Goal: Task Accomplishment & Management: Manage account settings

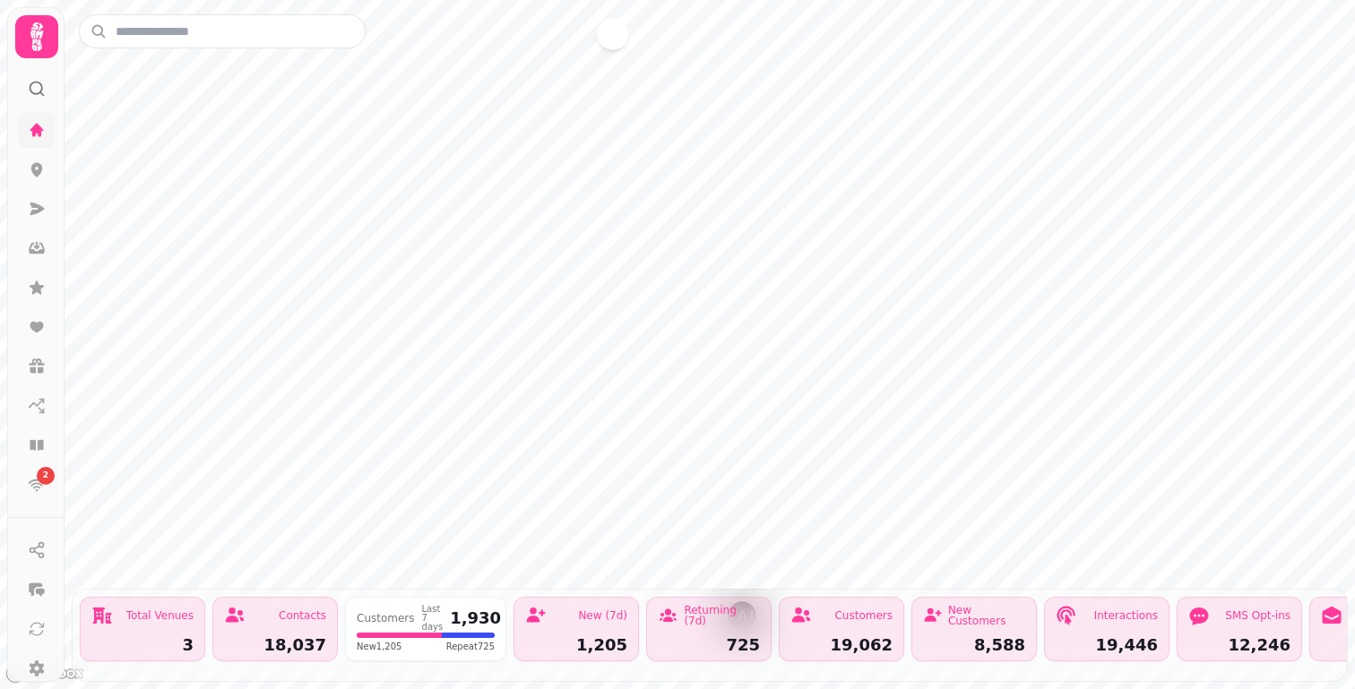
click at [41, 140] on link at bounding box center [37, 130] width 36 height 36
click at [33, 122] on icon at bounding box center [37, 130] width 18 height 18
click at [39, 36] on icon at bounding box center [36, 36] width 13 height 29
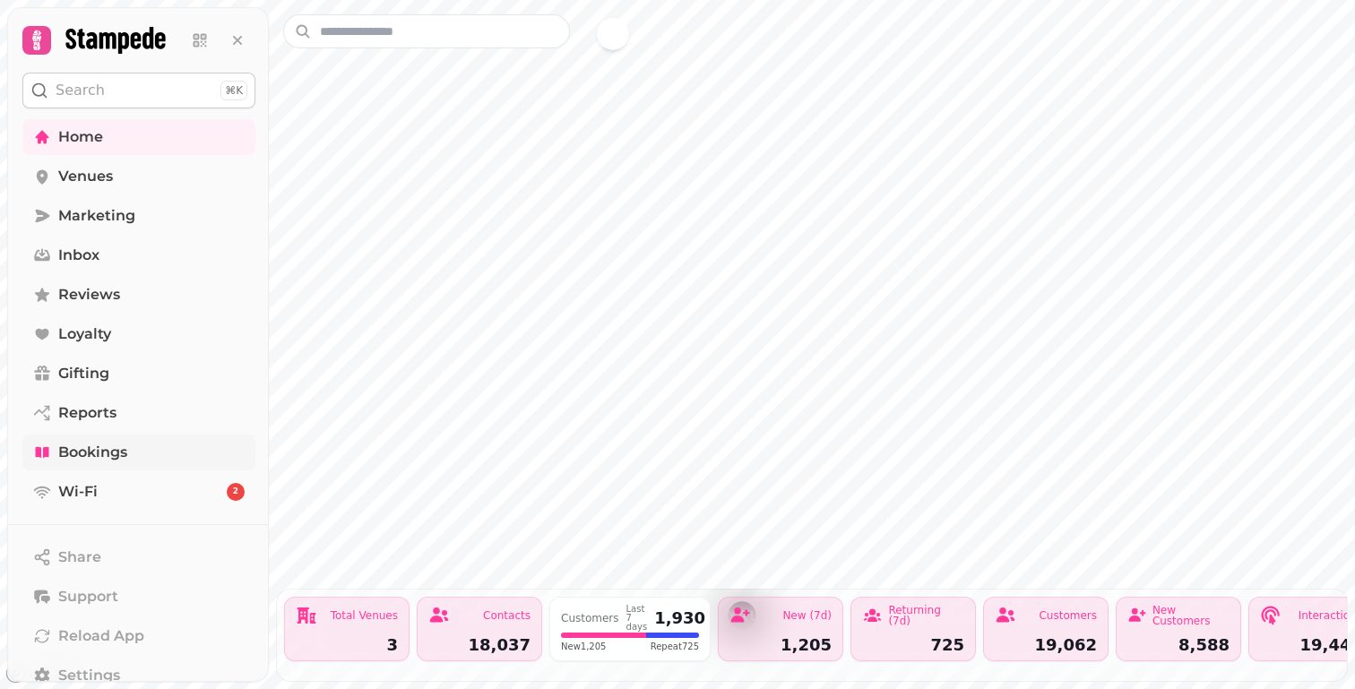
click at [108, 447] on span "Bookings" at bounding box center [92, 453] width 69 height 22
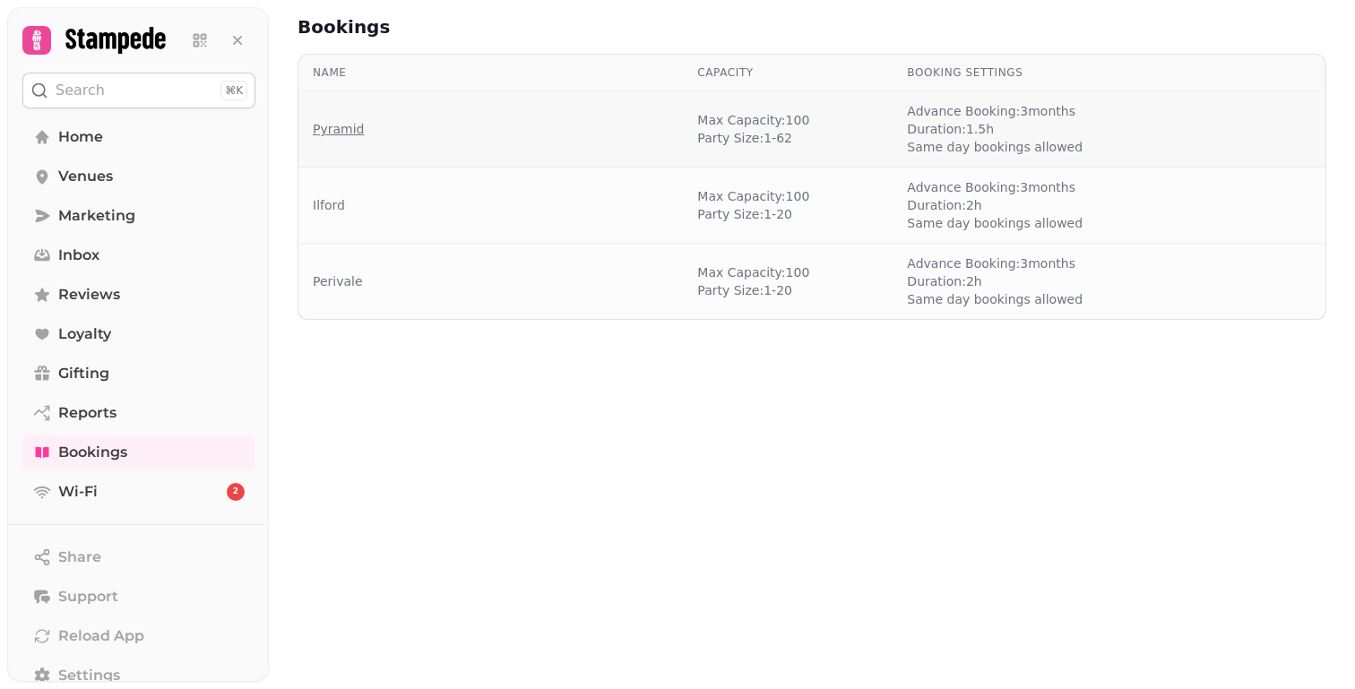
click at [357, 135] on link "Pyramid" at bounding box center [338, 129] width 51 height 18
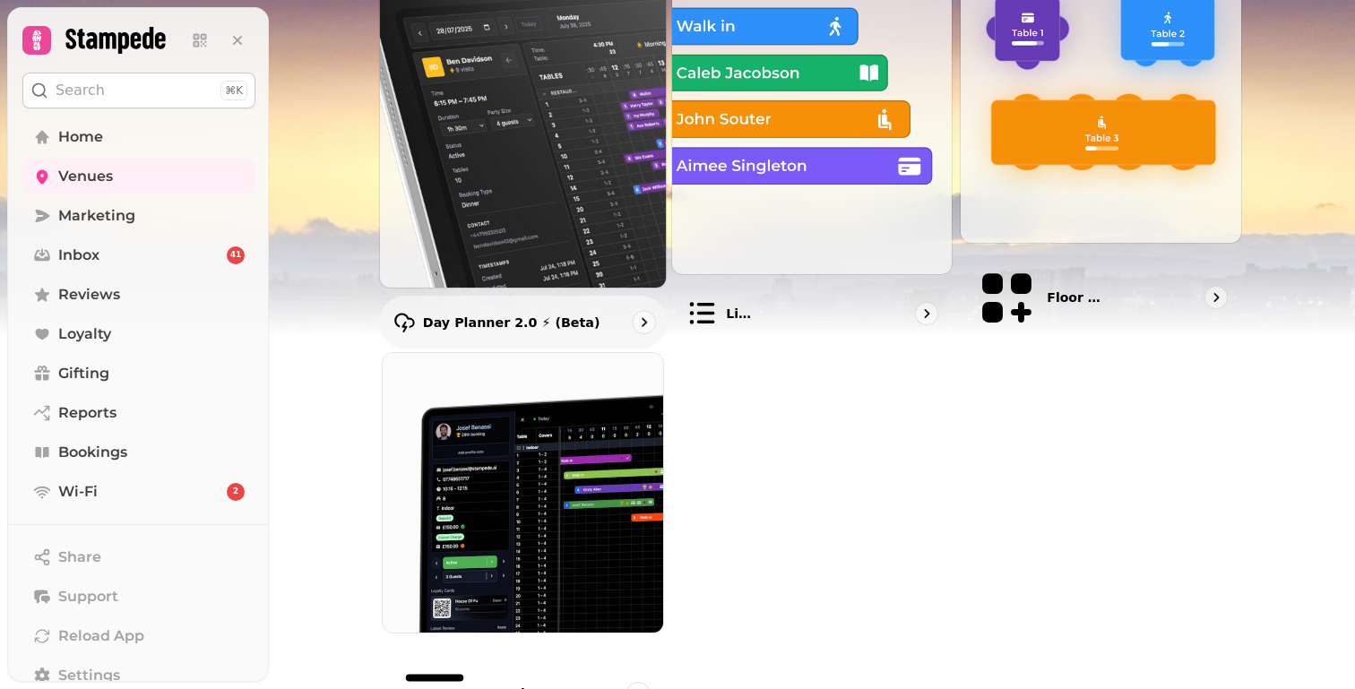
scroll to position [271, 0]
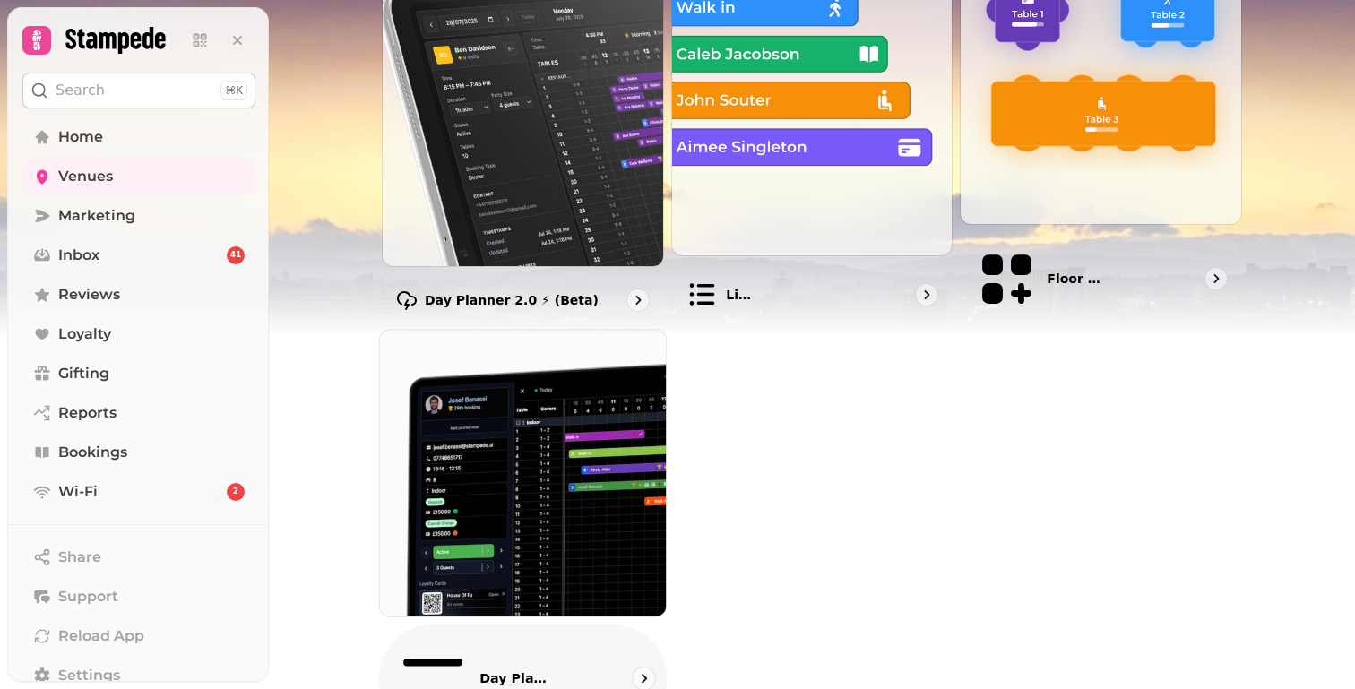
click at [428, 397] on img at bounding box center [523, 472] width 314 height 314
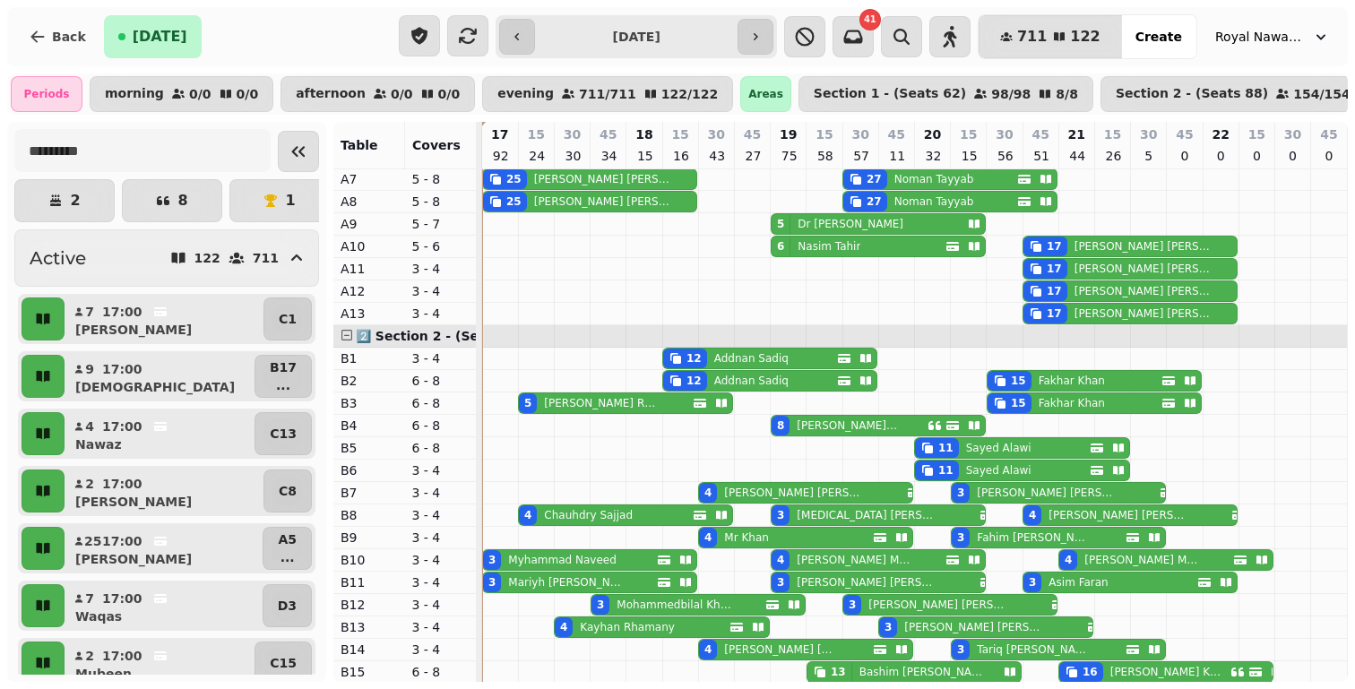
scroll to position [152, 0]
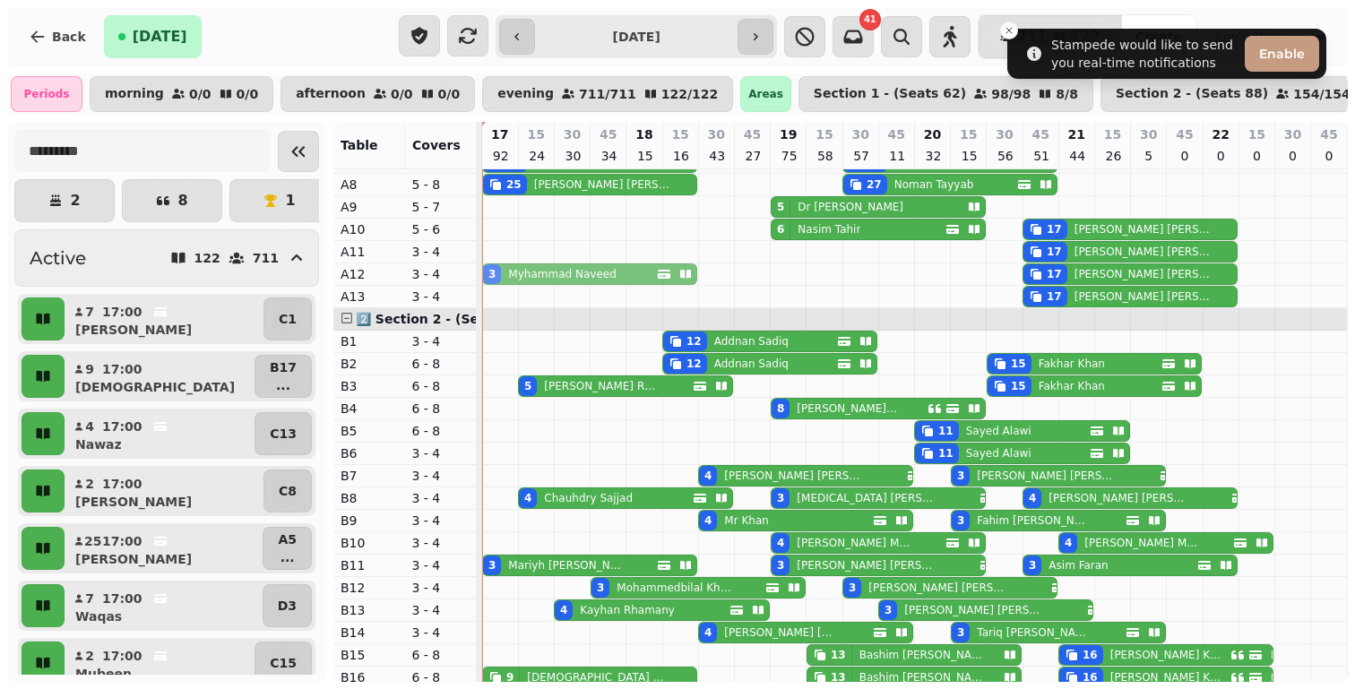
drag, startPoint x: 545, startPoint y: 540, endPoint x: 537, endPoint y: 275, distance: 265.3
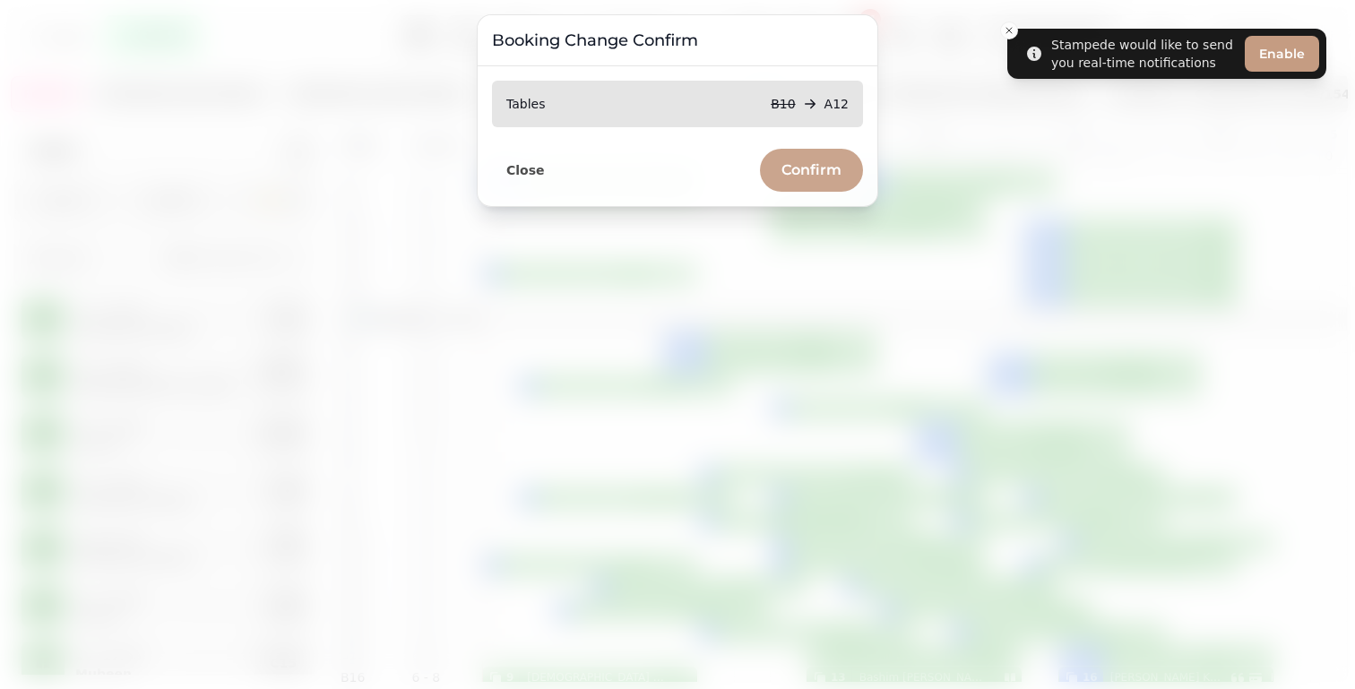
click at [831, 174] on span "Confirm" at bounding box center [811, 170] width 60 height 14
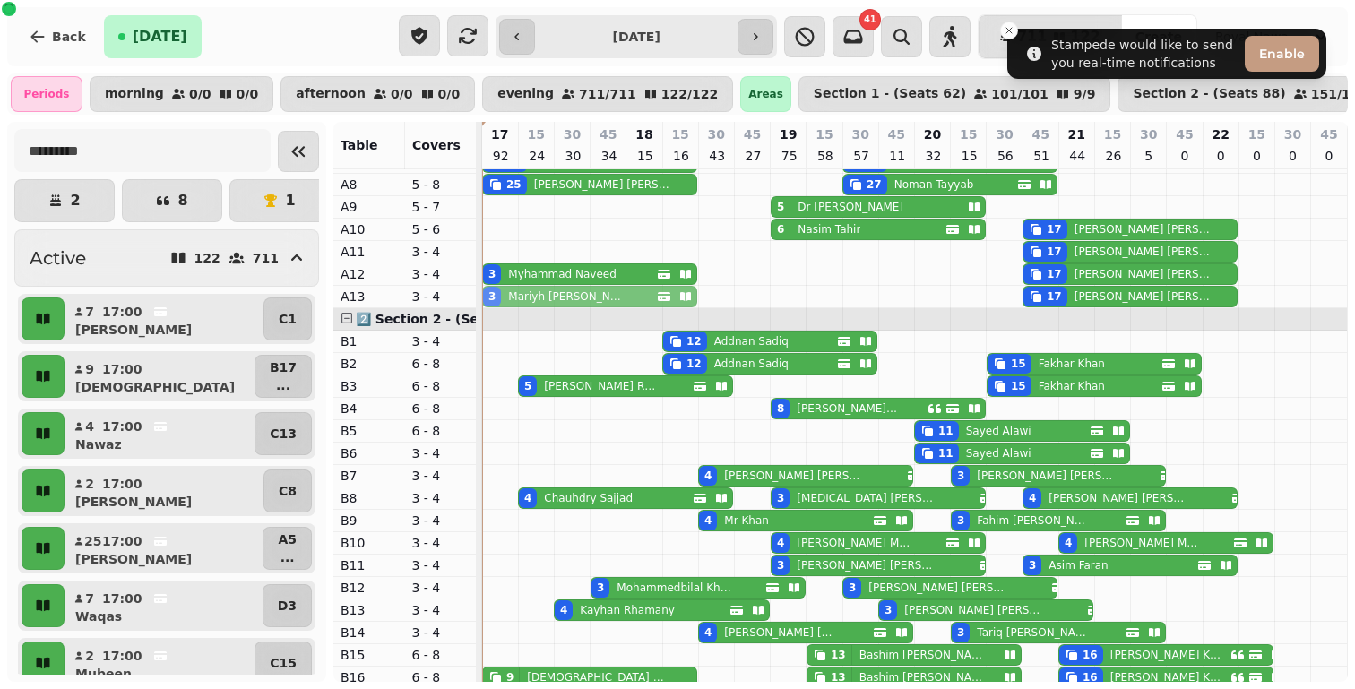
drag, startPoint x: 530, startPoint y: 571, endPoint x: 527, endPoint y: 300, distance: 270.6
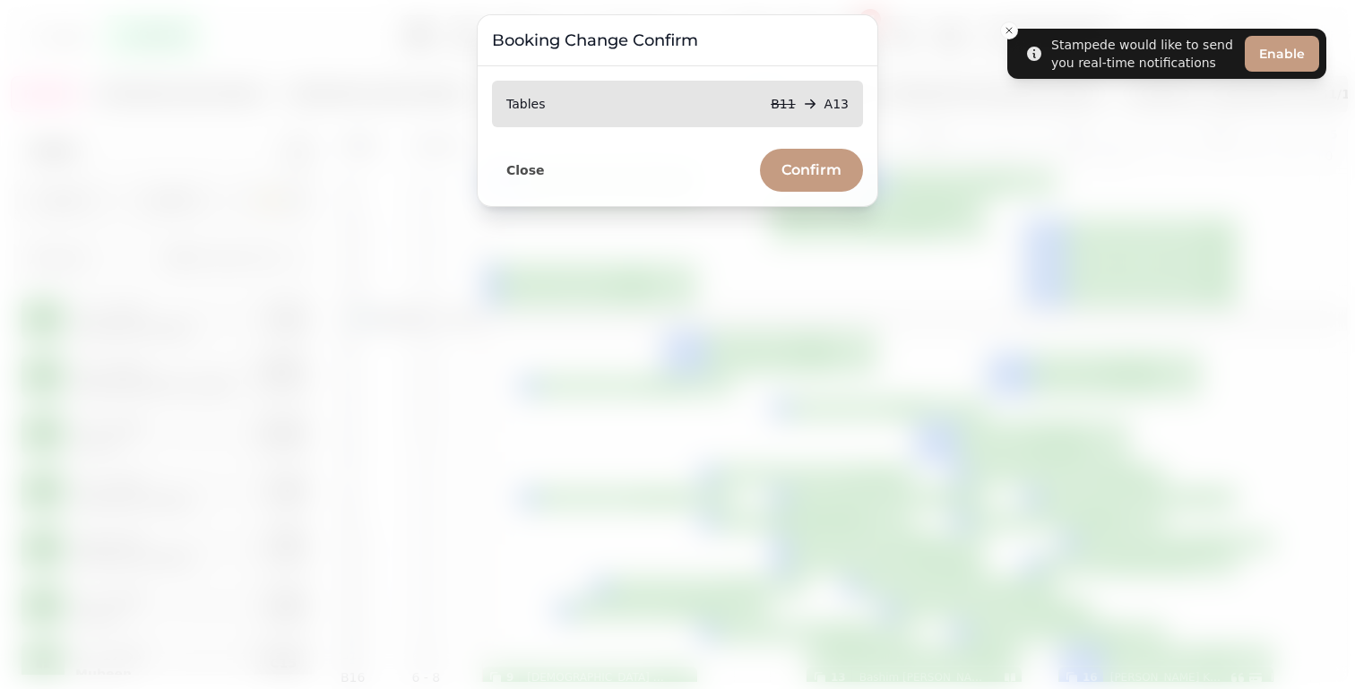
click at [797, 159] on button "Confirm" at bounding box center [811, 170] width 103 height 43
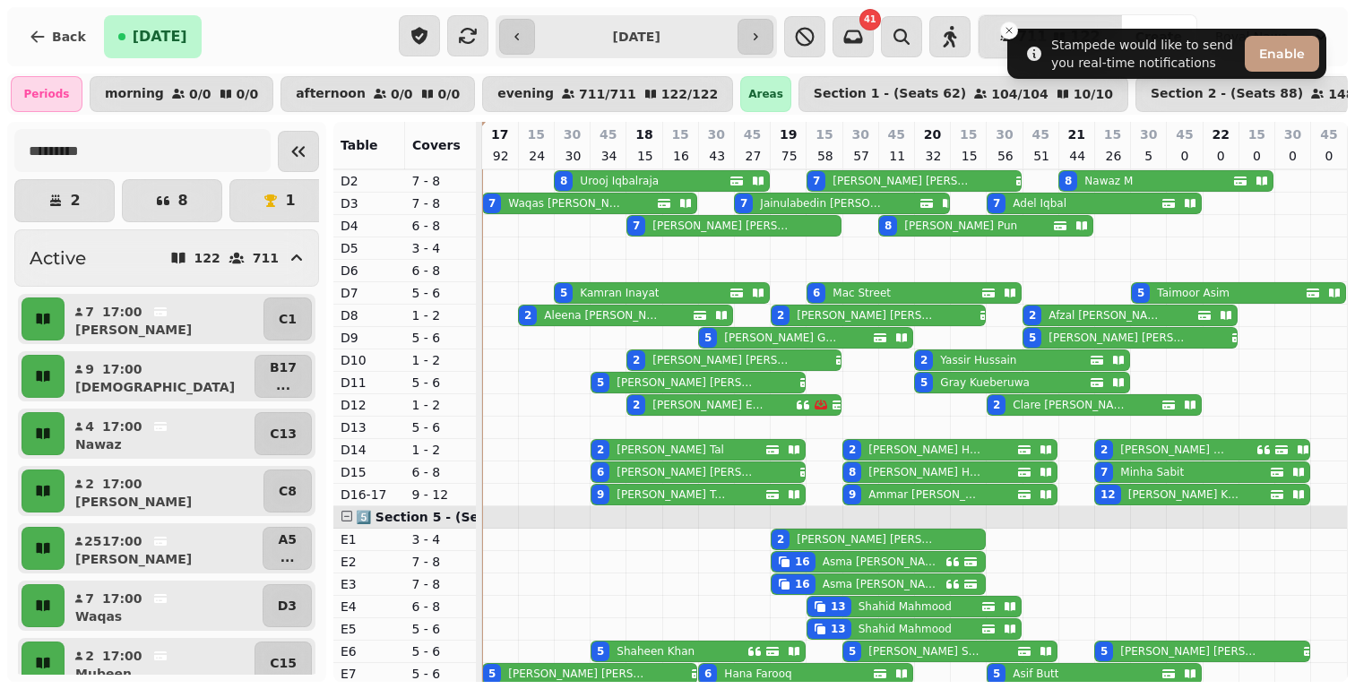
scroll to position [1167, 0]
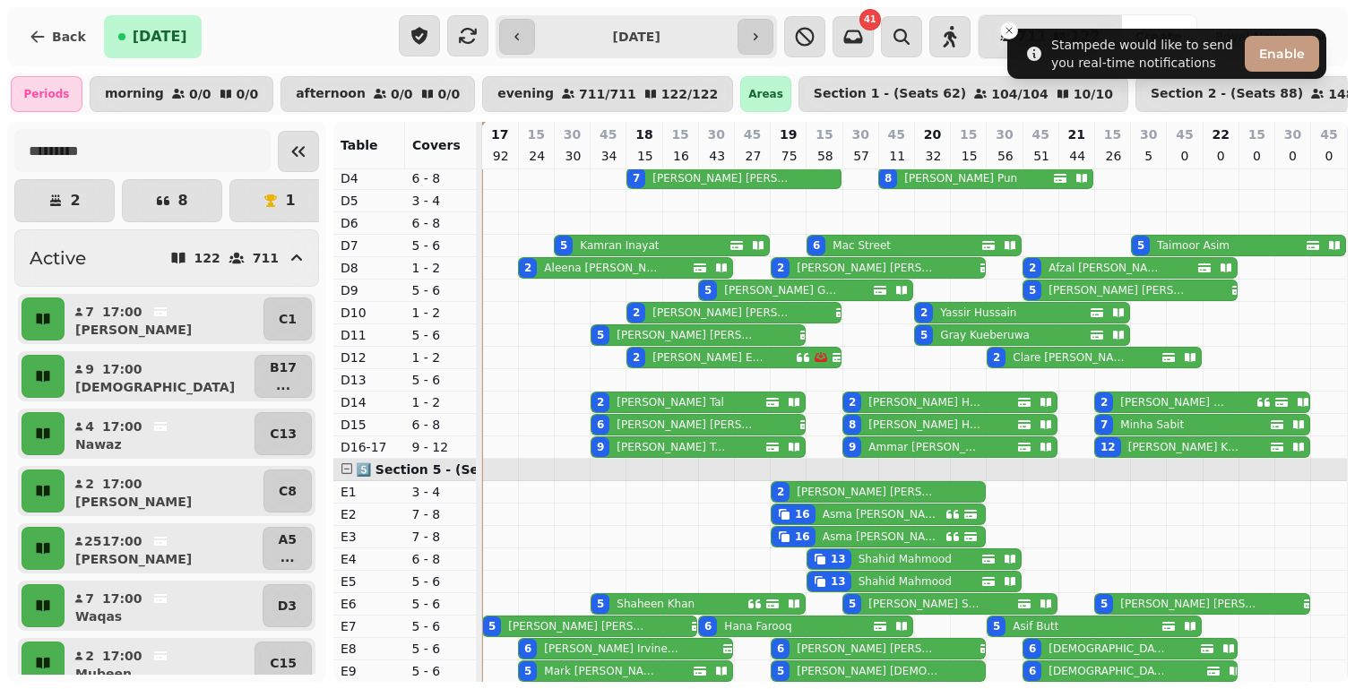
click at [513, 633] on p "[PERSON_NAME]" at bounding box center [577, 626] width 138 height 14
select select "**********"
select select "*"
select select "****"
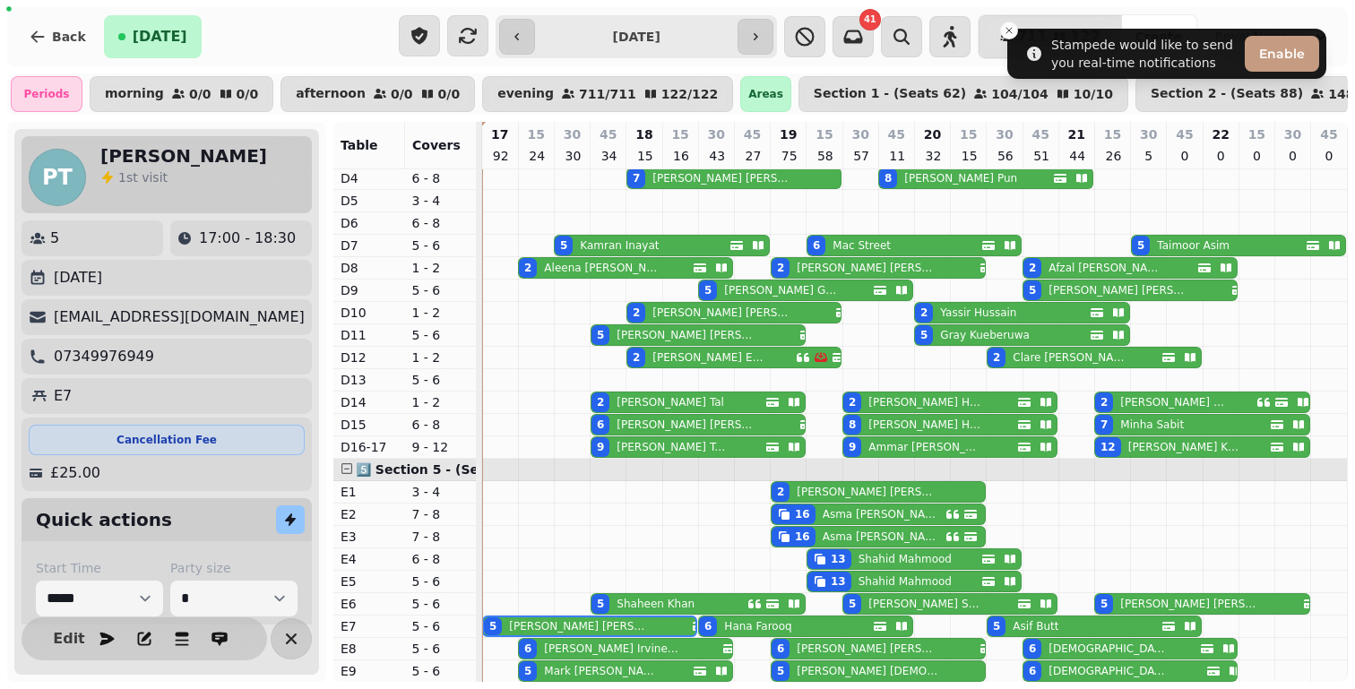
click at [535, 644] on div "6" at bounding box center [528, 649] width 18 height 20
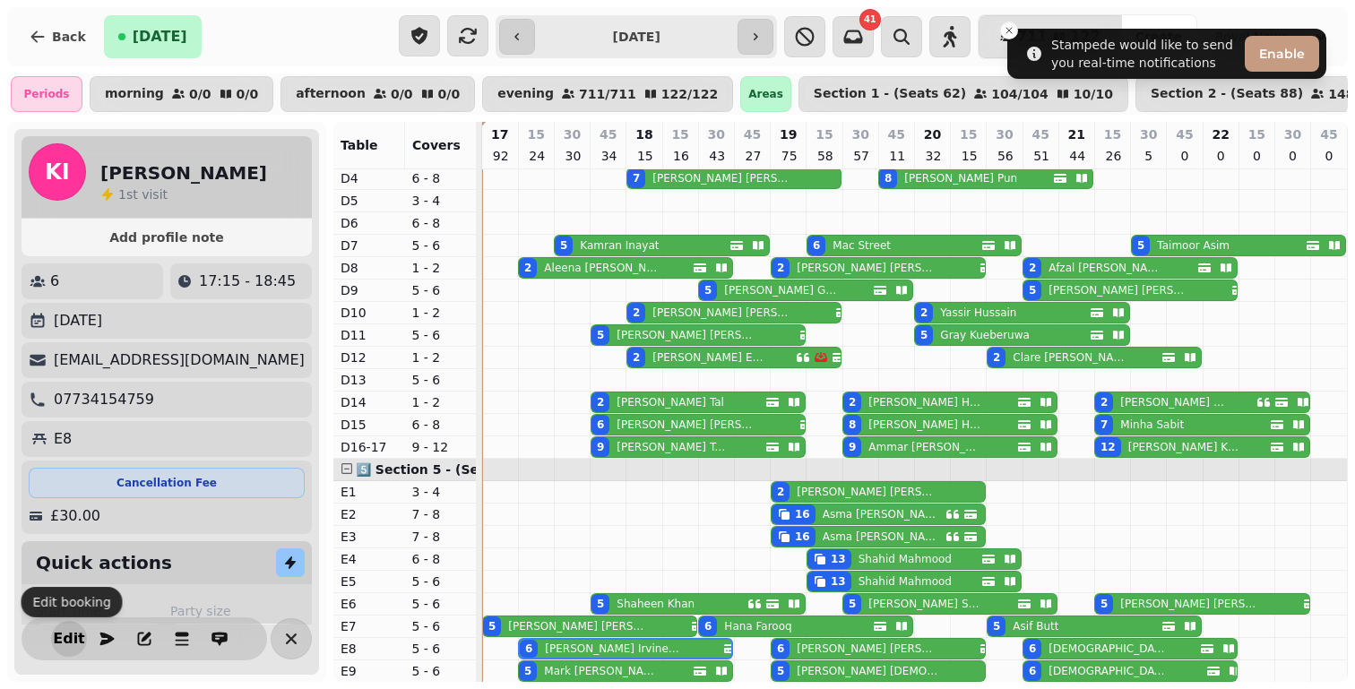
click at [59, 645] on span "Edit" at bounding box center [69, 639] width 22 height 14
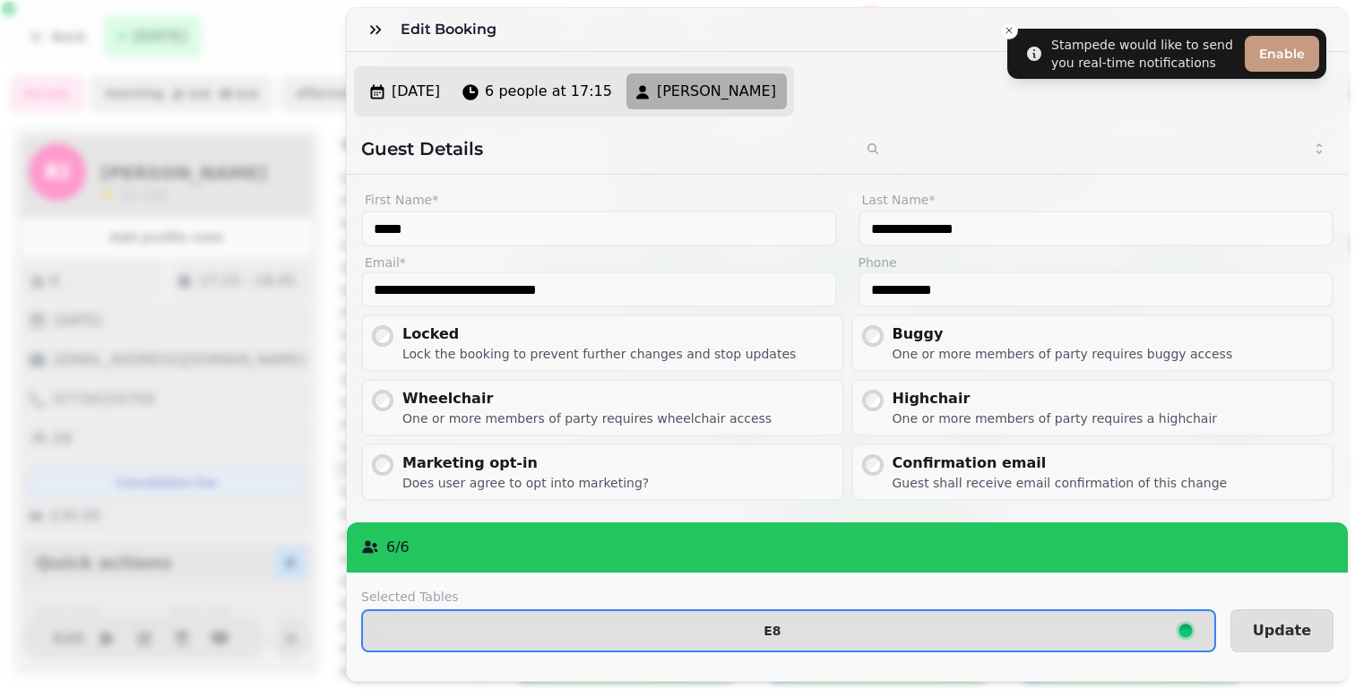
click at [550, 622] on button "E8" at bounding box center [788, 630] width 855 height 43
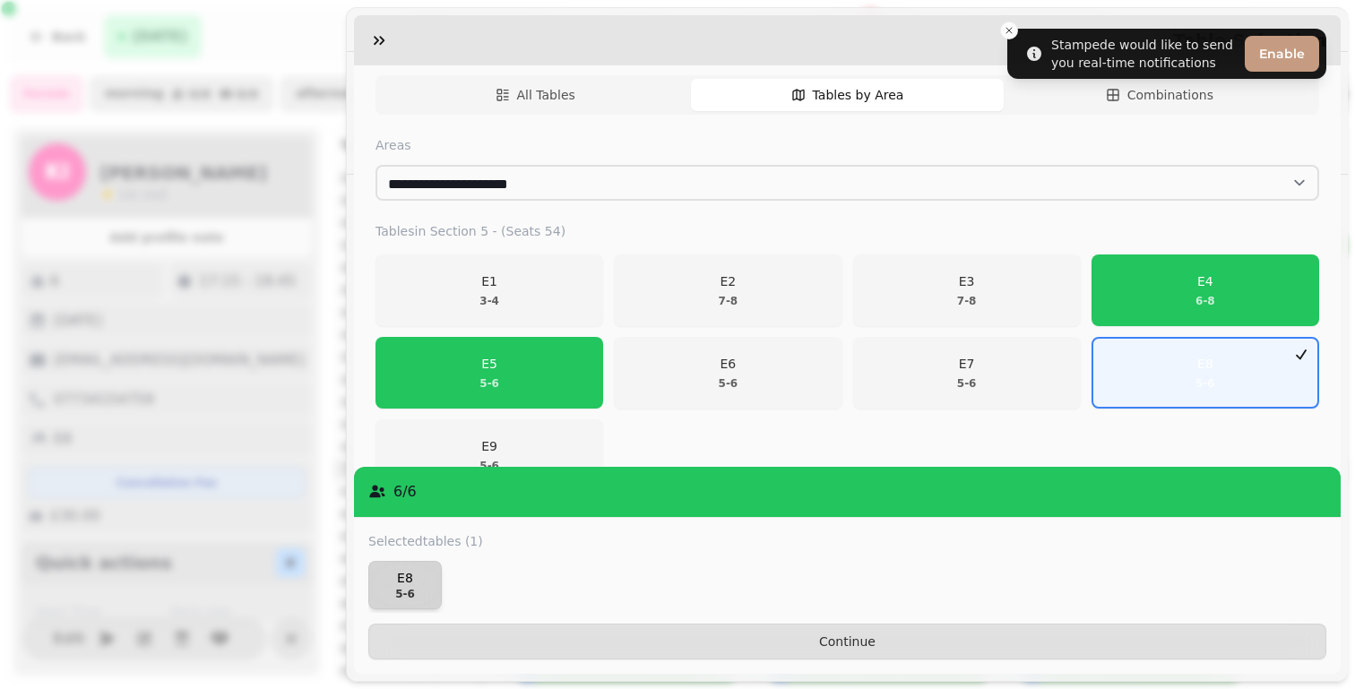
click at [389, 580] on p "E8" at bounding box center [404, 578] width 57 height 18
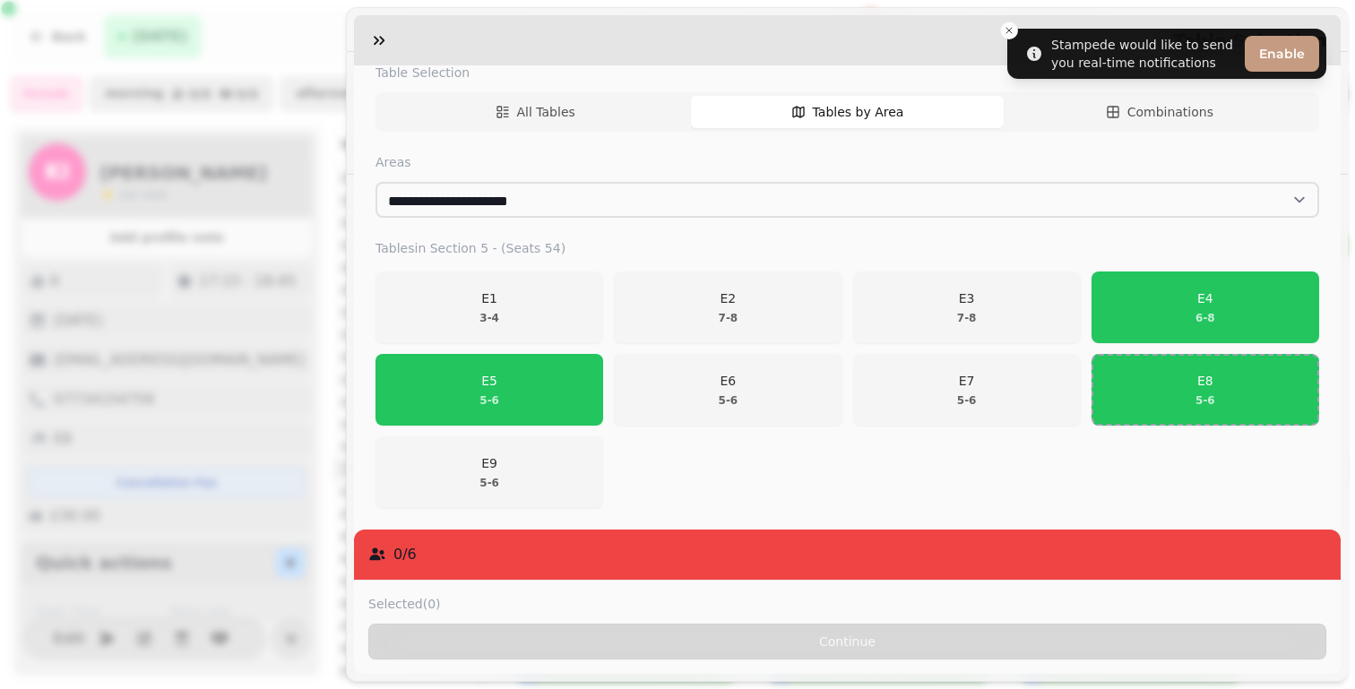
click at [516, 220] on div "**********" at bounding box center [847, 201] width 986 height 658
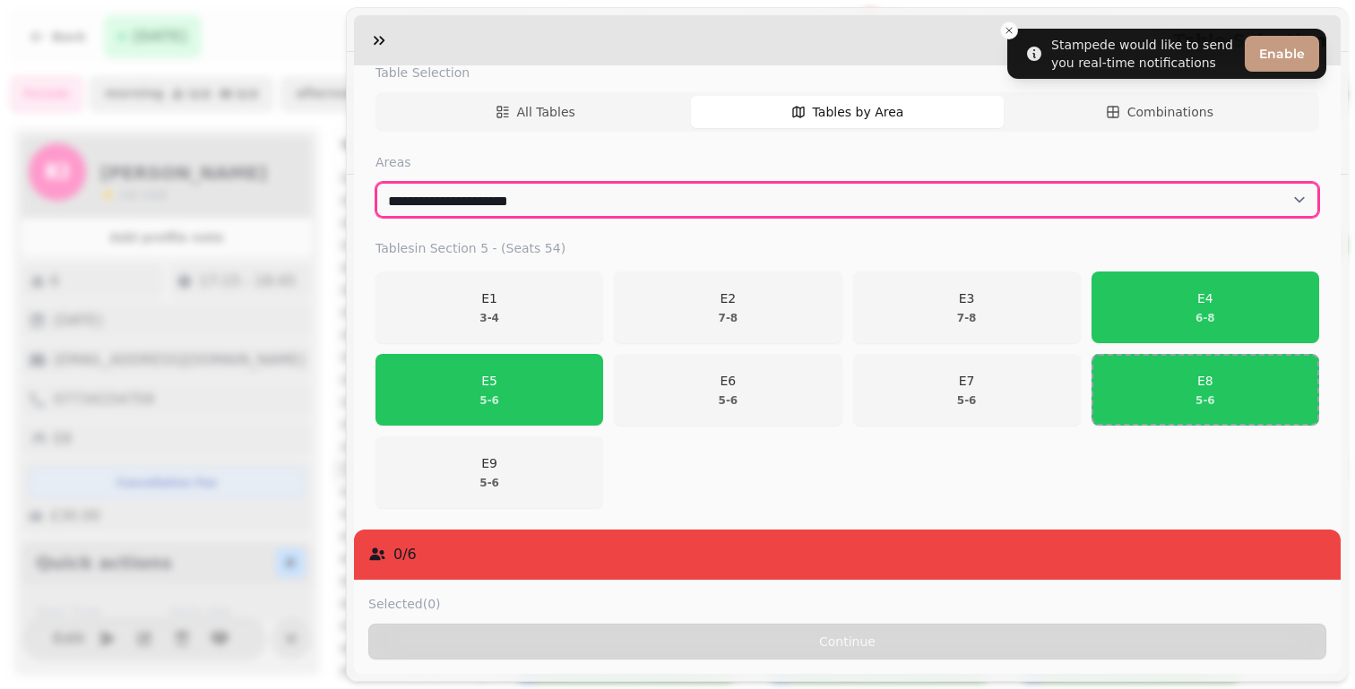
click at [516, 202] on select "**********" at bounding box center [846, 200] width 943 height 36
select select "**********"
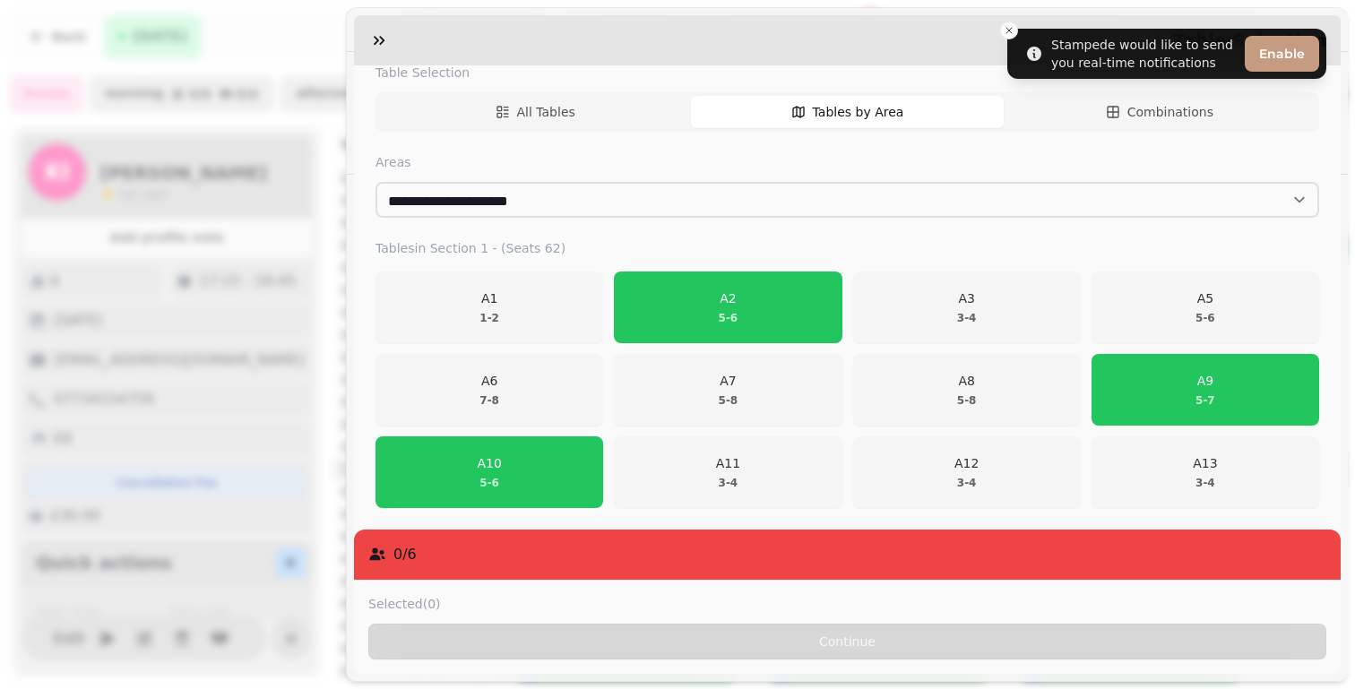
click at [555, 480] on span "A10 5 - 6" at bounding box center [489, 472] width 204 height 36
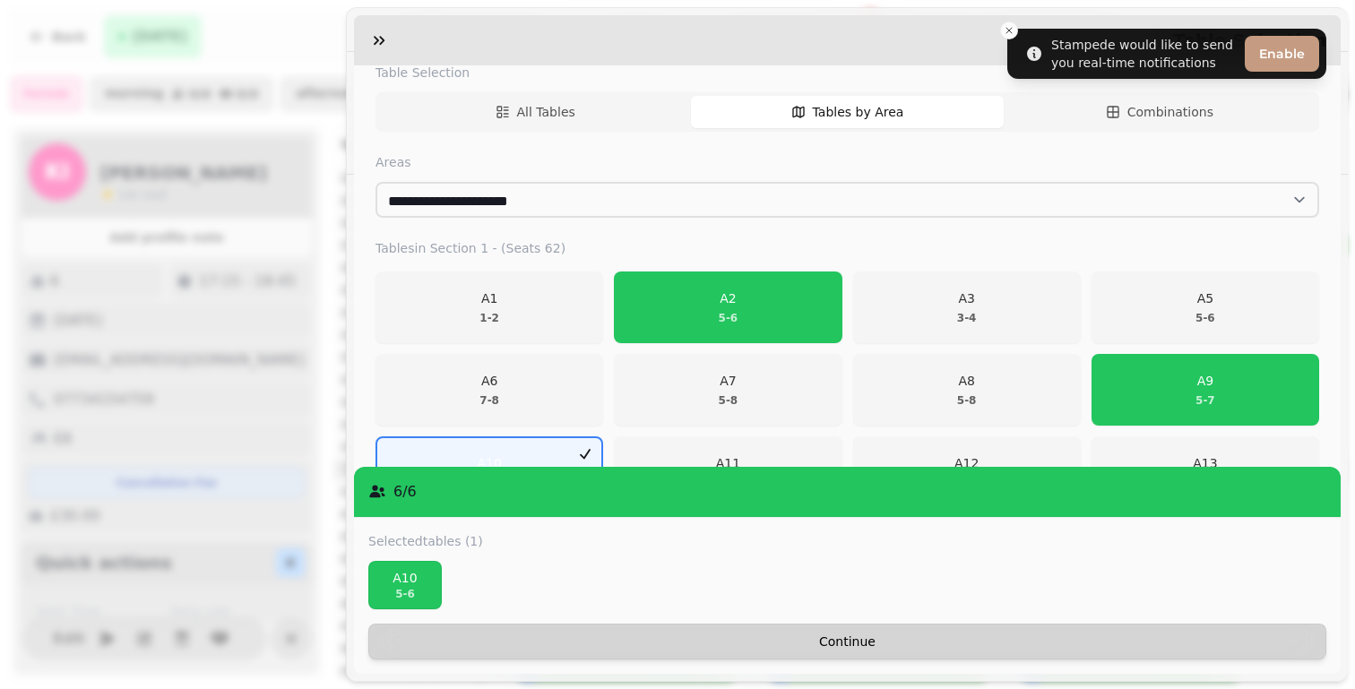
click at [1066, 641] on span "Continue" at bounding box center [846, 641] width 927 height 13
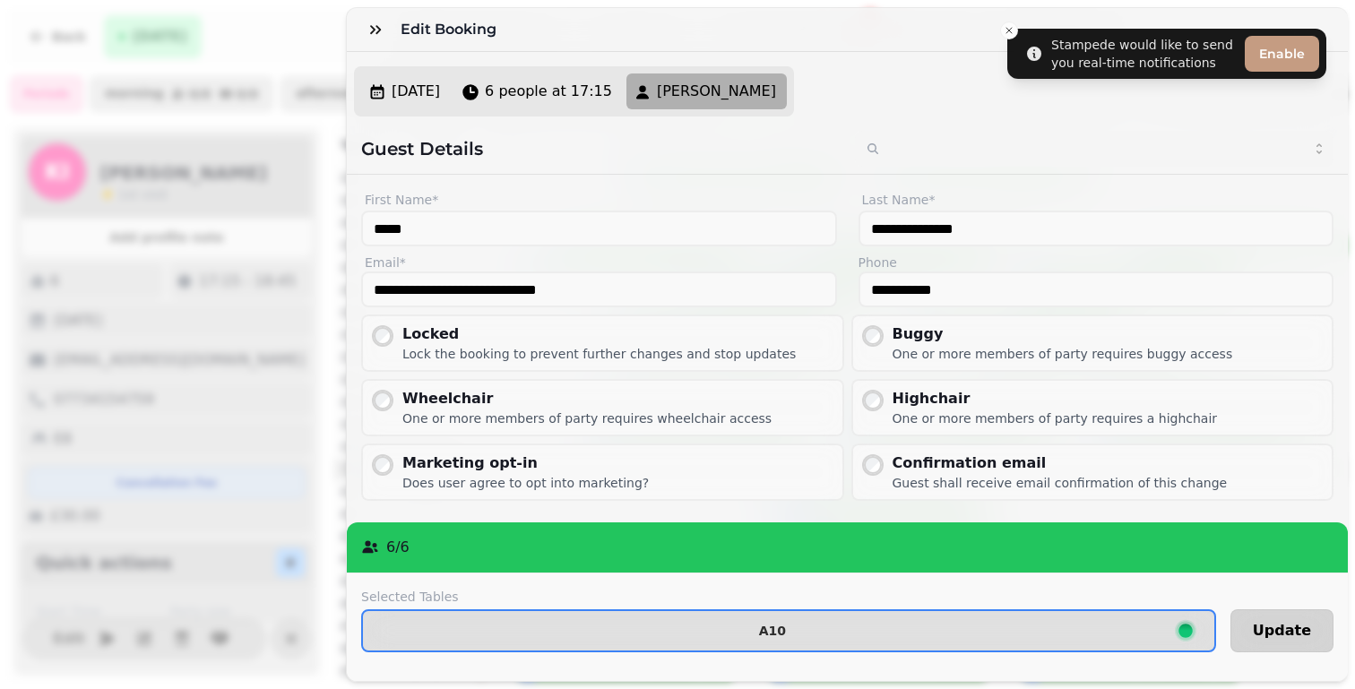
click at [1293, 629] on span "Update" at bounding box center [1282, 631] width 58 height 14
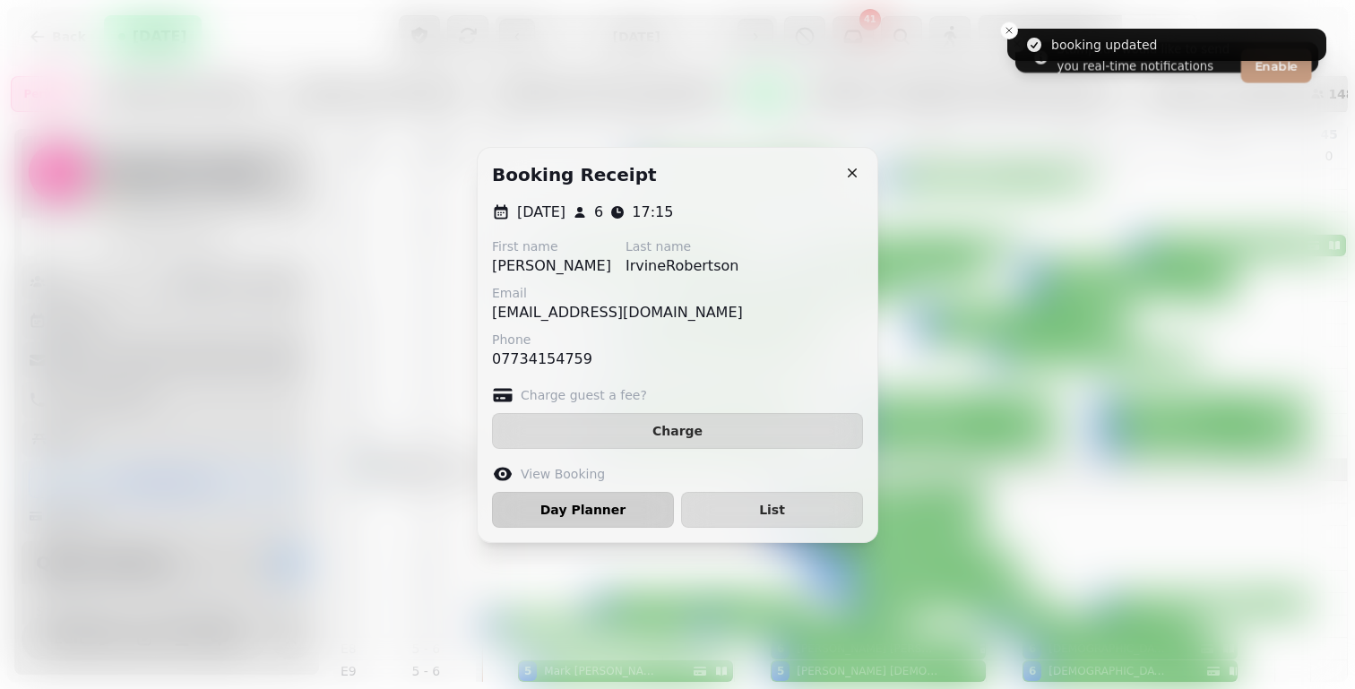
click at [593, 520] on button "Day Planner" at bounding box center [583, 510] width 182 height 36
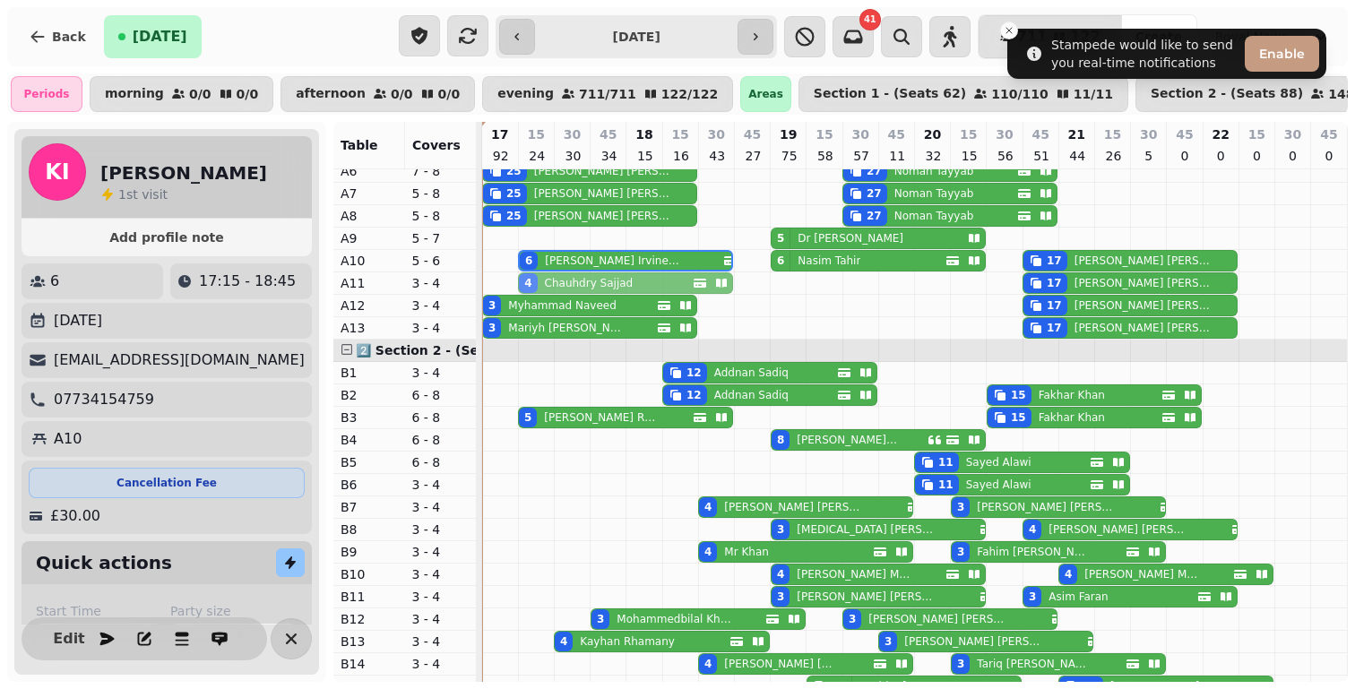
drag, startPoint x: 561, startPoint y: 529, endPoint x: 554, endPoint y: 294, distance: 235.7
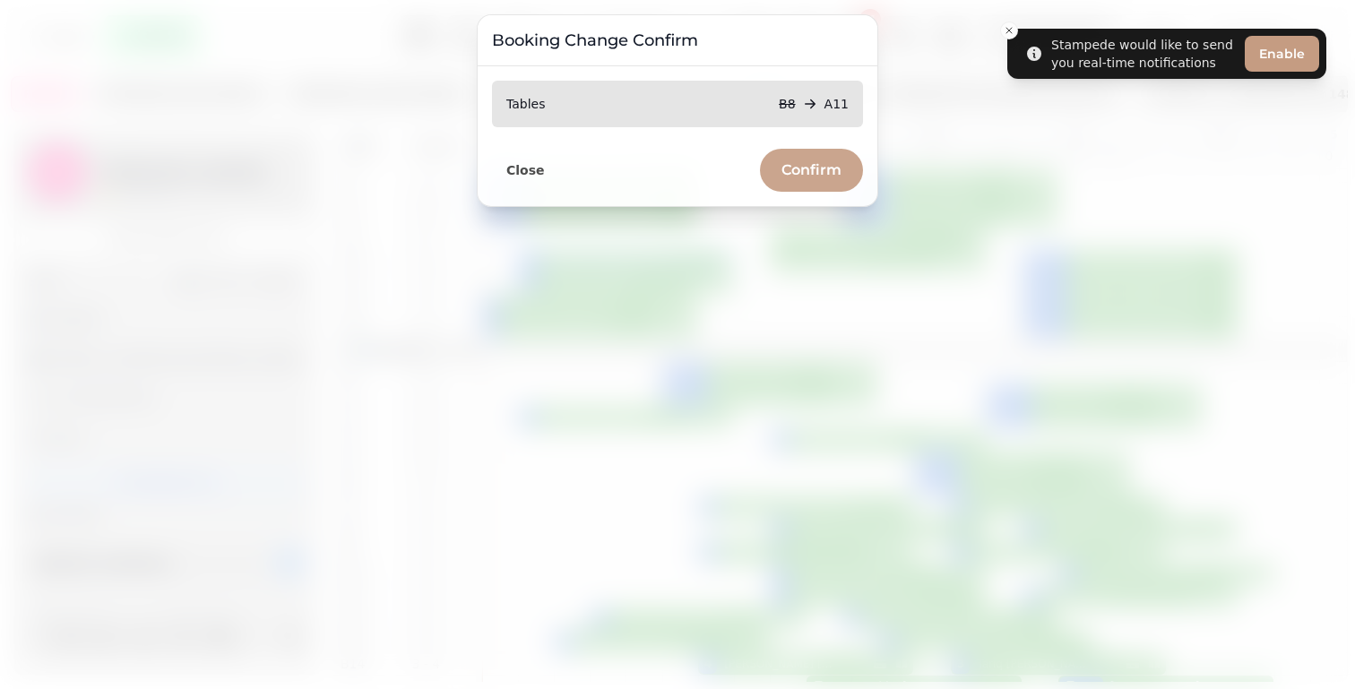
click at [792, 170] on span "Confirm" at bounding box center [811, 170] width 60 height 14
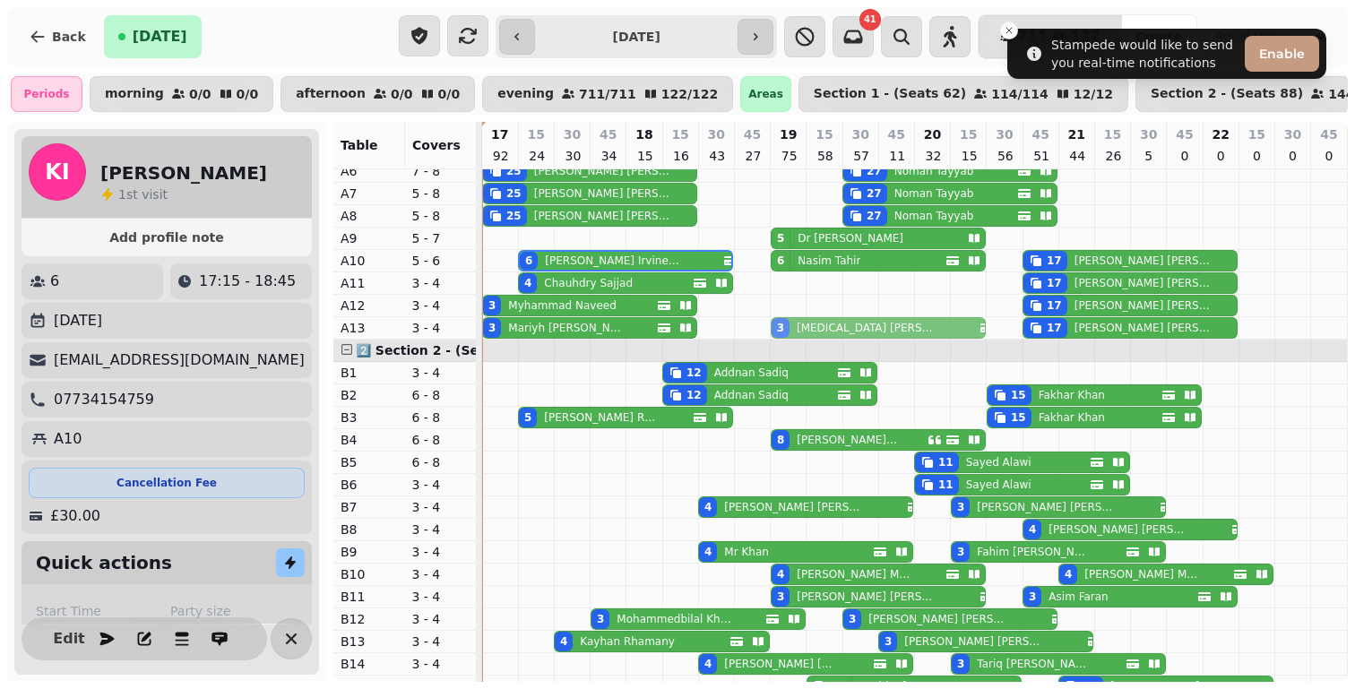
drag, startPoint x: 823, startPoint y: 532, endPoint x: 821, endPoint y: 326, distance: 206.1
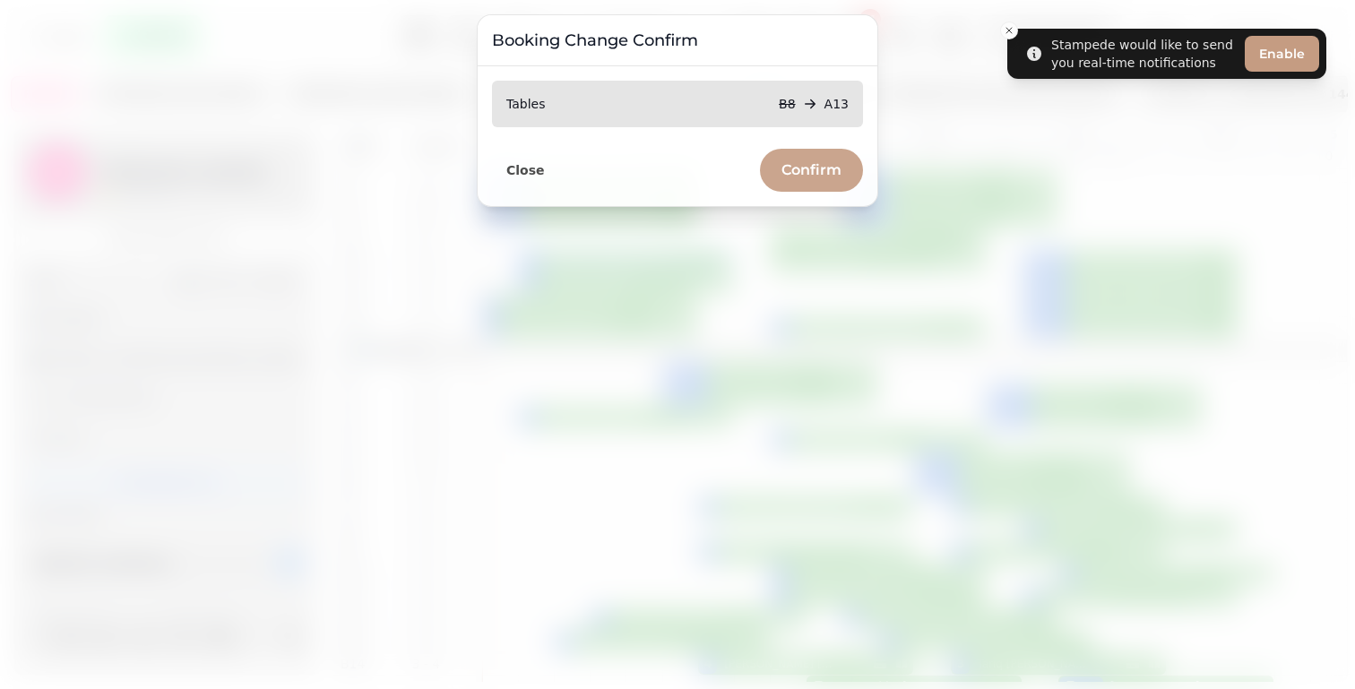
click at [792, 159] on button "Confirm" at bounding box center [811, 170] width 103 height 43
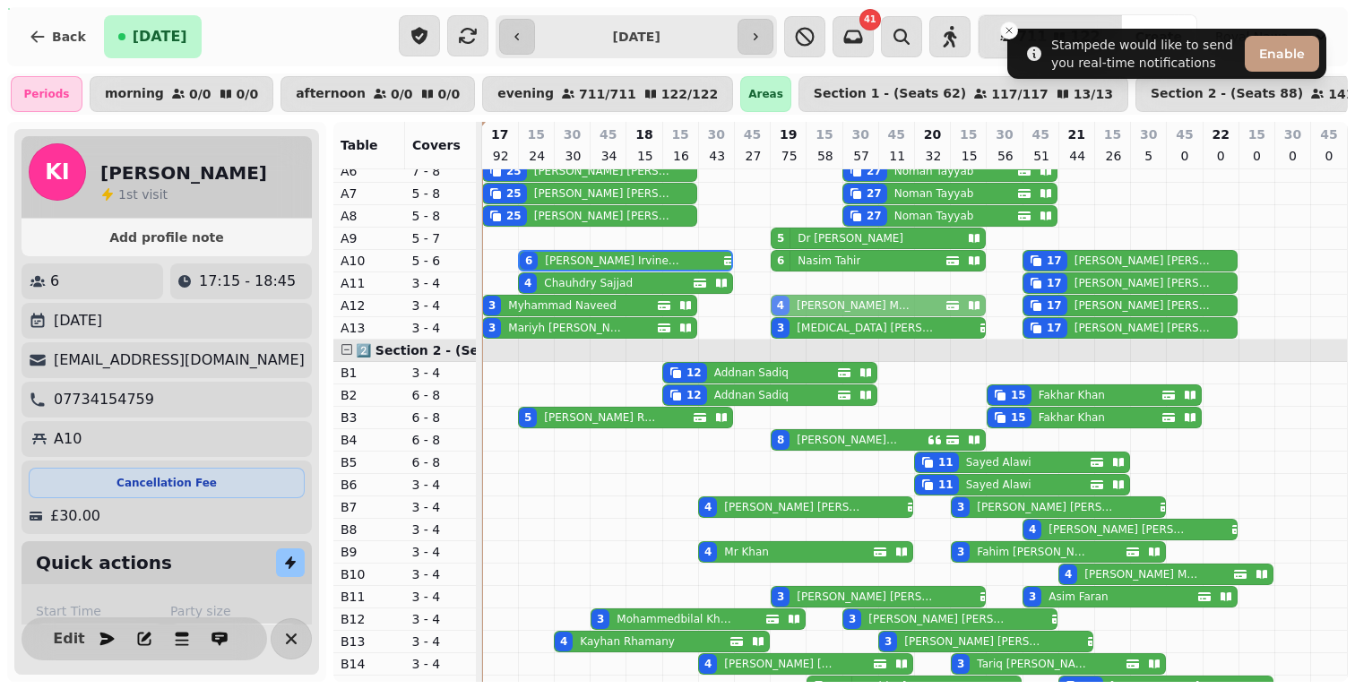
drag, startPoint x: 831, startPoint y: 547, endPoint x: 825, endPoint y: 313, distance: 233.9
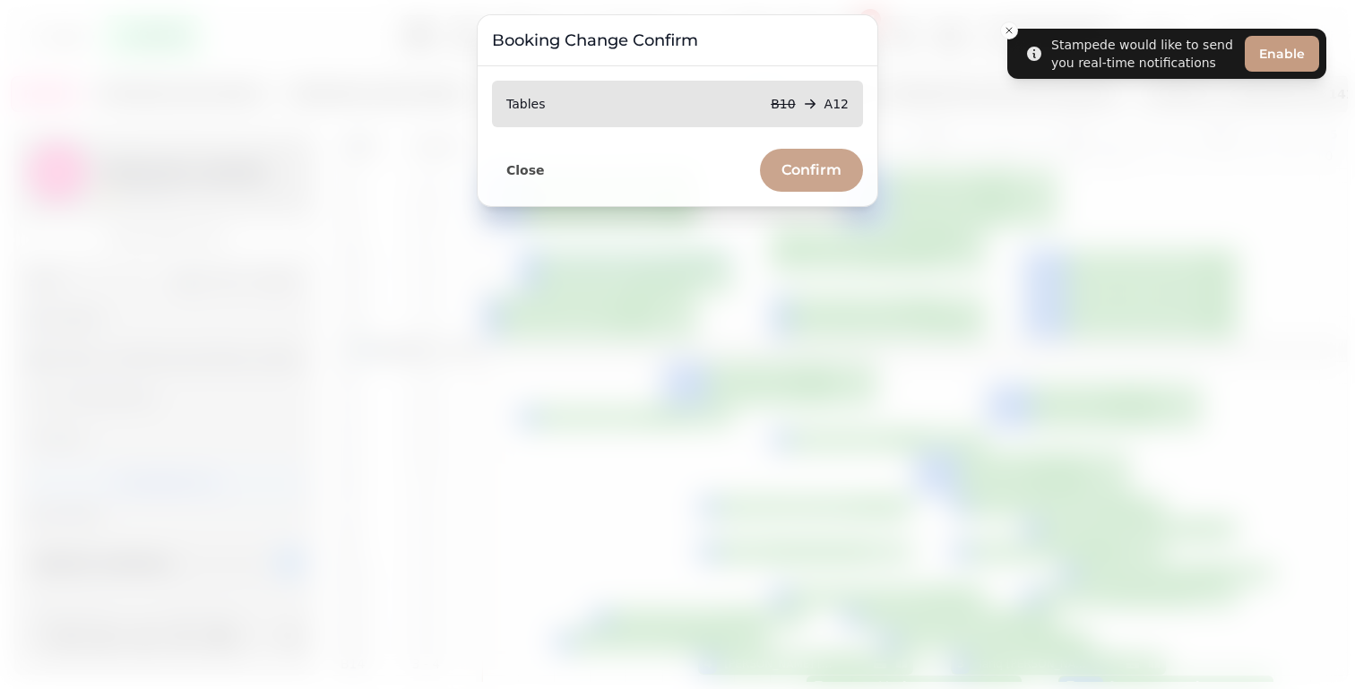
click at [803, 176] on span "Confirm" at bounding box center [811, 170] width 60 height 14
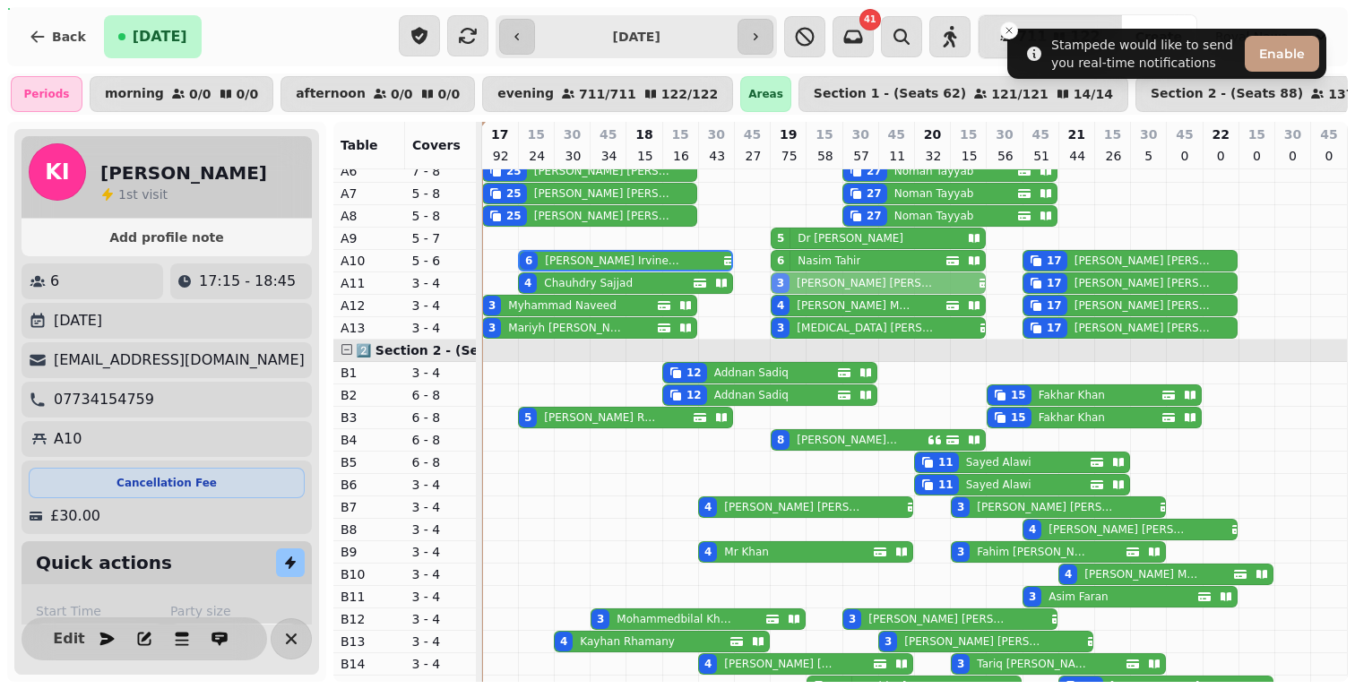
drag, startPoint x: 836, startPoint y: 593, endPoint x: 824, endPoint y: 289, distance: 303.9
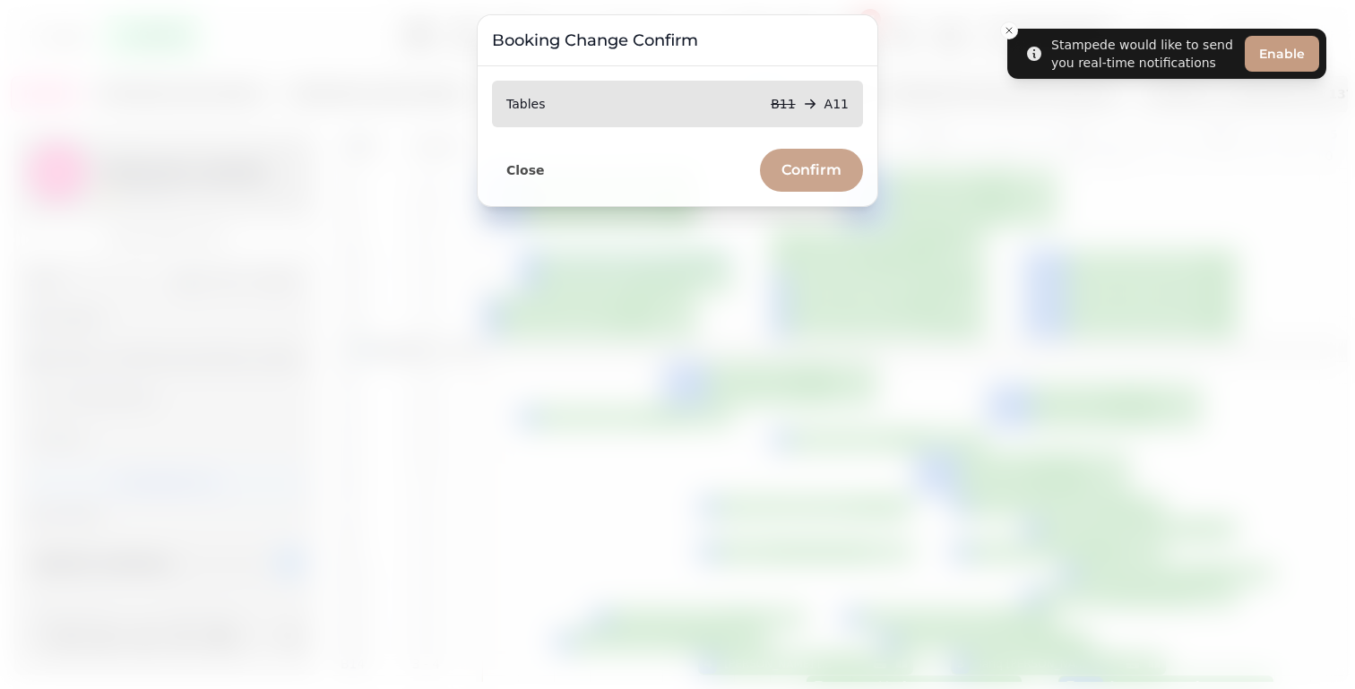
click at [776, 164] on button "Confirm" at bounding box center [811, 170] width 103 height 43
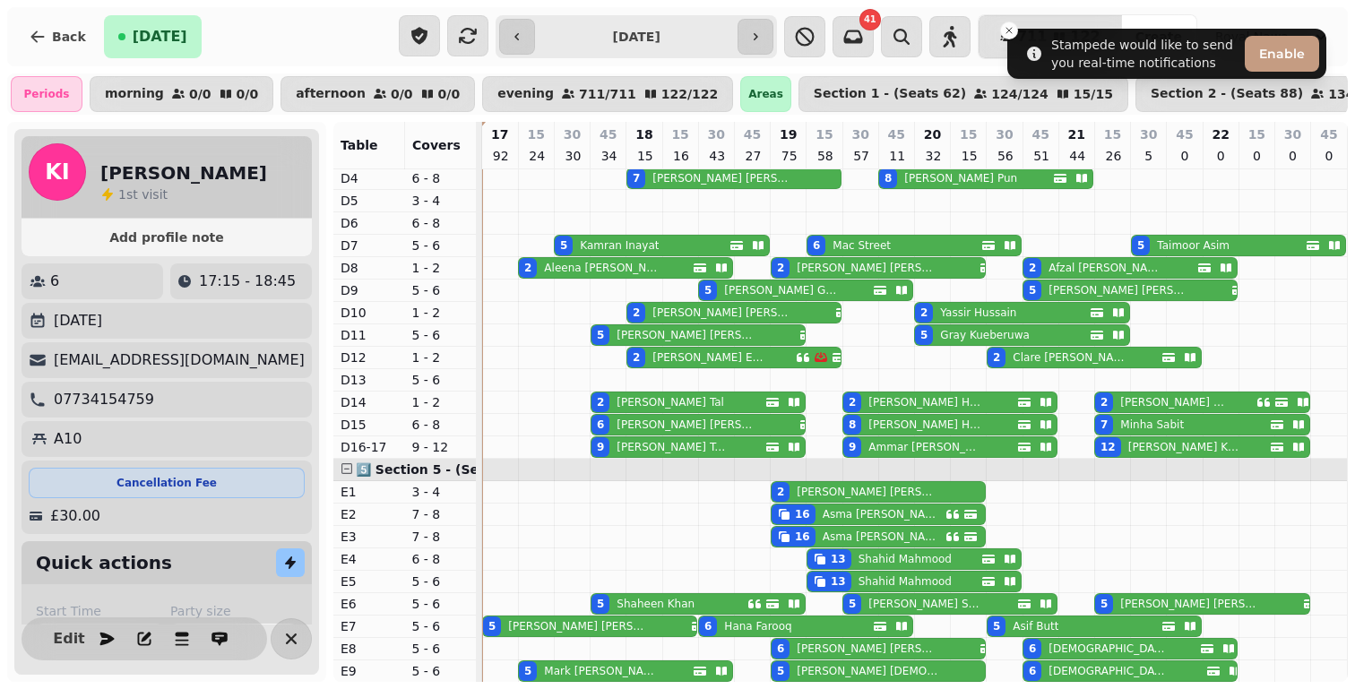
click at [1116, 452] on div "12" at bounding box center [1108, 447] width 26 height 20
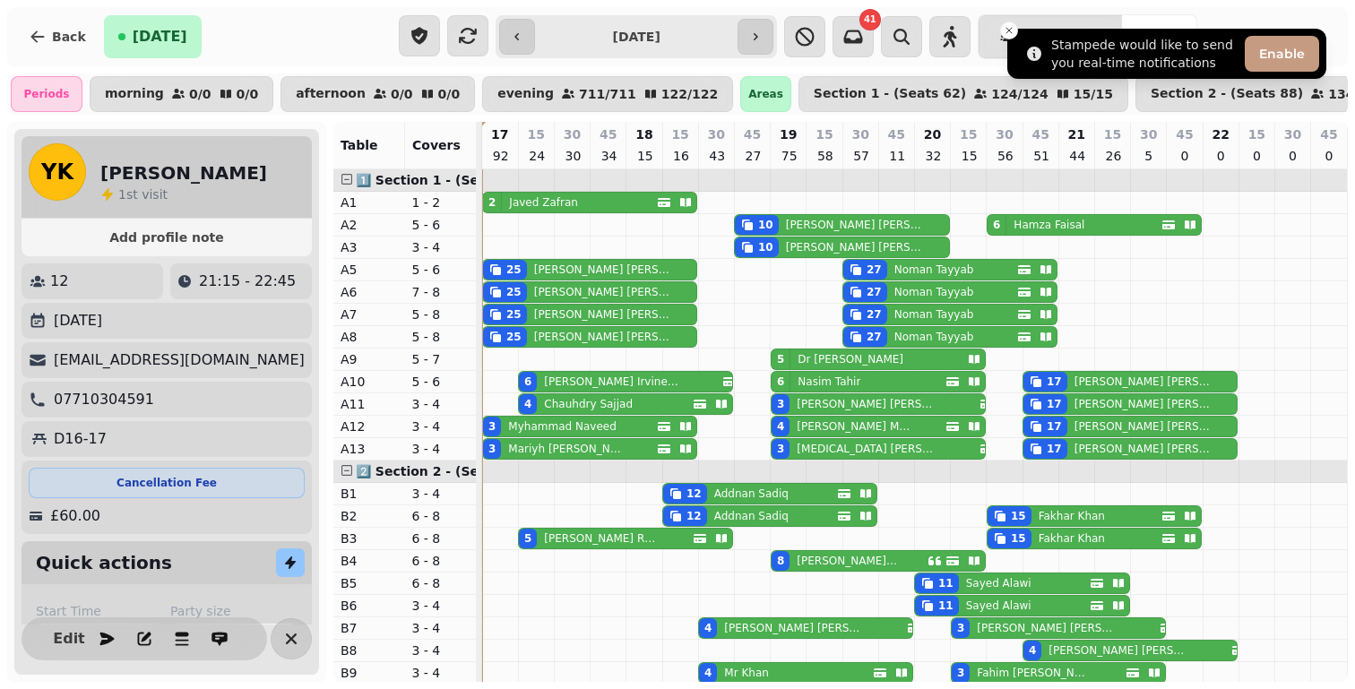
click at [1013, 29] on li "Stampede would like to send you real-time notifications Enable" at bounding box center [1166, 54] width 319 height 50
click at [1012, 25] on icon "Close toast" at bounding box center [1008, 30] width 11 height 11
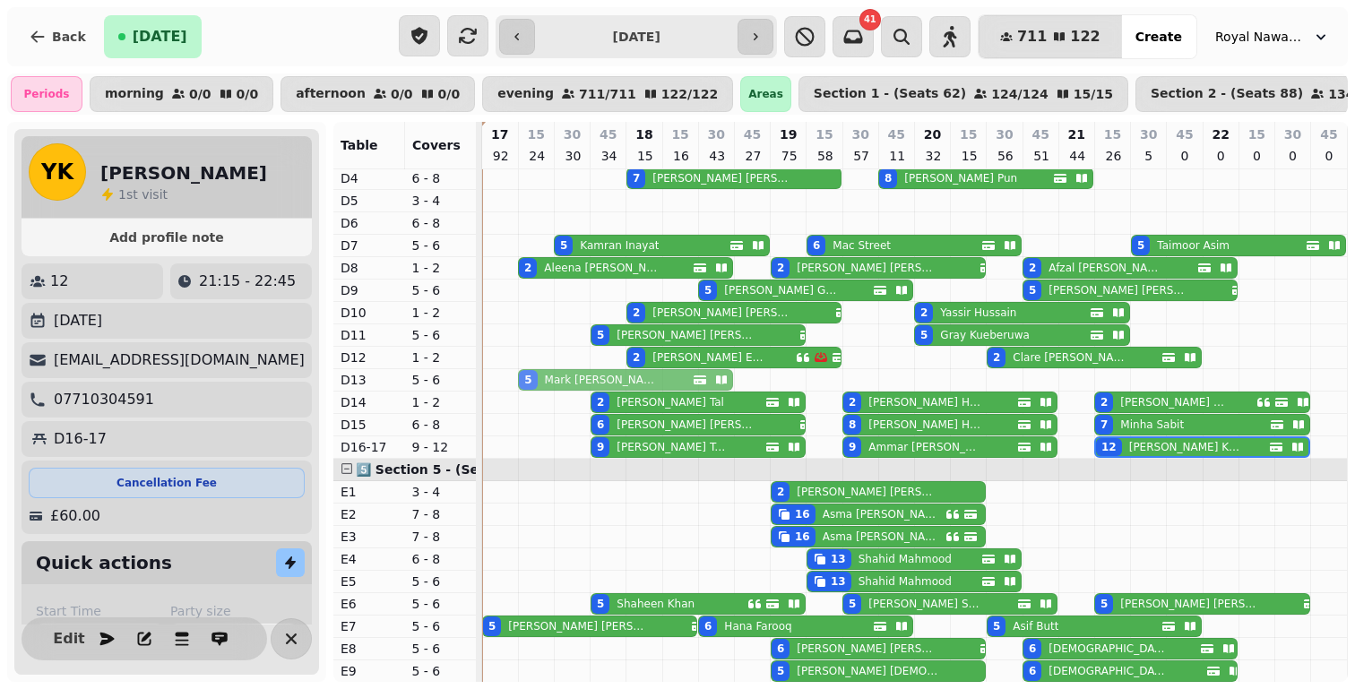
drag, startPoint x: 576, startPoint y: 667, endPoint x: 567, endPoint y: 374, distance: 294.0
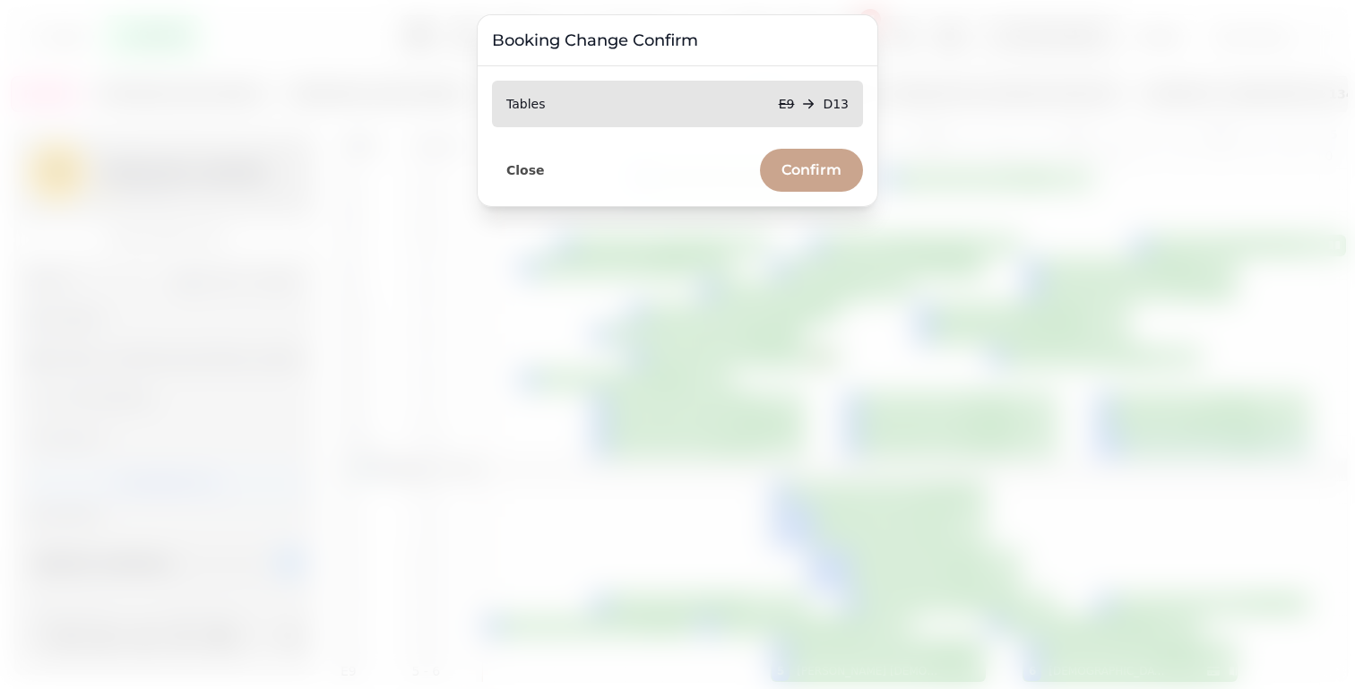
click at [802, 171] on span "Confirm" at bounding box center [811, 170] width 60 height 14
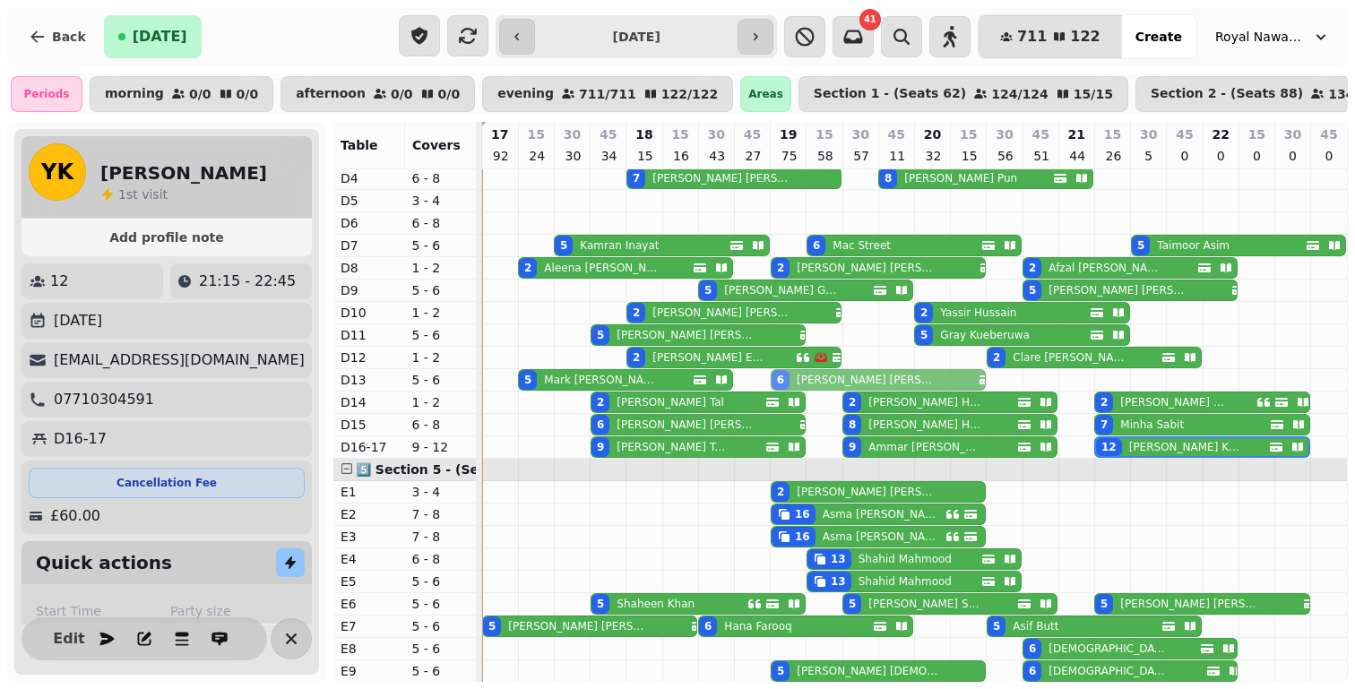
drag, startPoint x: 910, startPoint y: 645, endPoint x: 900, endPoint y: 376, distance: 269.0
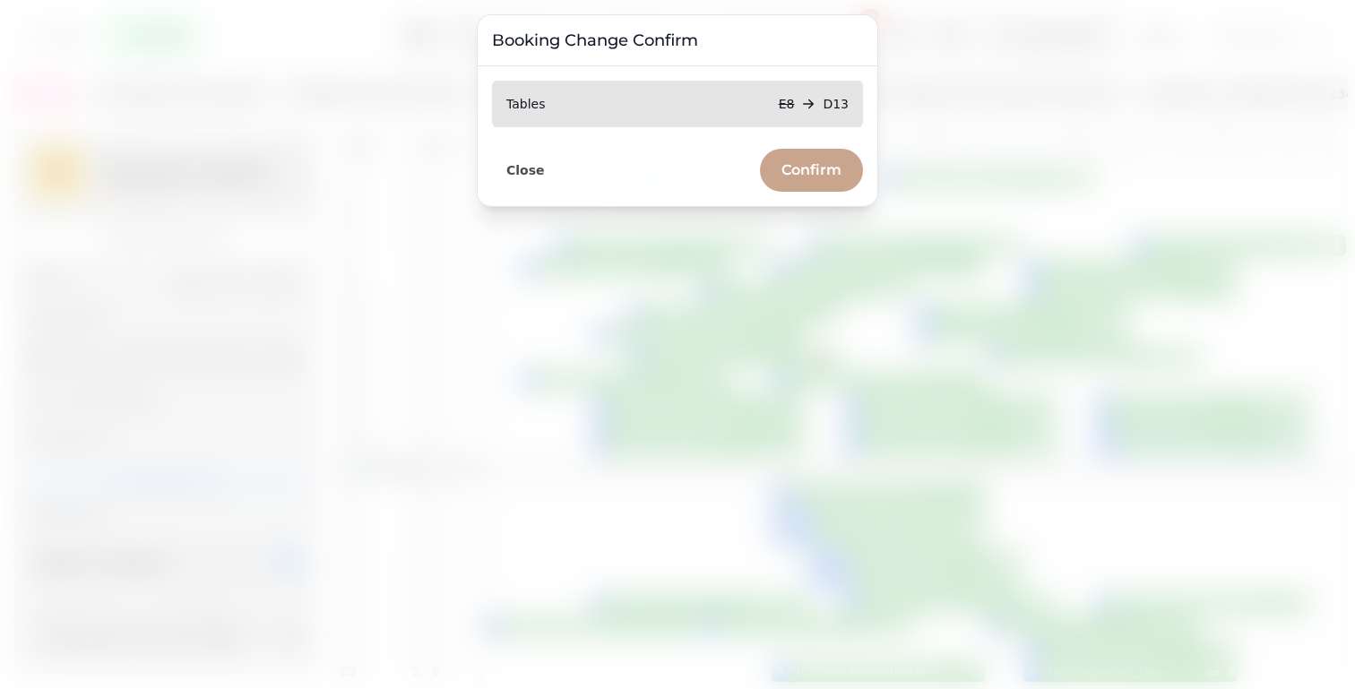
click at [789, 176] on span "Confirm" at bounding box center [811, 170] width 60 height 14
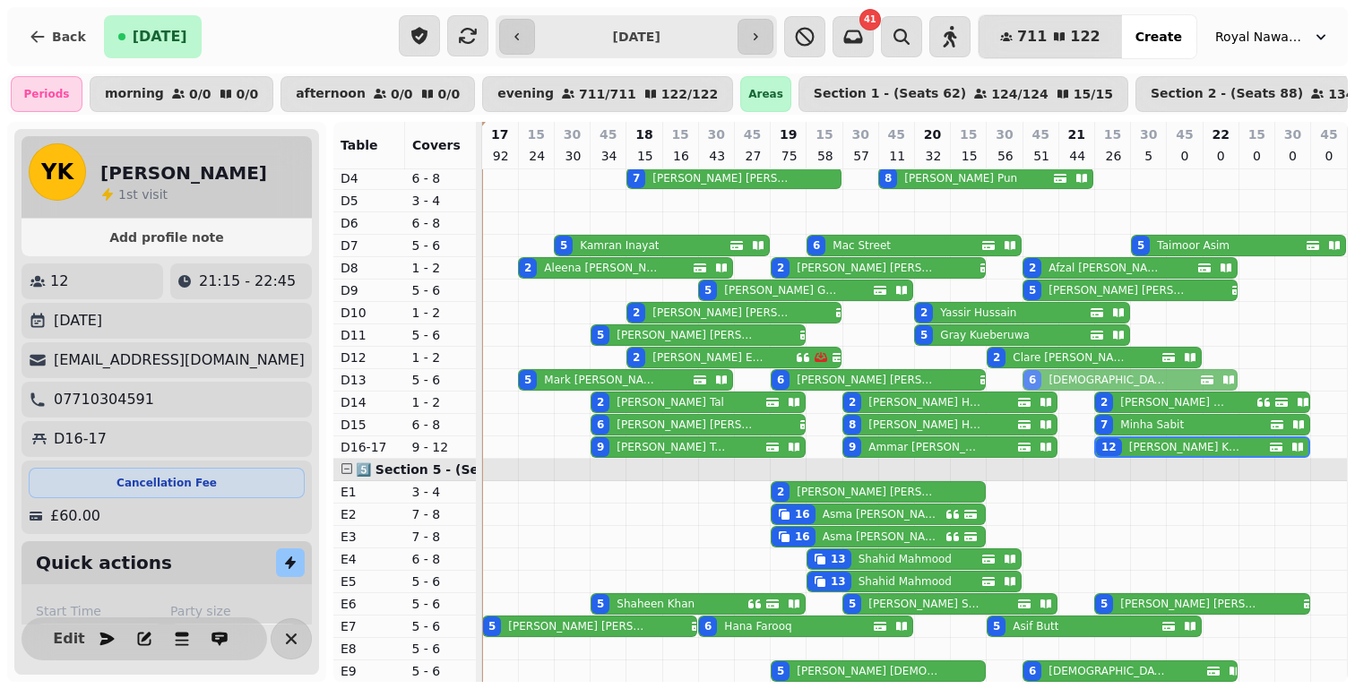
drag, startPoint x: 1106, startPoint y: 647, endPoint x: 1105, endPoint y: 388, distance: 258.9
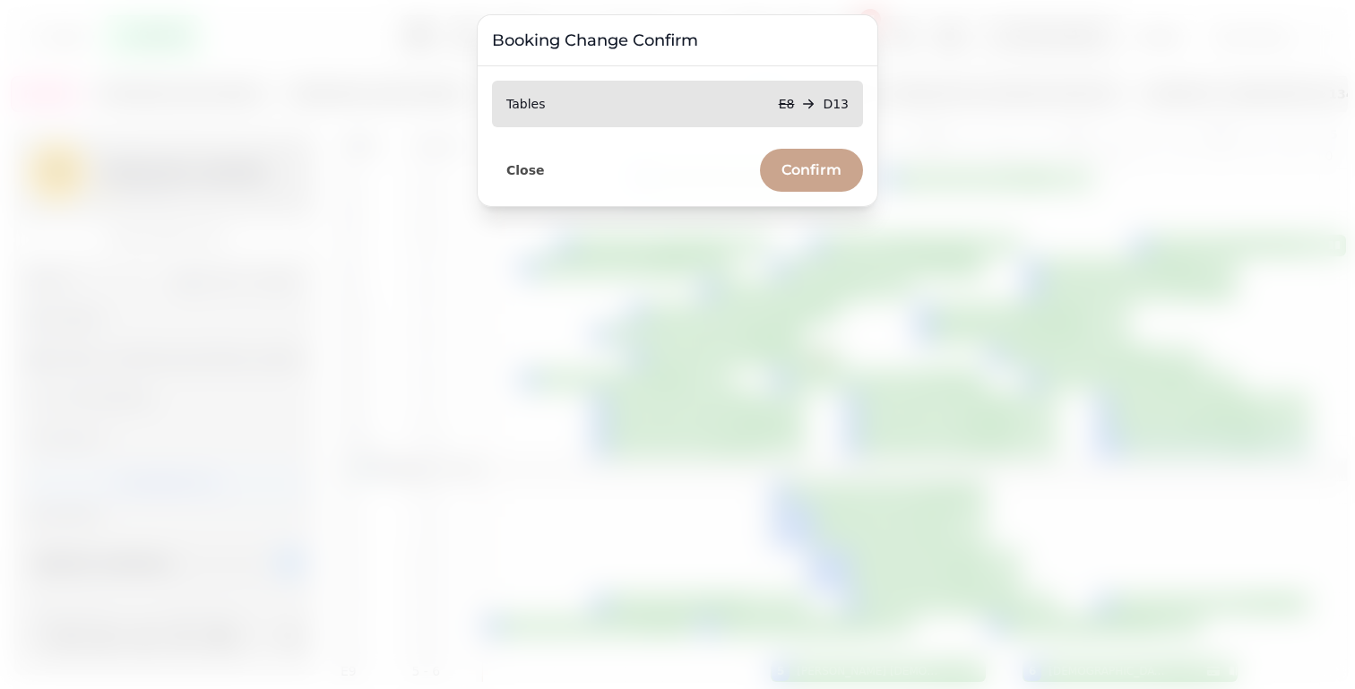
click at [841, 168] on button "Confirm" at bounding box center [811, 170] width 103 height 43
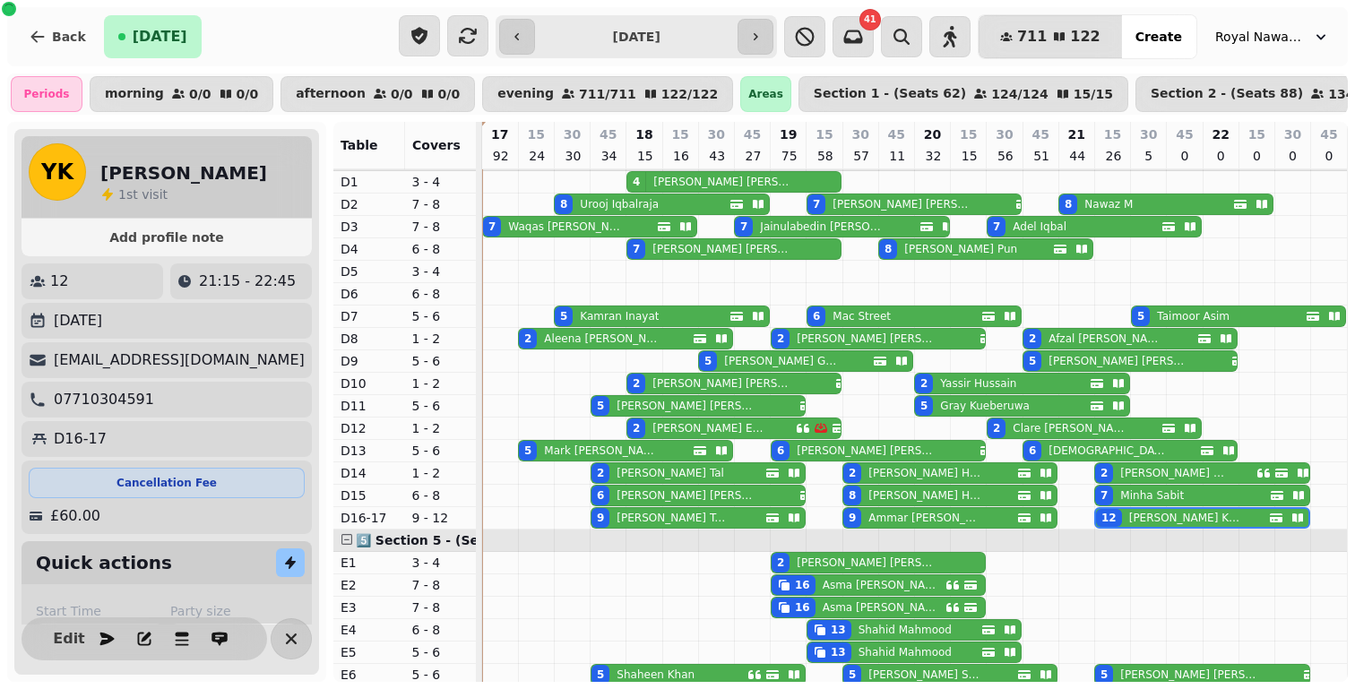
click at [1157, 495] on p "Minha Sabit" at bounding box center [1152, 495] width 64 height 14
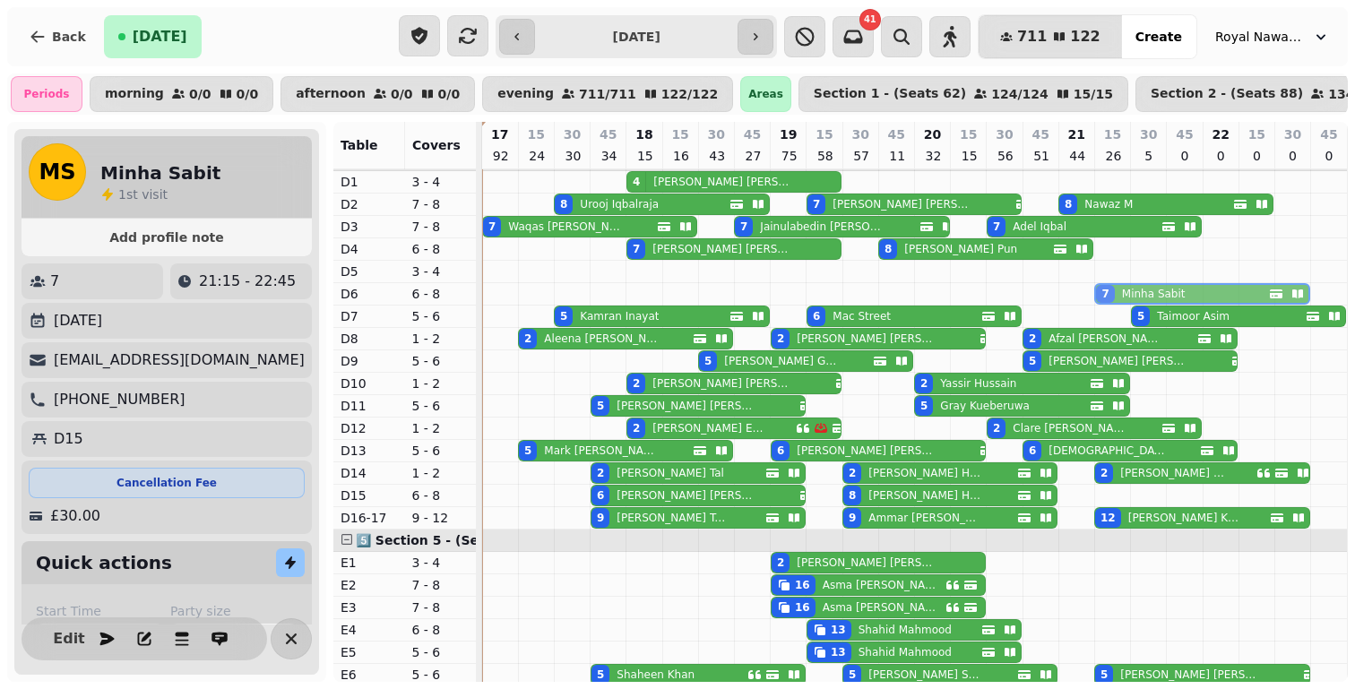
drag, startPoint x: 1157, startPoint y: 495, endPoint x: 1148, endPoint y: 296, distance: 199.1
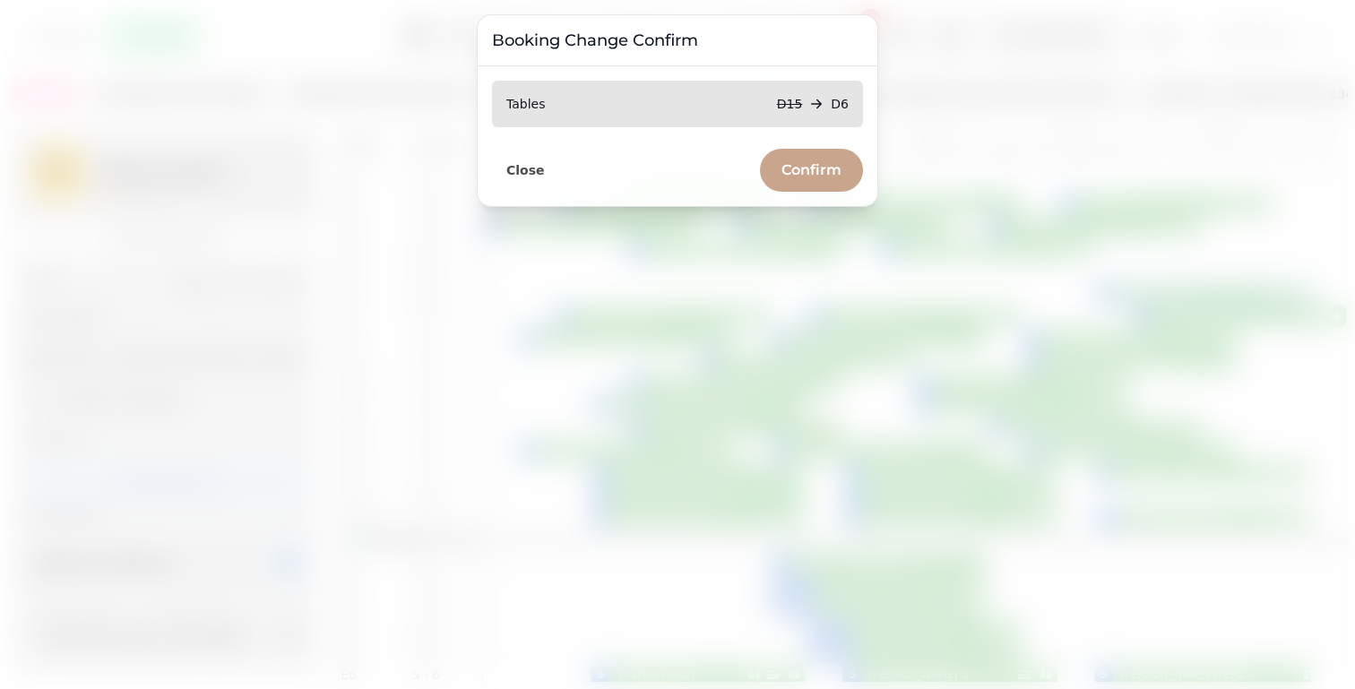
click at [822, 171] on span "Confirm" at bounding box center [811, 170] width 60 height 14
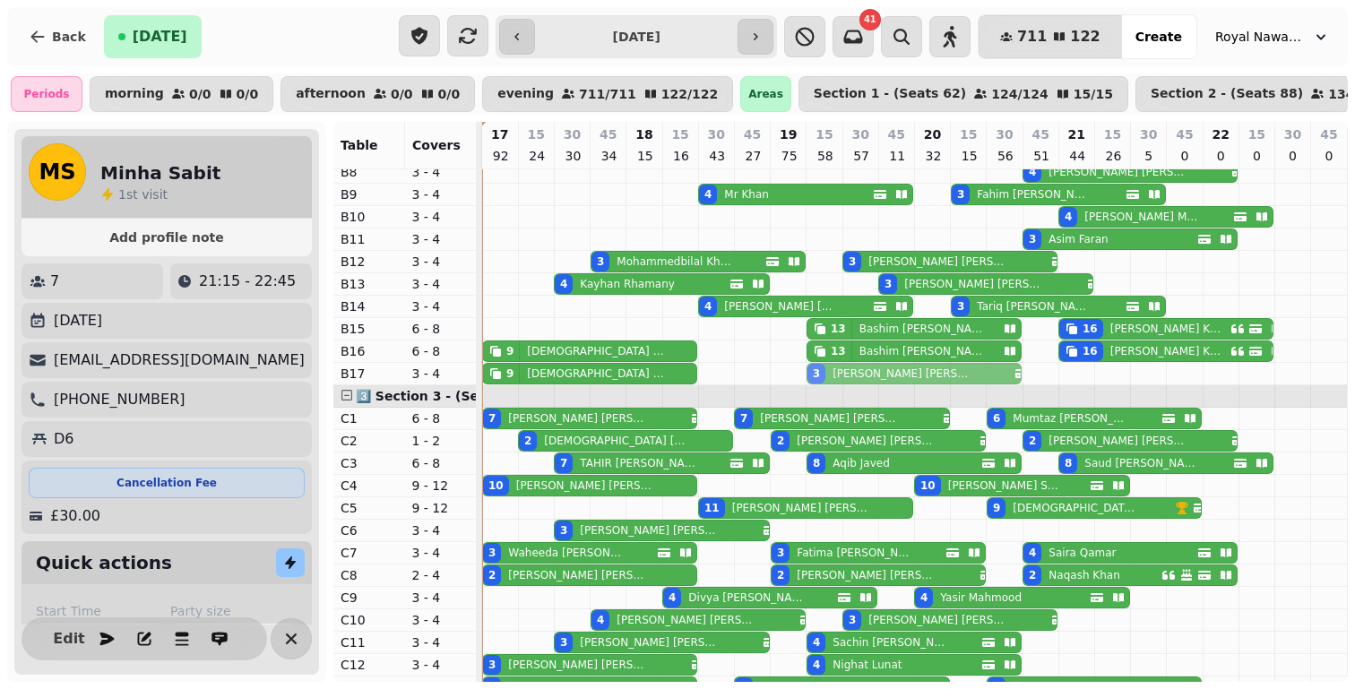
drag, startPoint x: 871, startPoint y: 528, endPoint x: 862, endPoint y: 374, distance: 154.4
click at [862, 374] on tbody "2 [PERSON_NAME] 10 [PERSON_NAME] 6 [PERSON_NAME] 10 [PERSON_NAME] 25 [PERSON_NA…" at bounding box center [914, 530] width 865 height 1679
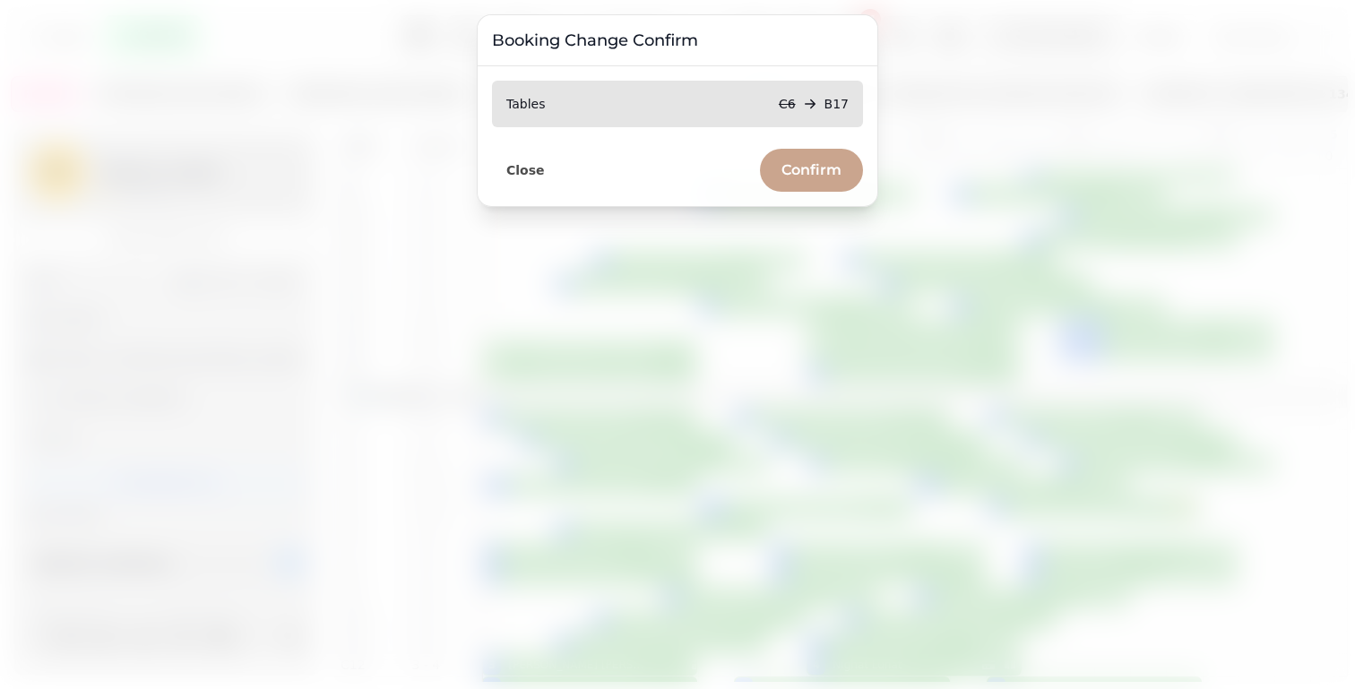
click at [814, 174] on span "Confirm" at bounding box center [811, 170] width 60 height 14
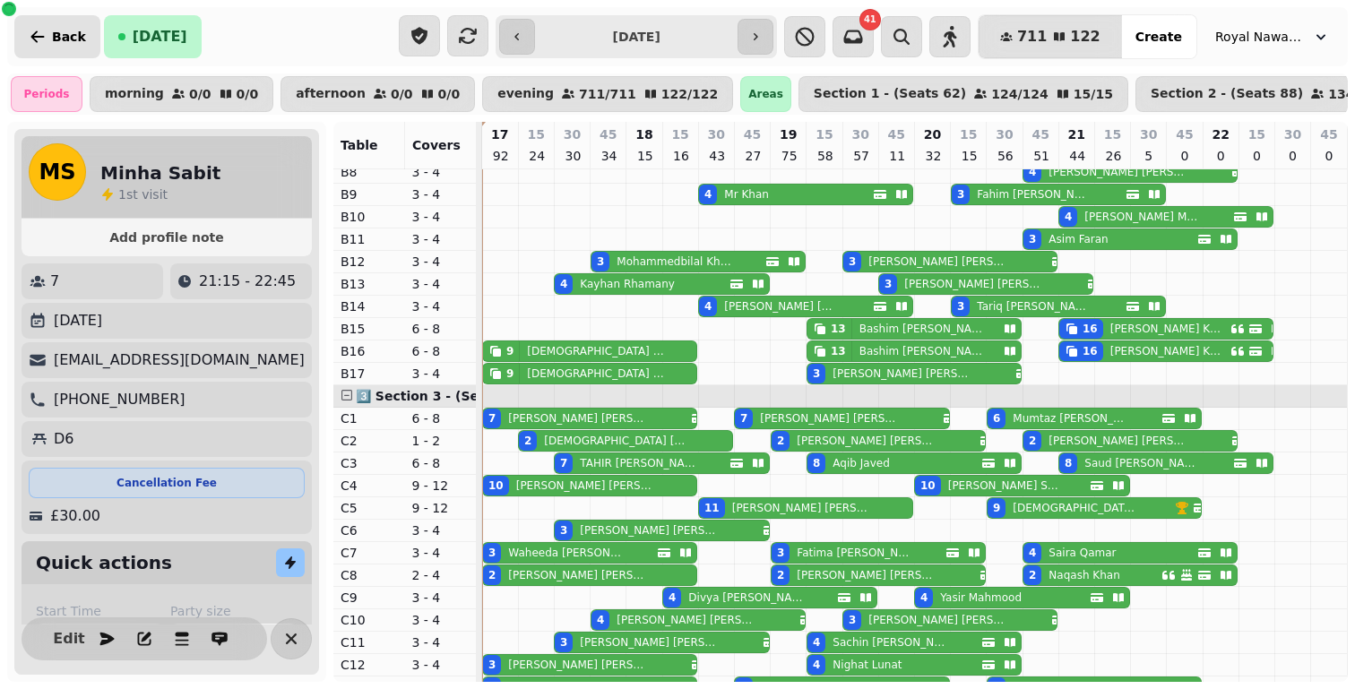
click at [52, 39] on span "Back" at bounding box center [69, 36] width 34 height 13
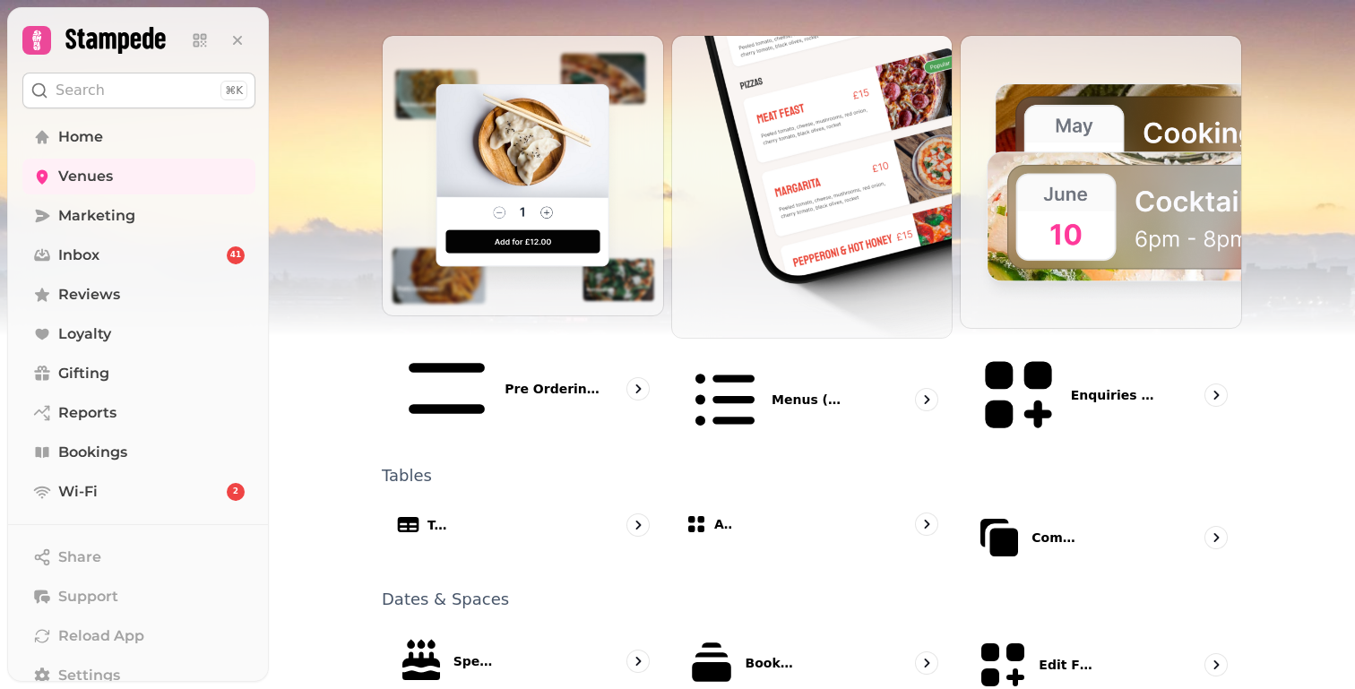
select select "**"
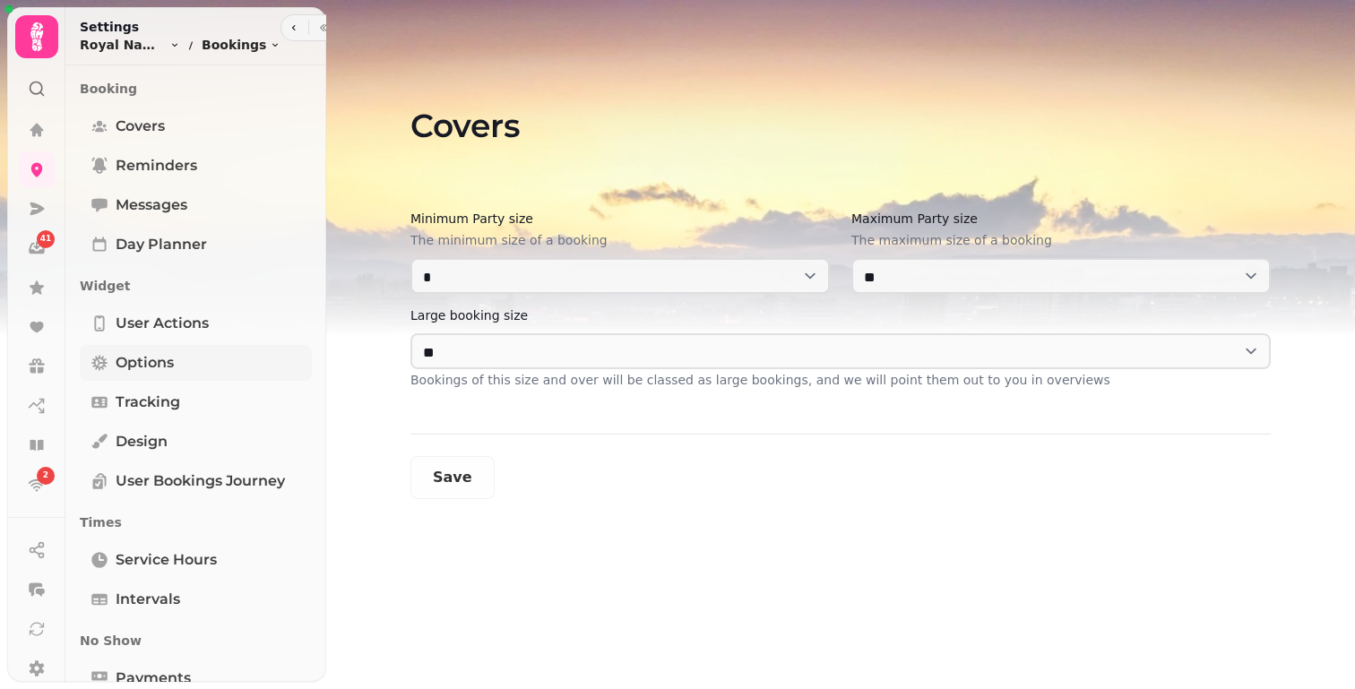
click at [176, 373] on link "Options" at bounding box center [196, 363] width 232 height 36
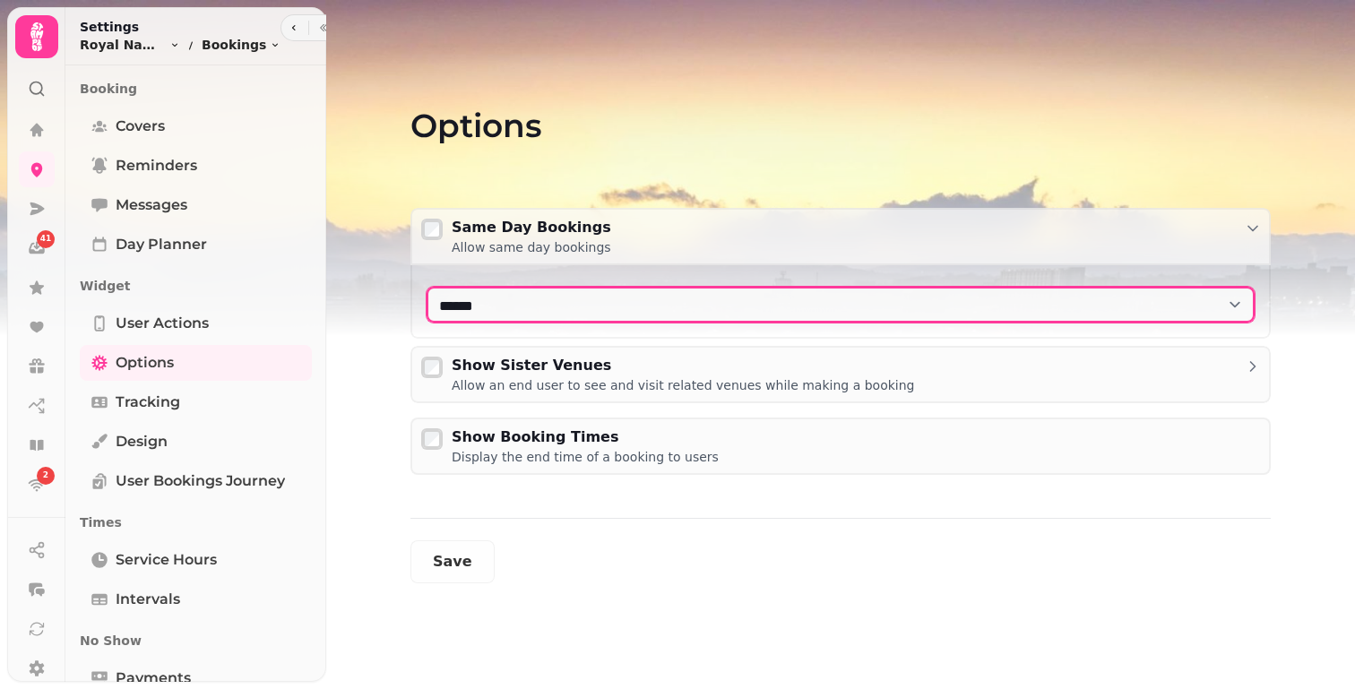
click at [520, 308] on select "**********" at bounding box center [840, 305] width 828 height 36
select select "****"
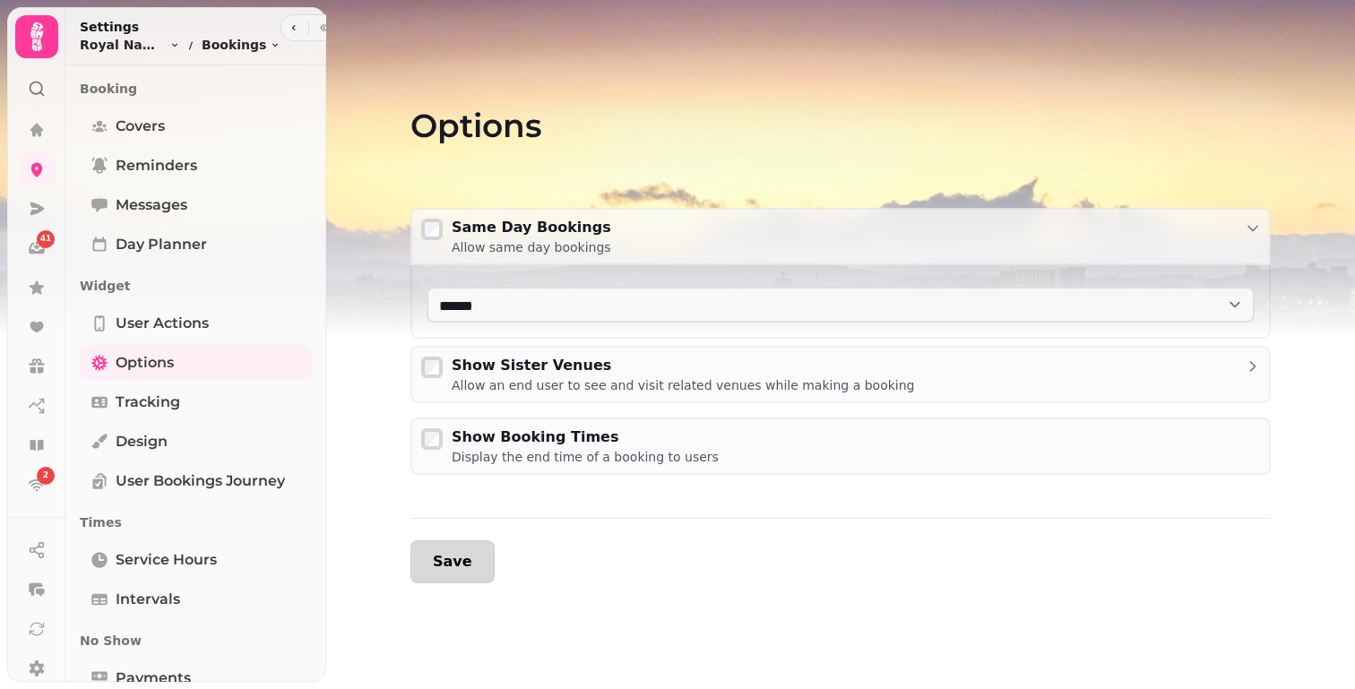
click at [452, 561] on span "Save" at bounding box center [452, 562] width 39 height 14
click at [45, 29] on icon at bounding box center [37, 37] width 36 height 36
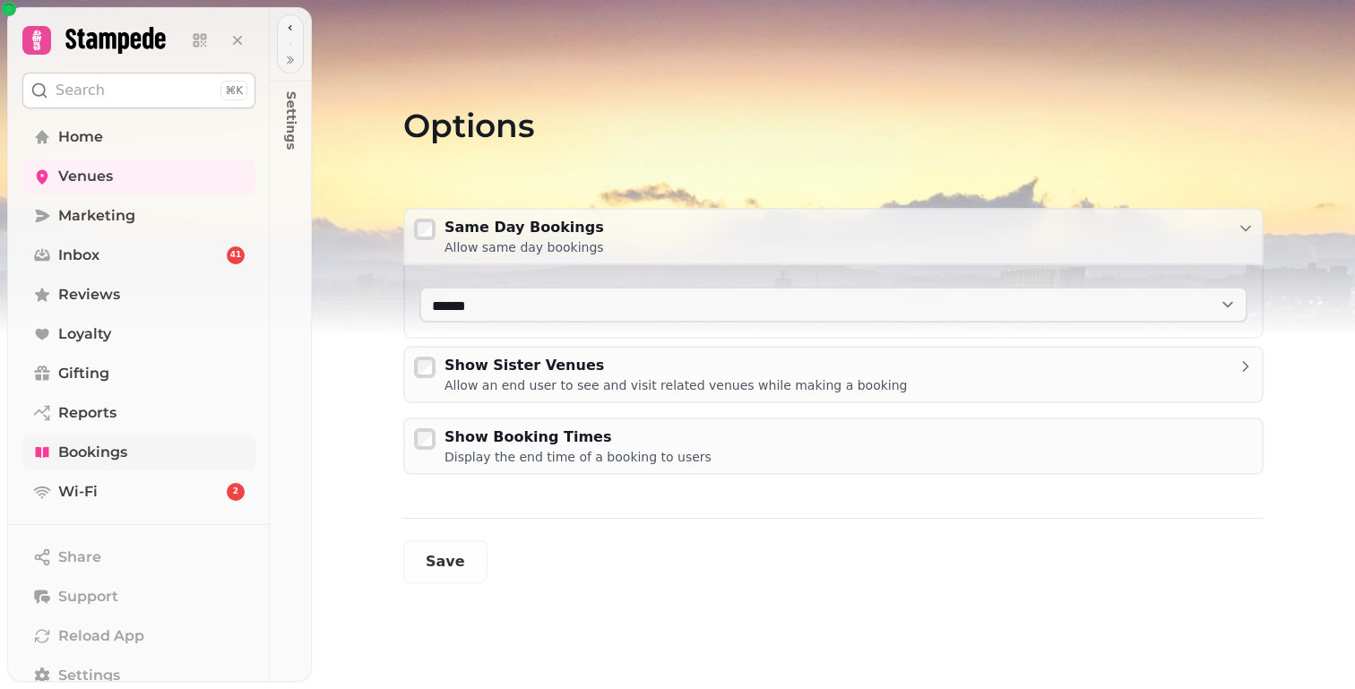
click at [81, 446] on span "Bookings" at bounding box center [92, 453] width 69 height 22
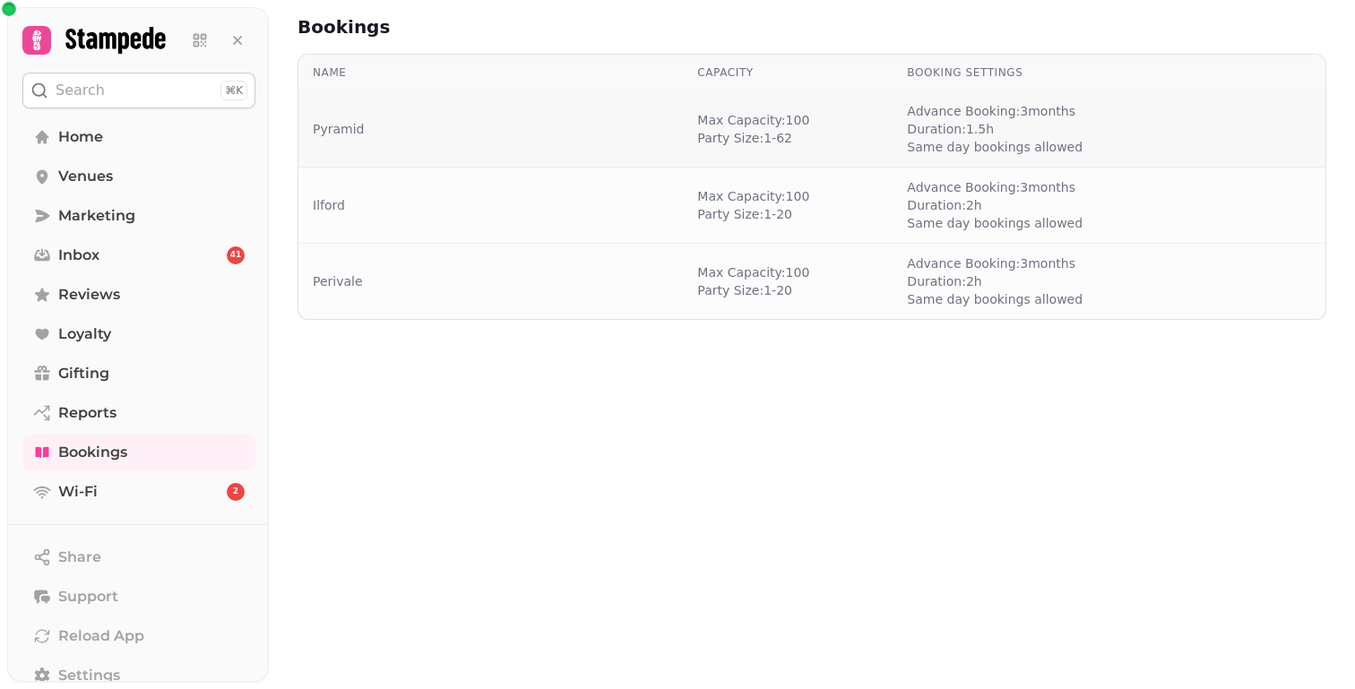
click at [338, 117] on td "Pyramid" at bounding box center [490, 129] width 384 height 76
click at [340, 125] on link "Pyramid" at bounding box center [338, 129] width 51 height 18
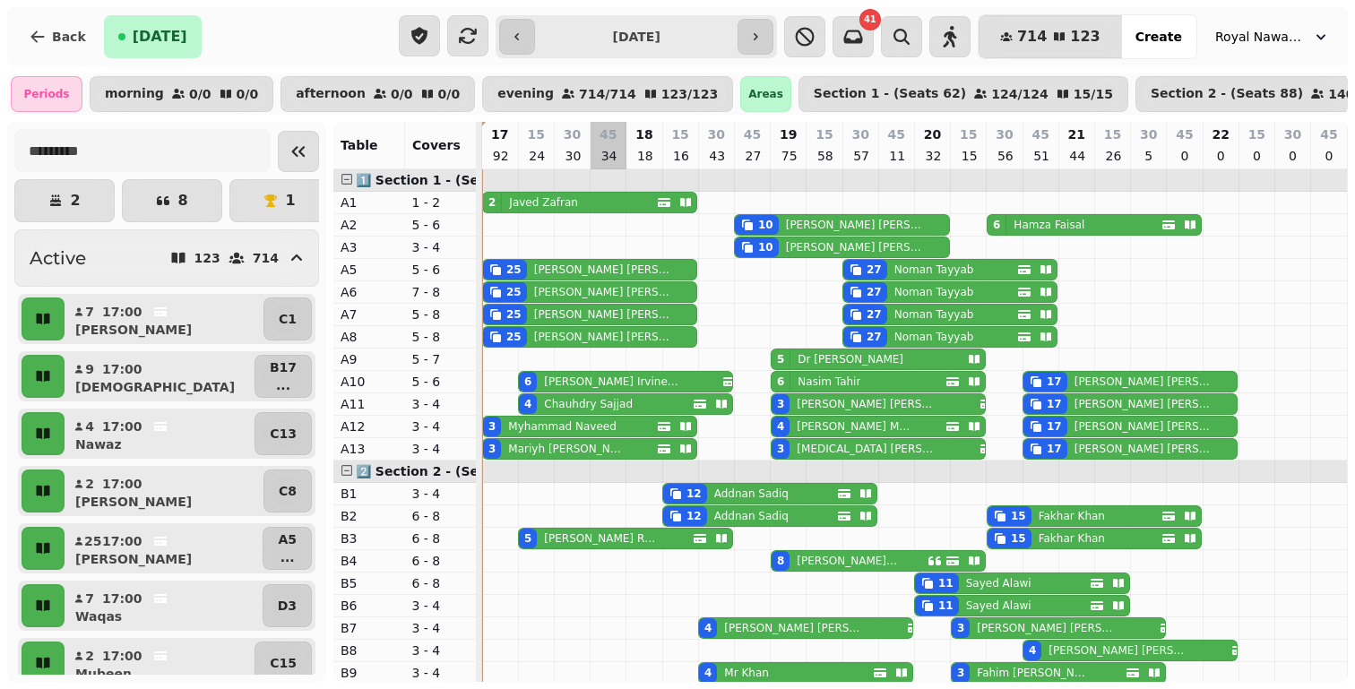
scroll to position [52, 0]
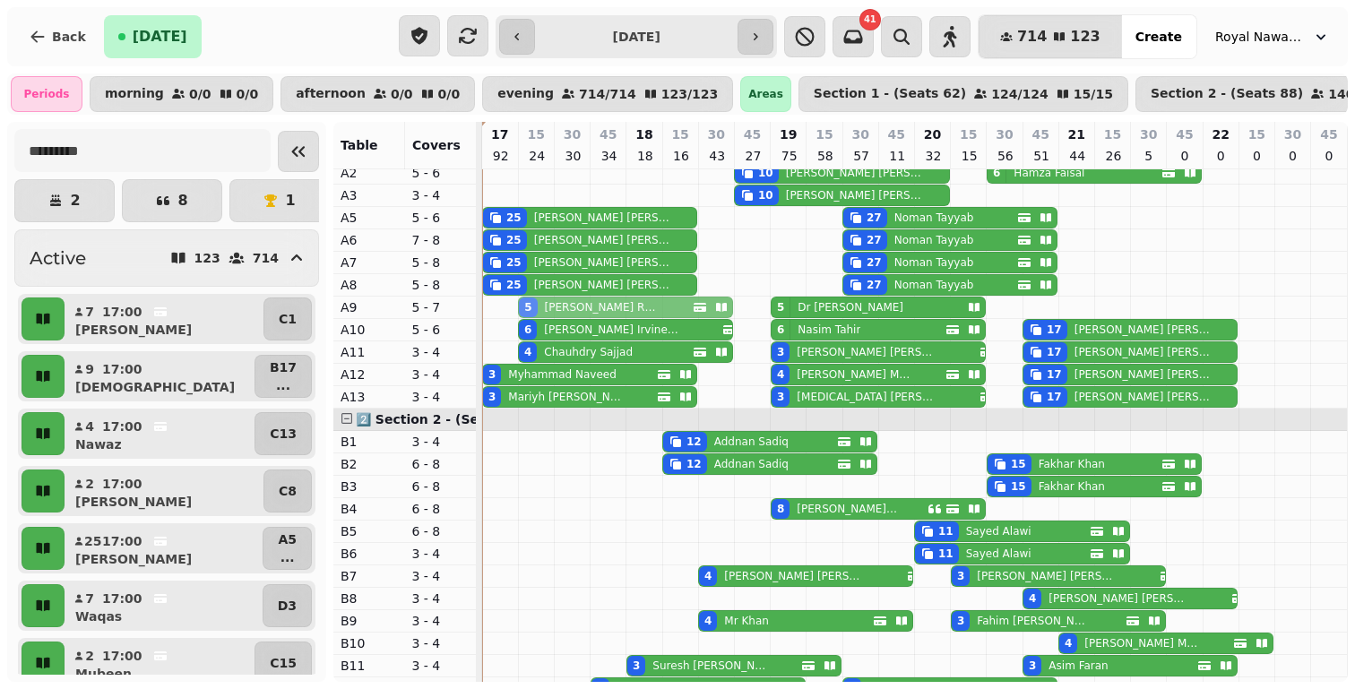
drag, startPoint x: 592, startPoint y: 483, endPoint x: 585, endPoint y: 306, distance: 176.6
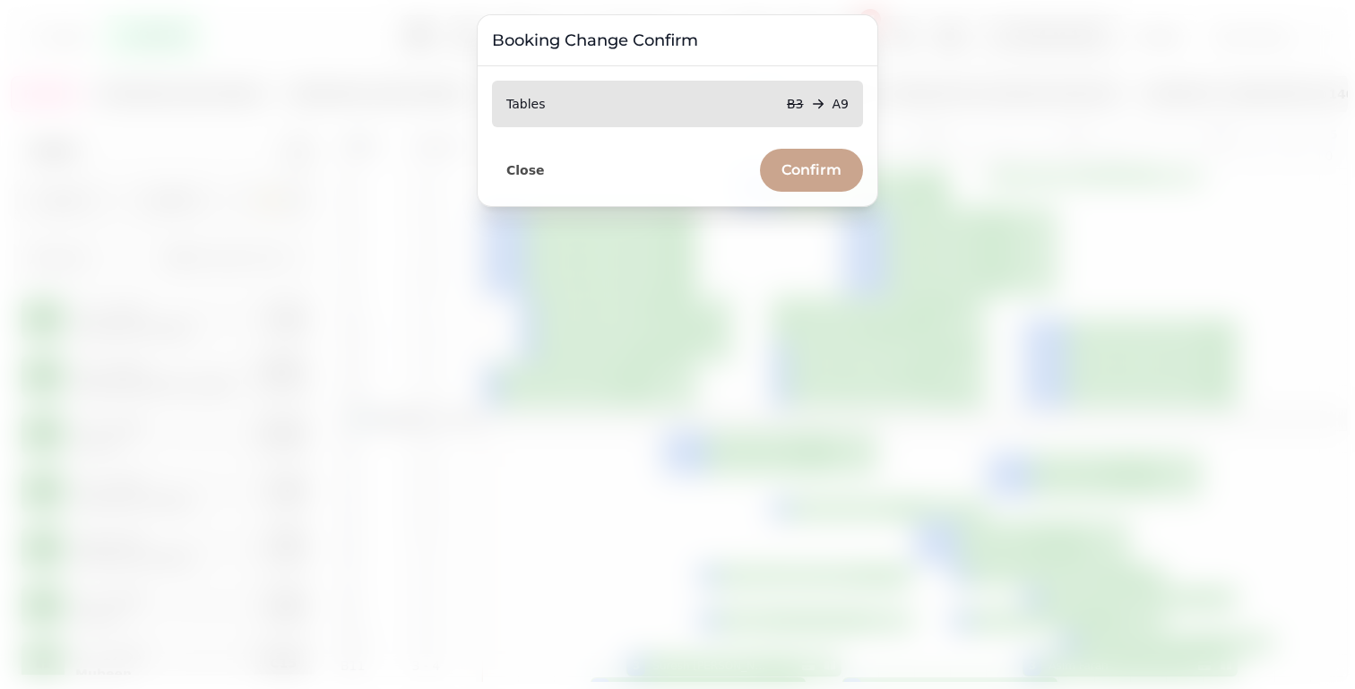
click at [778, 170] on button "Confirm" at bounding box center [811, 170] width 103 height 43
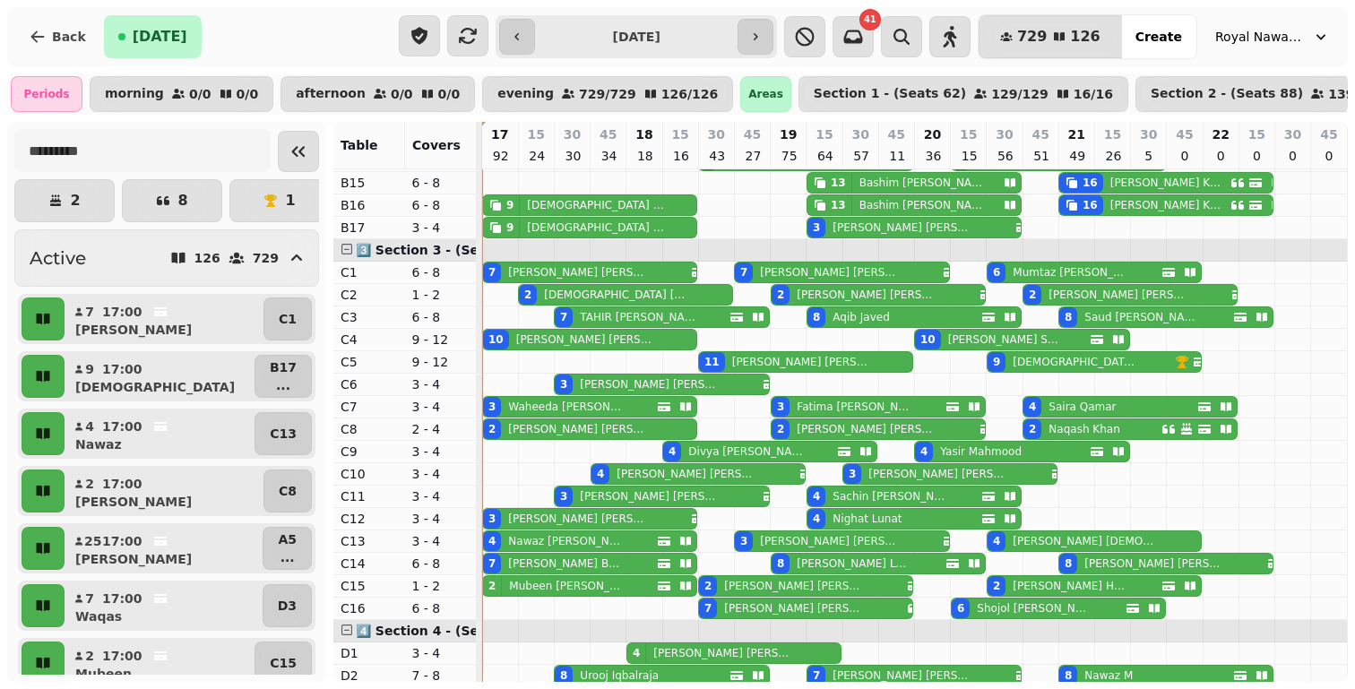
scroll to position [659, 0]
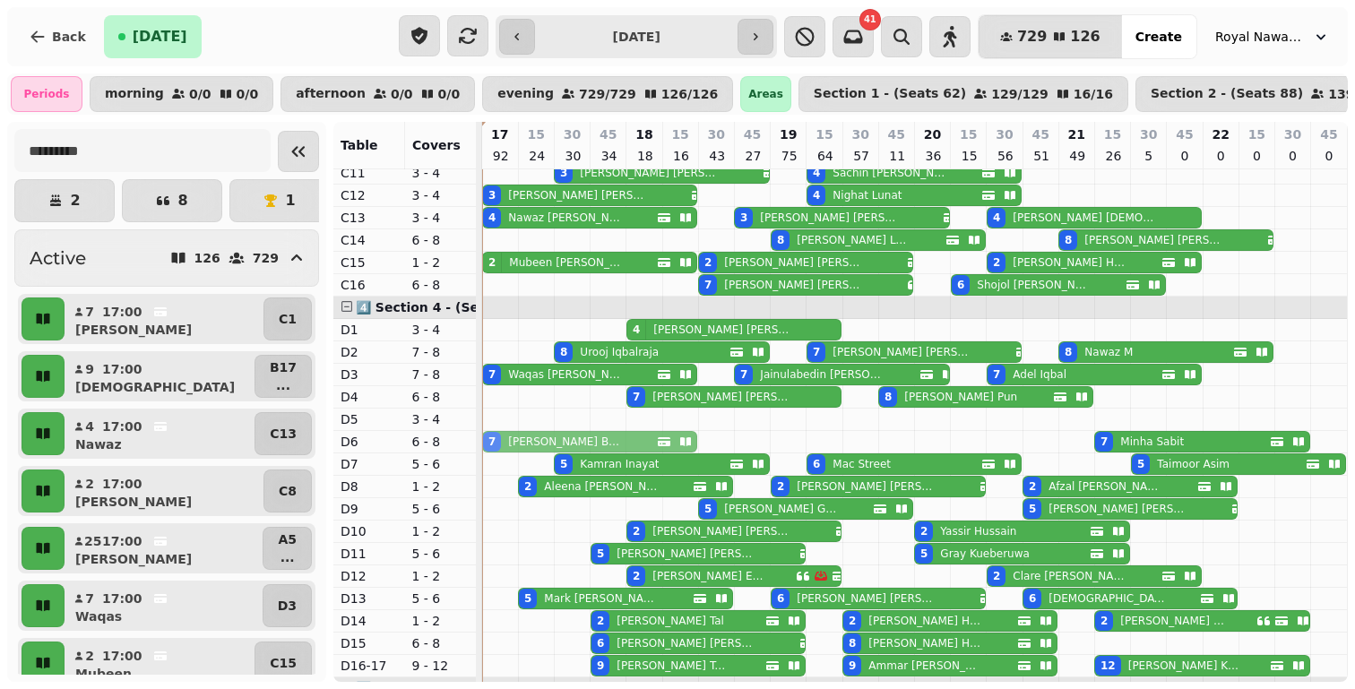
drag, startPoint x: 535, startPoint y: 244, endPoint x: 531, endPoint y: 435, distance: 191.8
click at [531, 436] on tbody "2 [PERSON_NAME] 10 [PERSON_NAME] 6 [PERSON_NAME] 10 [PERSON_NAME] 25 [PERSON_NA…" at bounding box center [914, 60] width 865 height 1679
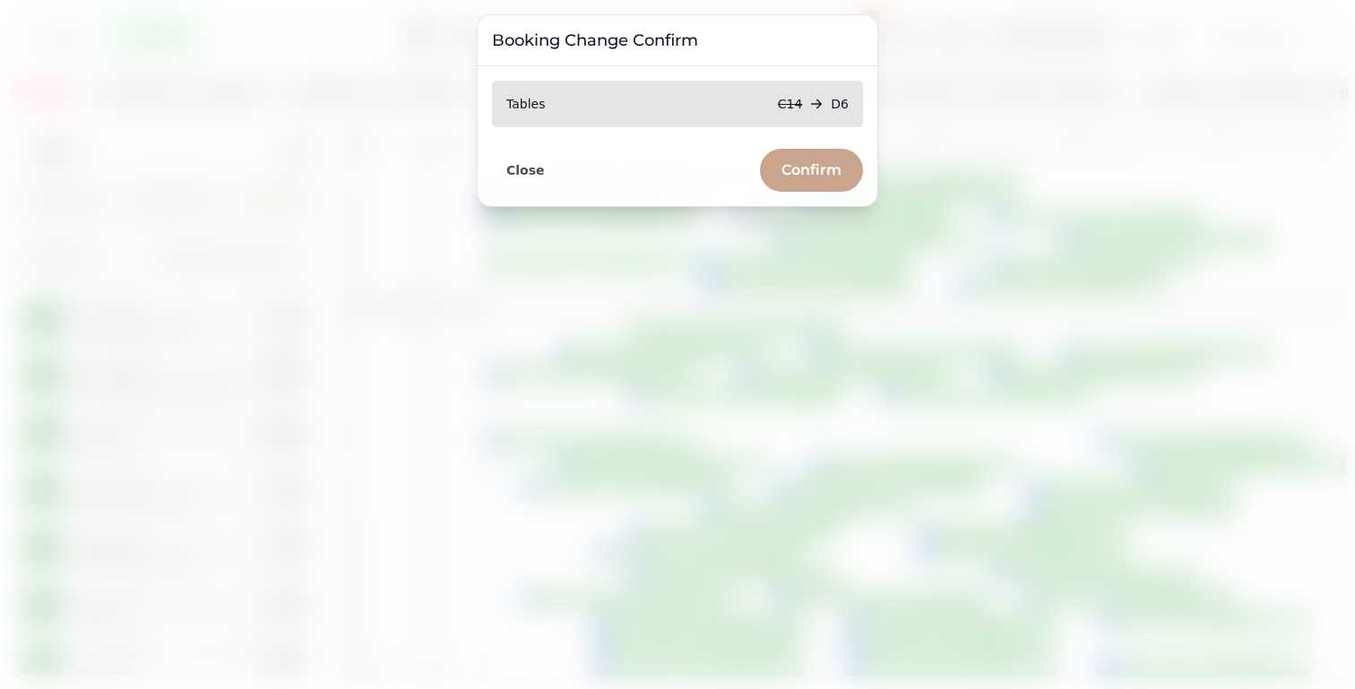
click at [810, 172] on span "Confirm" at bounding box center [811, 170] width 60 height 14
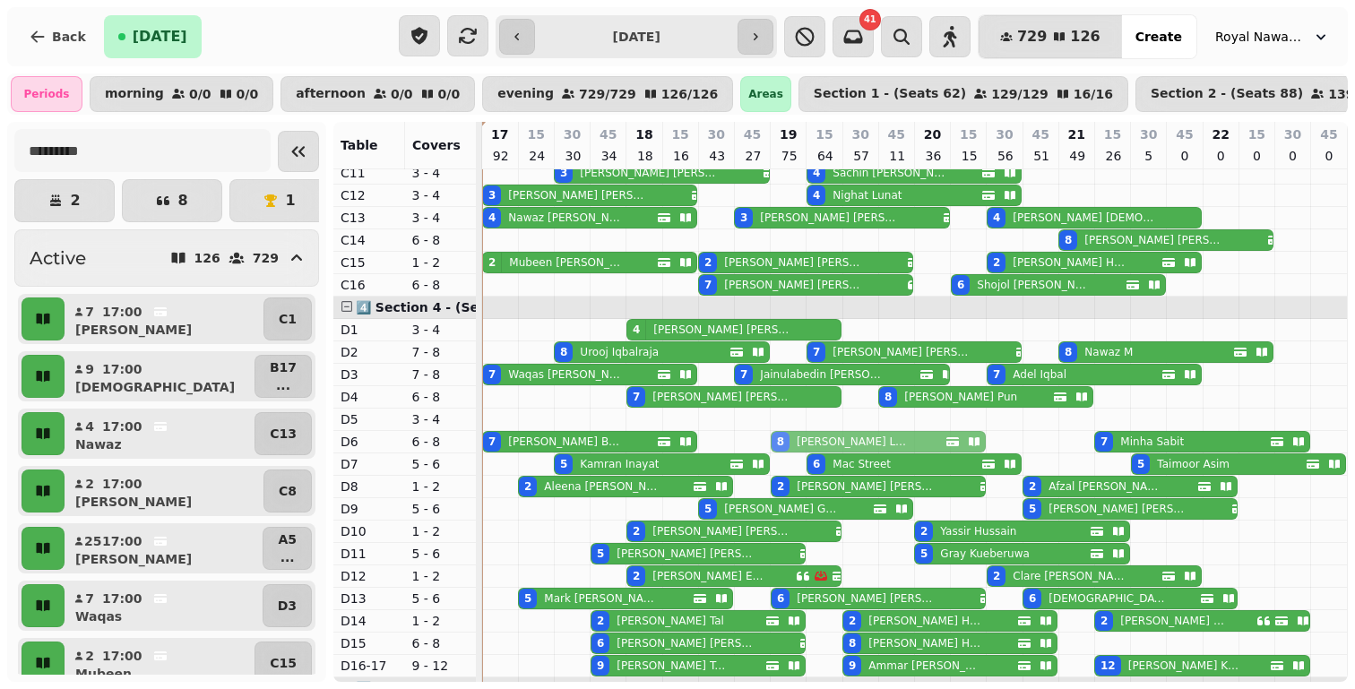
drag, startPoint x: 896, startPoint y: 245, endPoint x: 894, endPoint y: 437, distance: 192.6
click at [894, 437] on tbody "2 [PERSON_NAME] 10 [PERSON_NAME] 6 [PERSON_NAME] 10 [PERSON_NAME] 25 [PERSON_NA…" at bounding box center [914, 60] width 865 height 1679
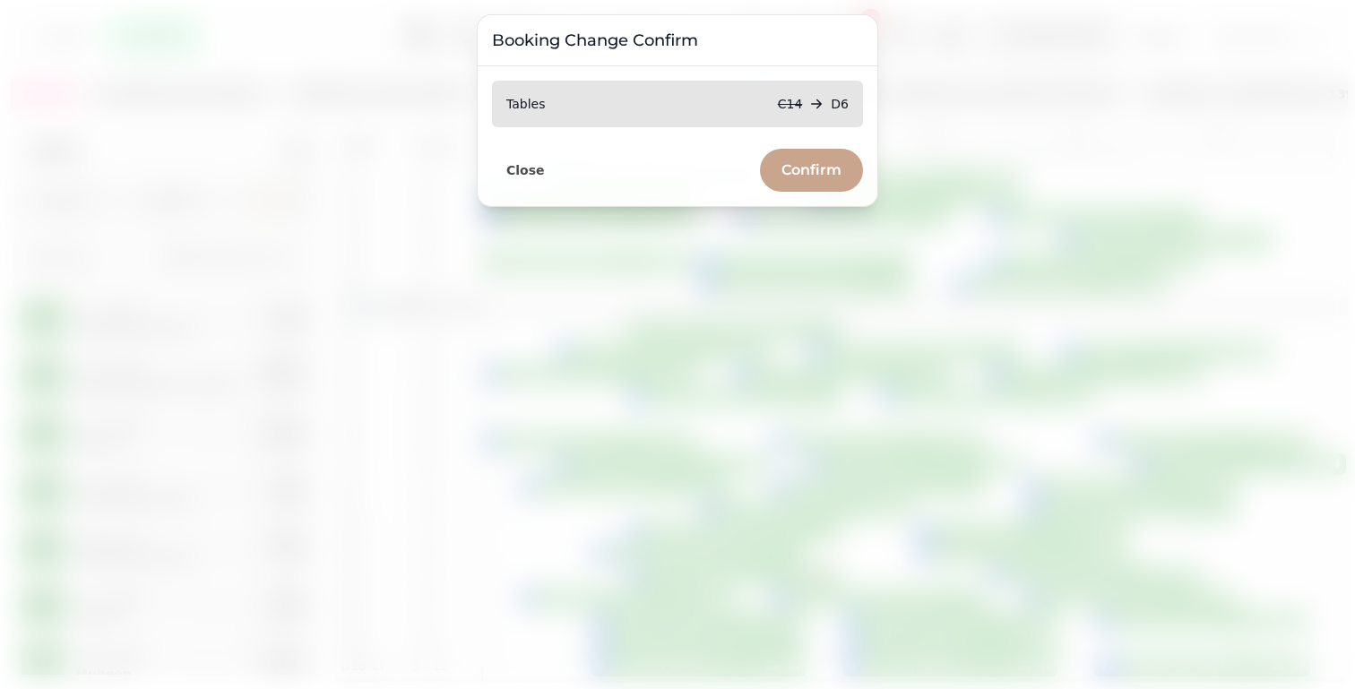
click at [781, 174] on span "Confirm" at bounding box center [811, 170] width 60 height 14
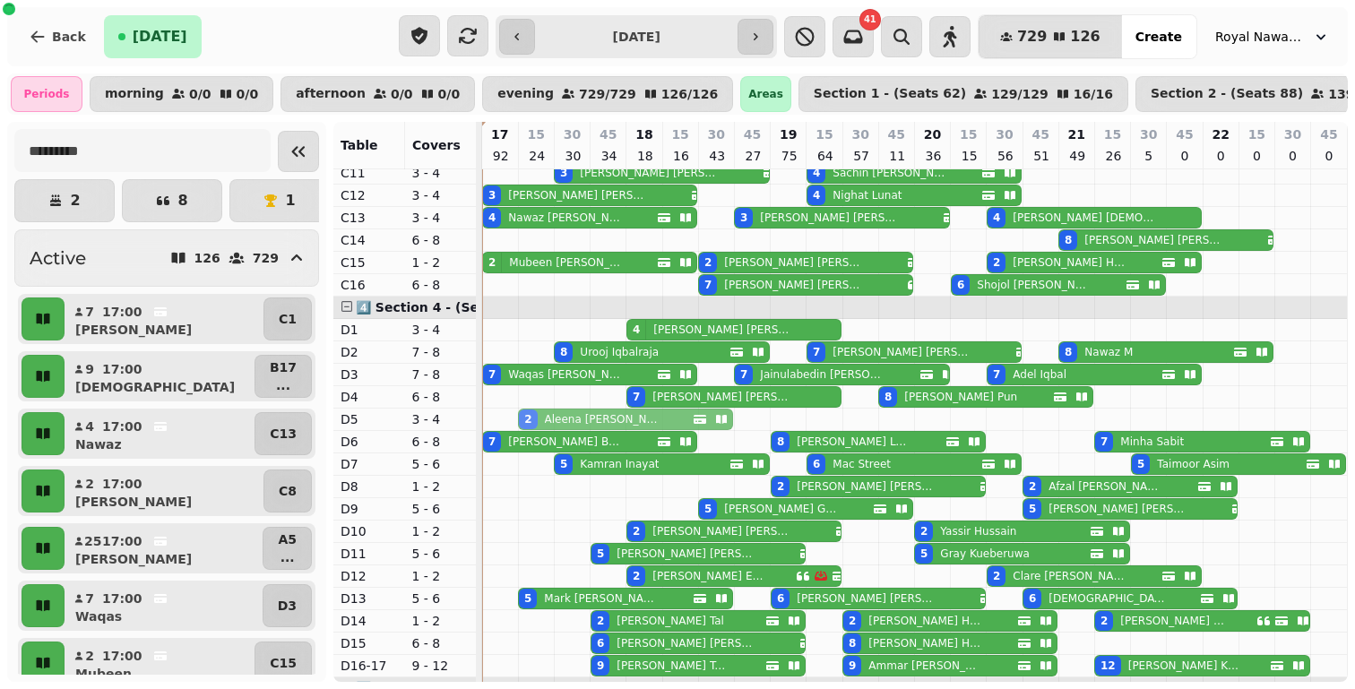
drag, startPoint x: 605, startPoint y: 486, endPoint x: 605, endPoint y: 425, distance: 61.8
click at [605, 425] on tbody "2 [PERSON_NAME] 10 [PERSON_NAME] 6 [PERSON_NAME] 10 [PERSON_NAME] 25 [PERSON_NA…" at bounding box center [914, 60] width 865 height 1679
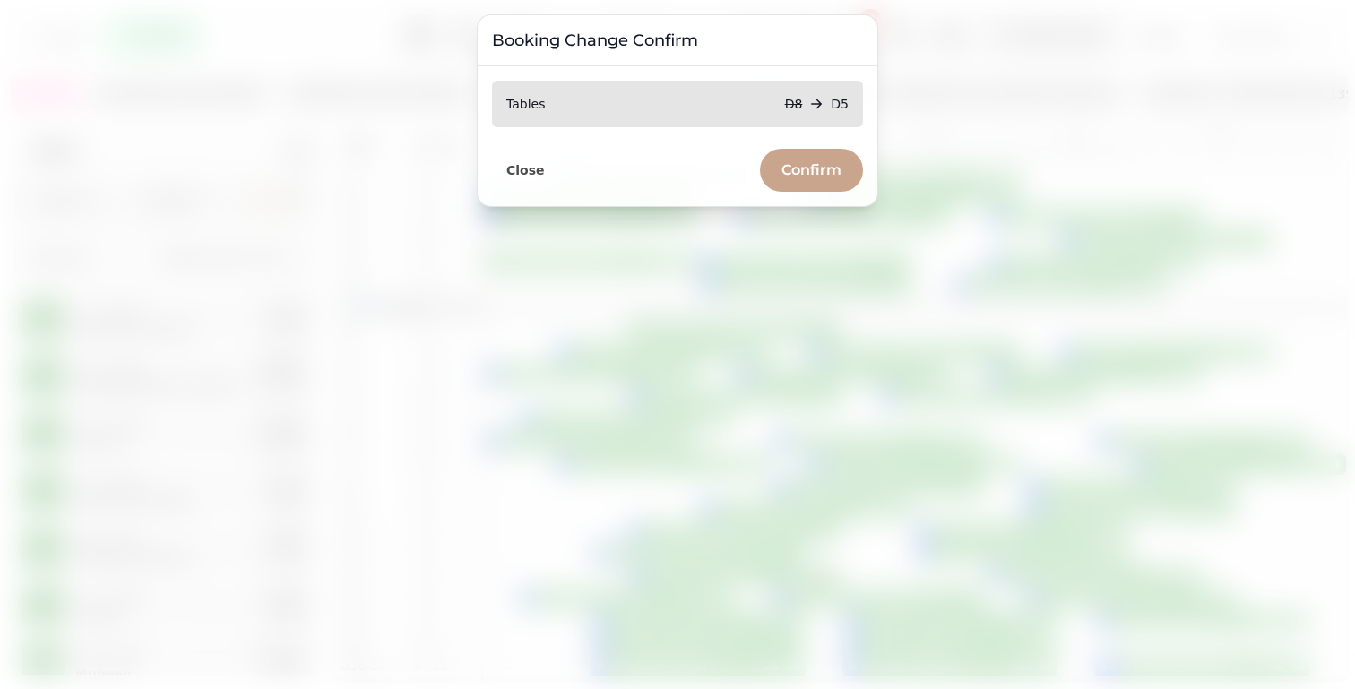
click at [790, 182] on button "Confirm" at bounding box center [811, 170] width 103 height 43
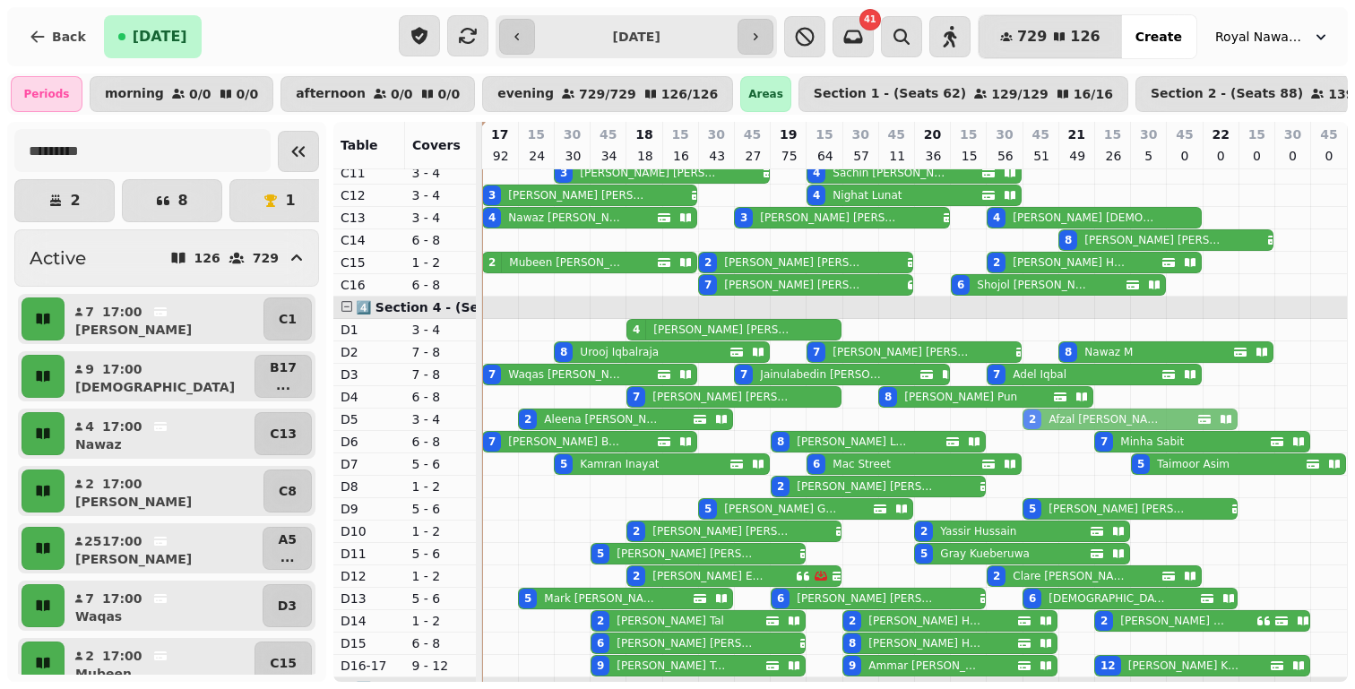
drag, startPoint x: 1088, startPoint y: 488, endPoint x: 1080, endPoint y: 431, distance: 57.8
click at [1080, 421] on tbody "2 [PERSON_NAME] 10 [PERSON_NAME] 6 [PERSON_NAME] 10 [PERSON_NAME] 25 [PERSON_NA…" at bounding box center [914, 60] width 865 height 1679
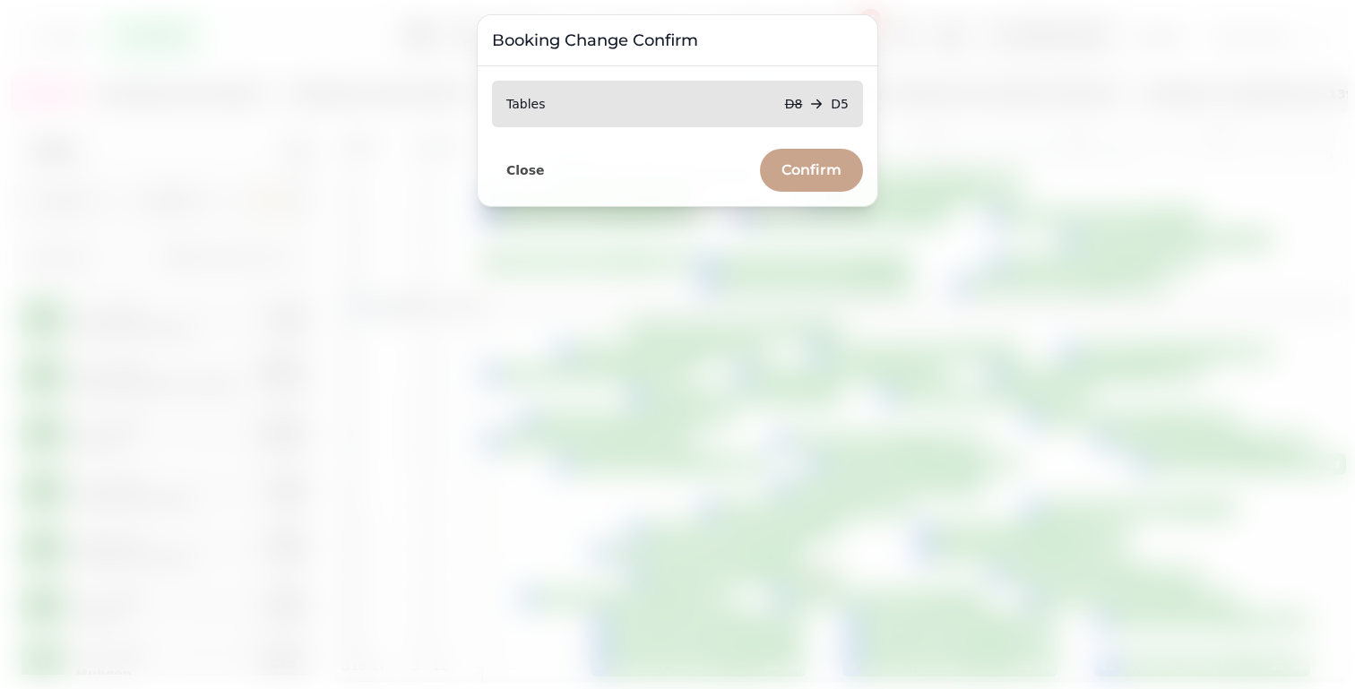
click at [805, 158] on button "Confirm" at bounding box center [811, 170] width 103 height 43
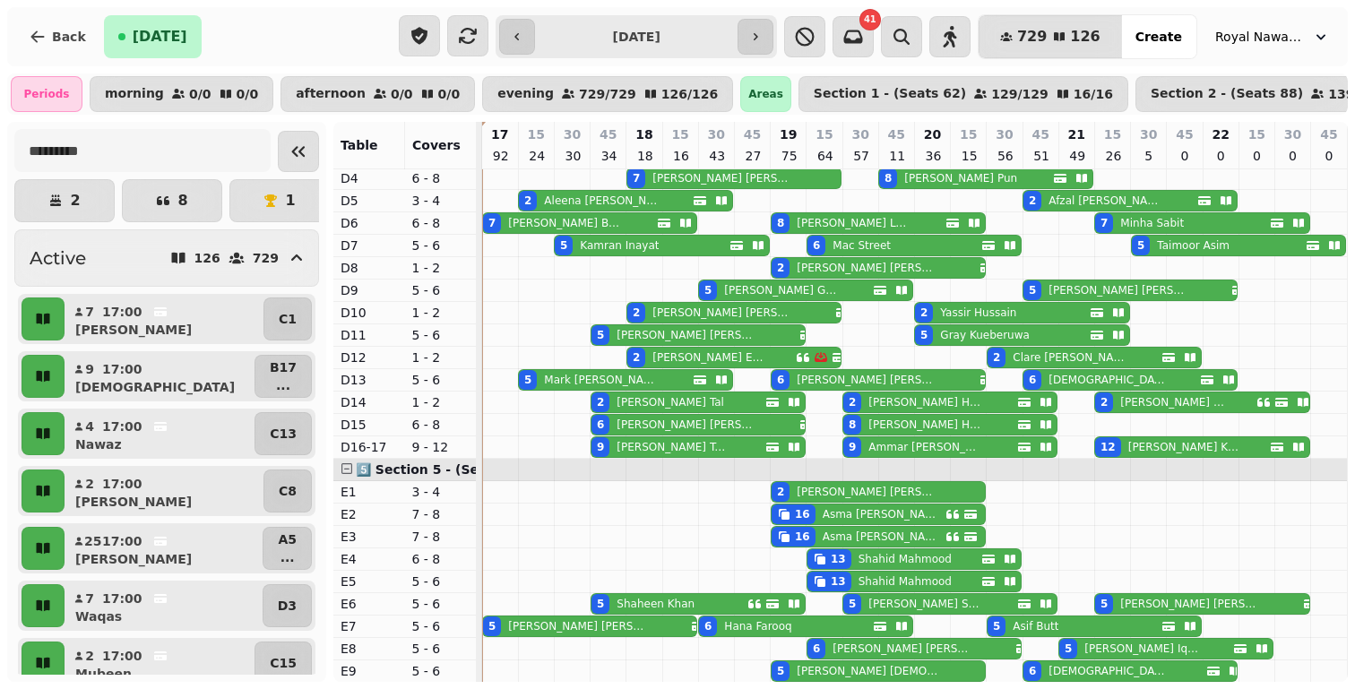
click at [1202, 444] on div "12 [PERSON_NAME]" at bounding box center [1182, 447] width 175 height 20
select select "**********"
select select "**"
select select "****"
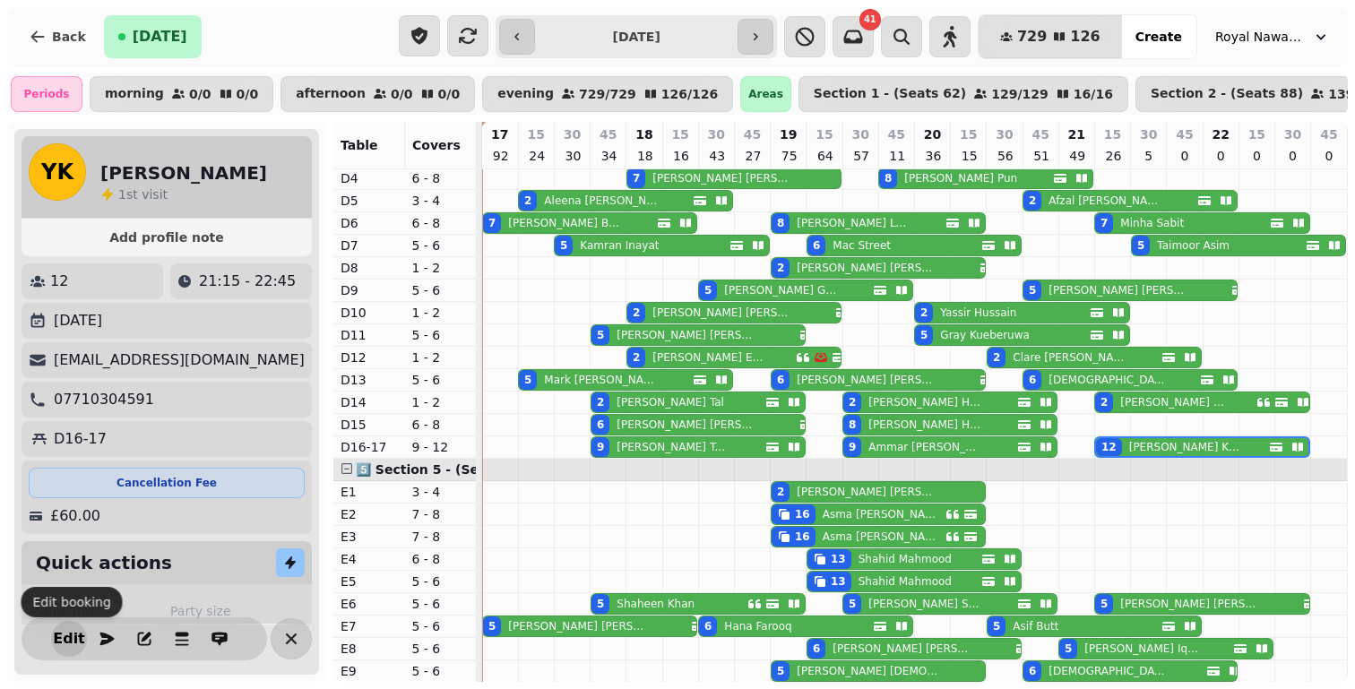
click at [70, 633] on span "Edit" at bounding box center [69, 639] width 22 height 14
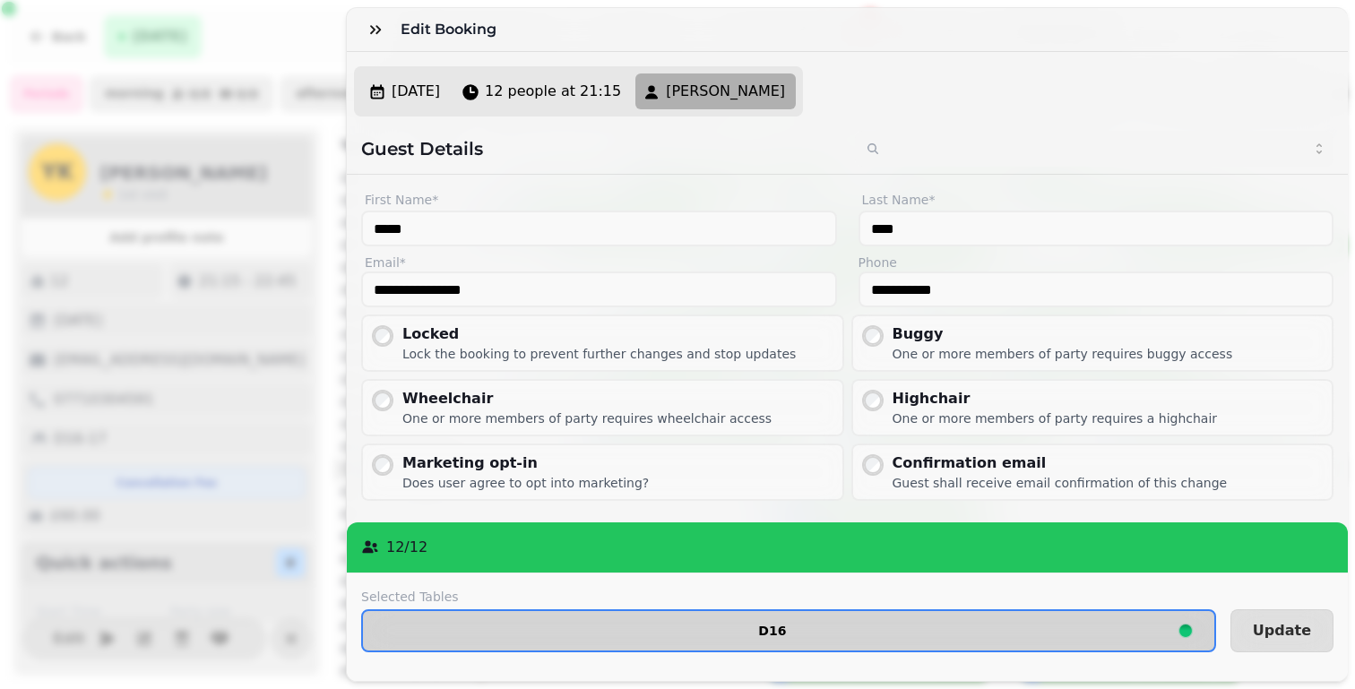
click at [521, 631] on span "D16" at bounding box center [772, 630] width 790 height 13
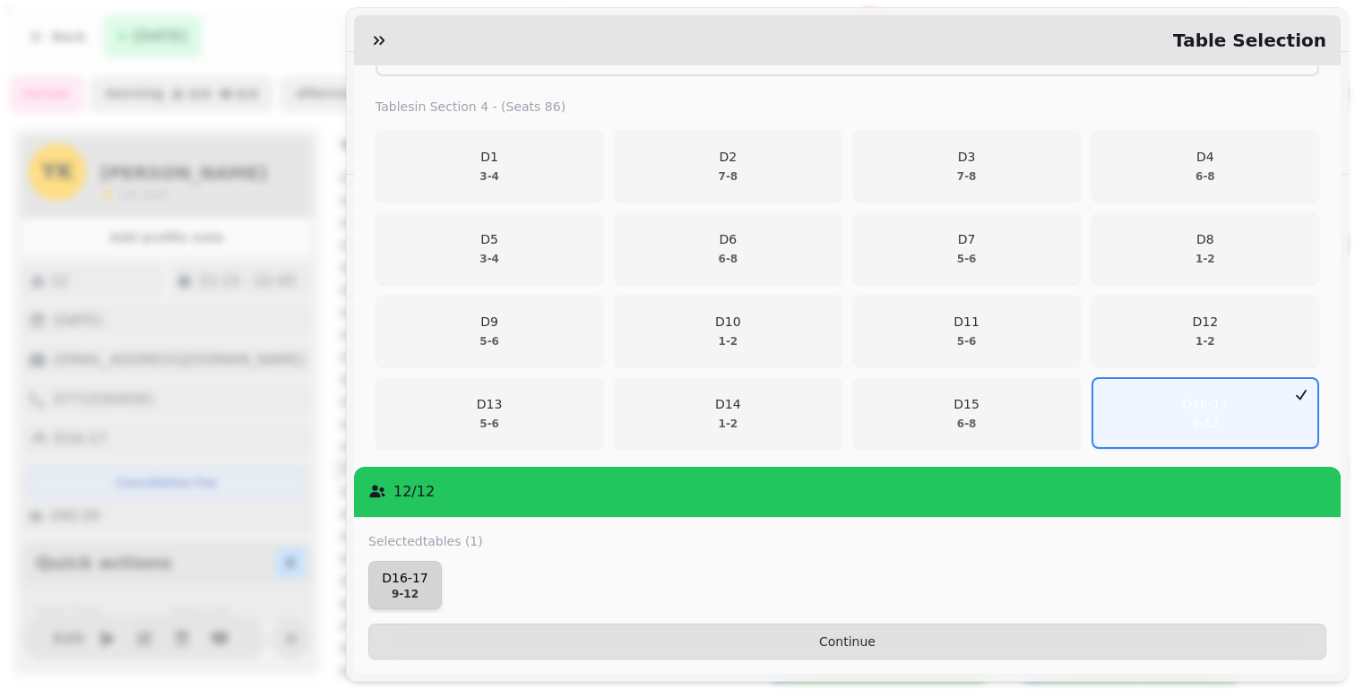
click at [409, 583] on p "D16-17" at bounding box center [404, 578] width 57 height 18
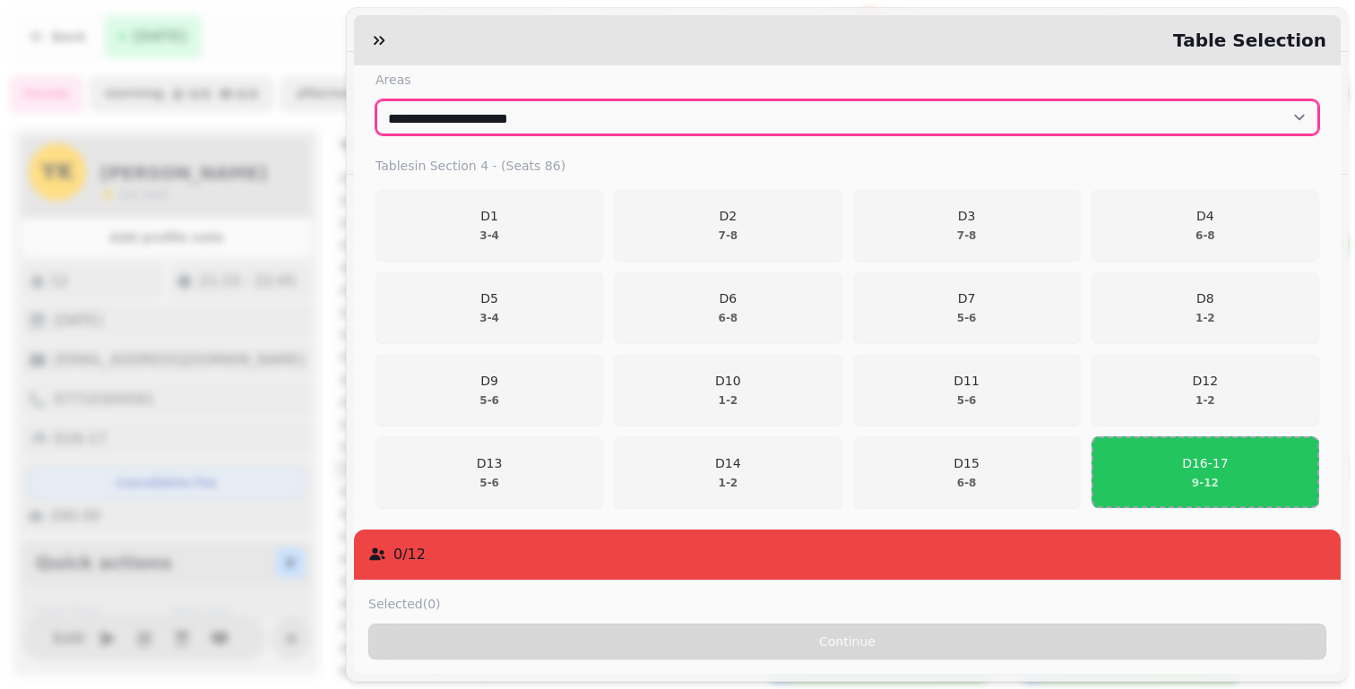
click at [513, 120] on select "**********" at bounding box center [846, 117] width 943 height 36
select select "**********"
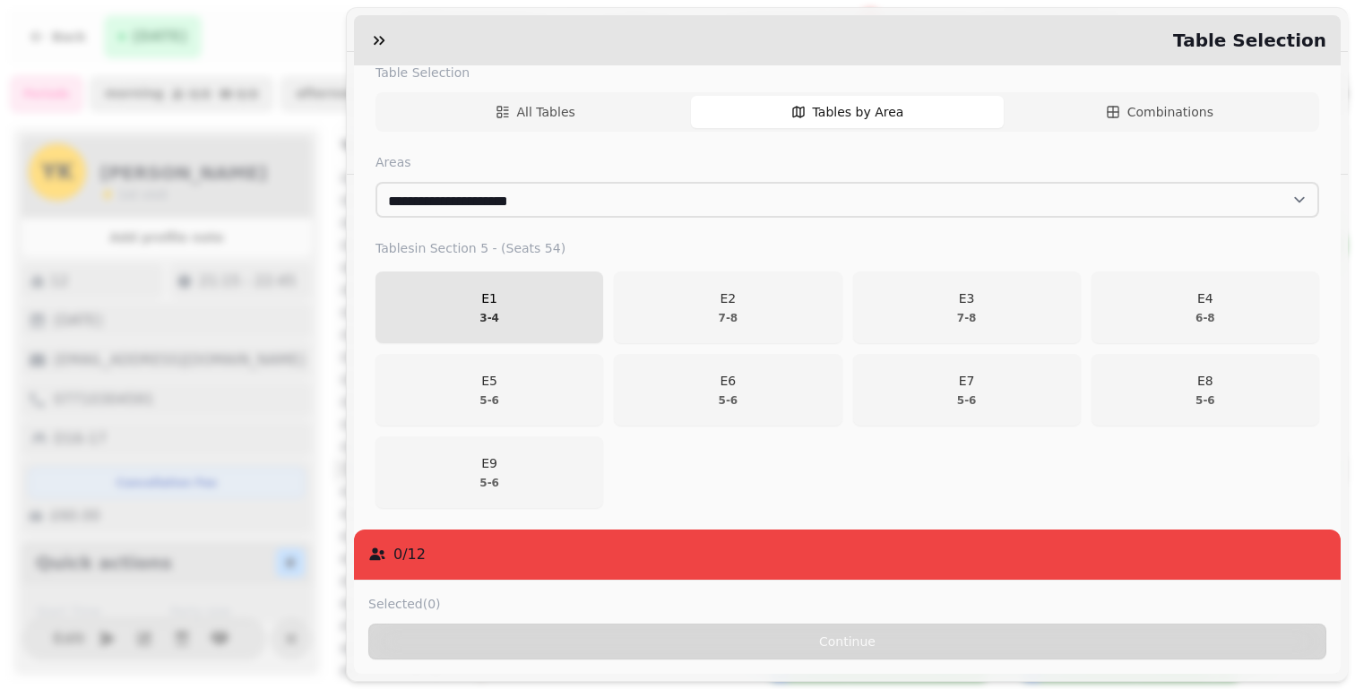
click at [517, 301] on span "E1 3 - 4" at bounding box center [489, 307] width 204 height 36
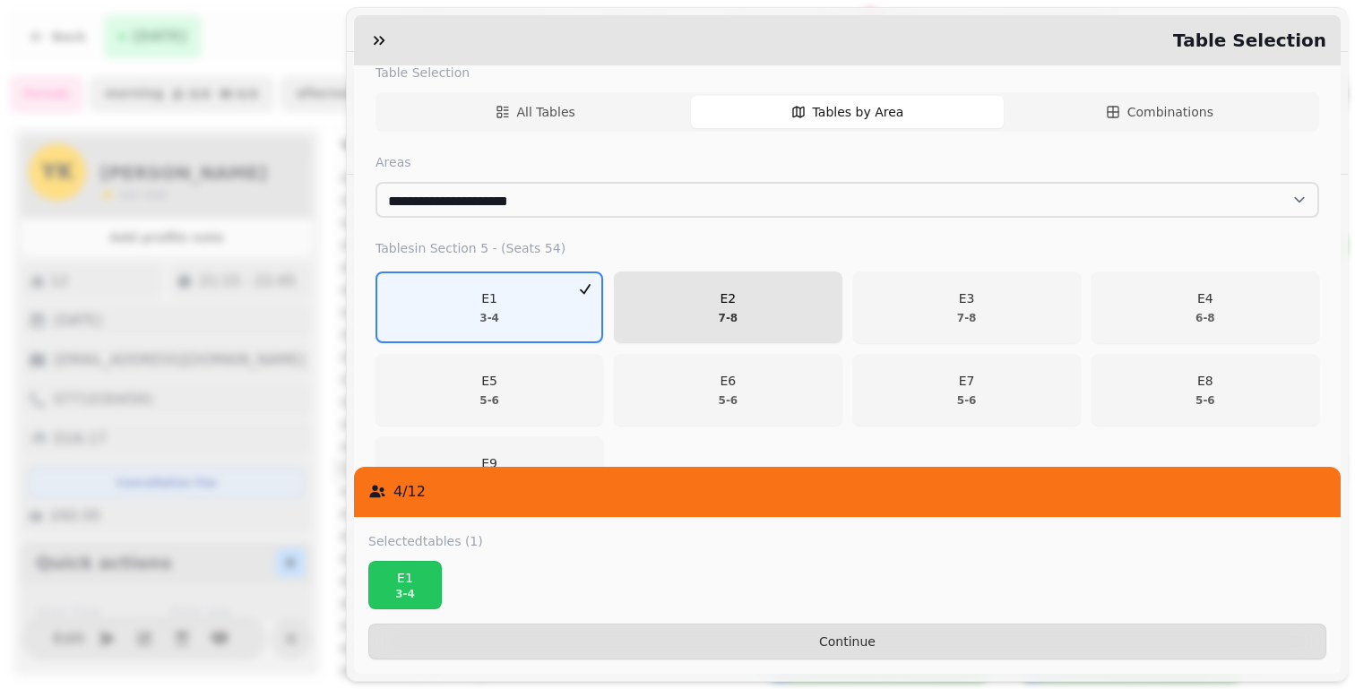
click at [676, 297] on span "E2 7 - 8" at bounding box center [727, 307] width 204 height 36
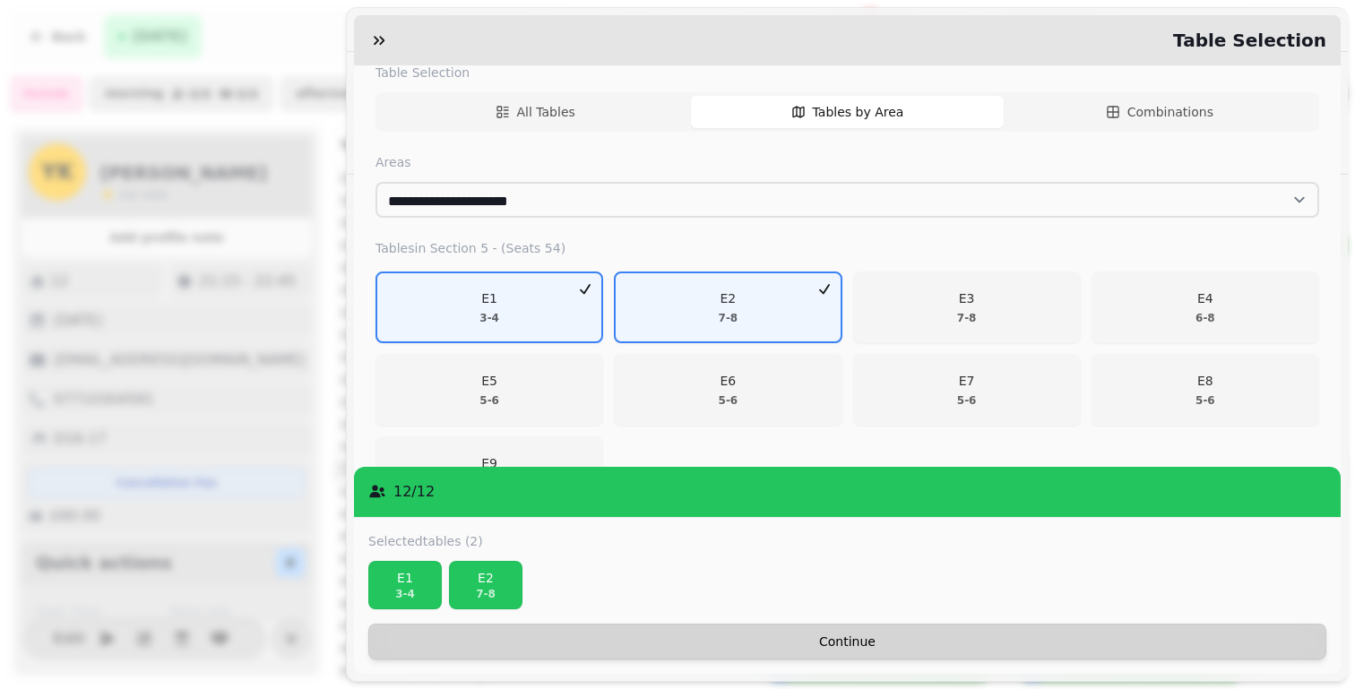
click at [992, 625] on button "Continue" at bounding box center [847, 642] width 958 height 36
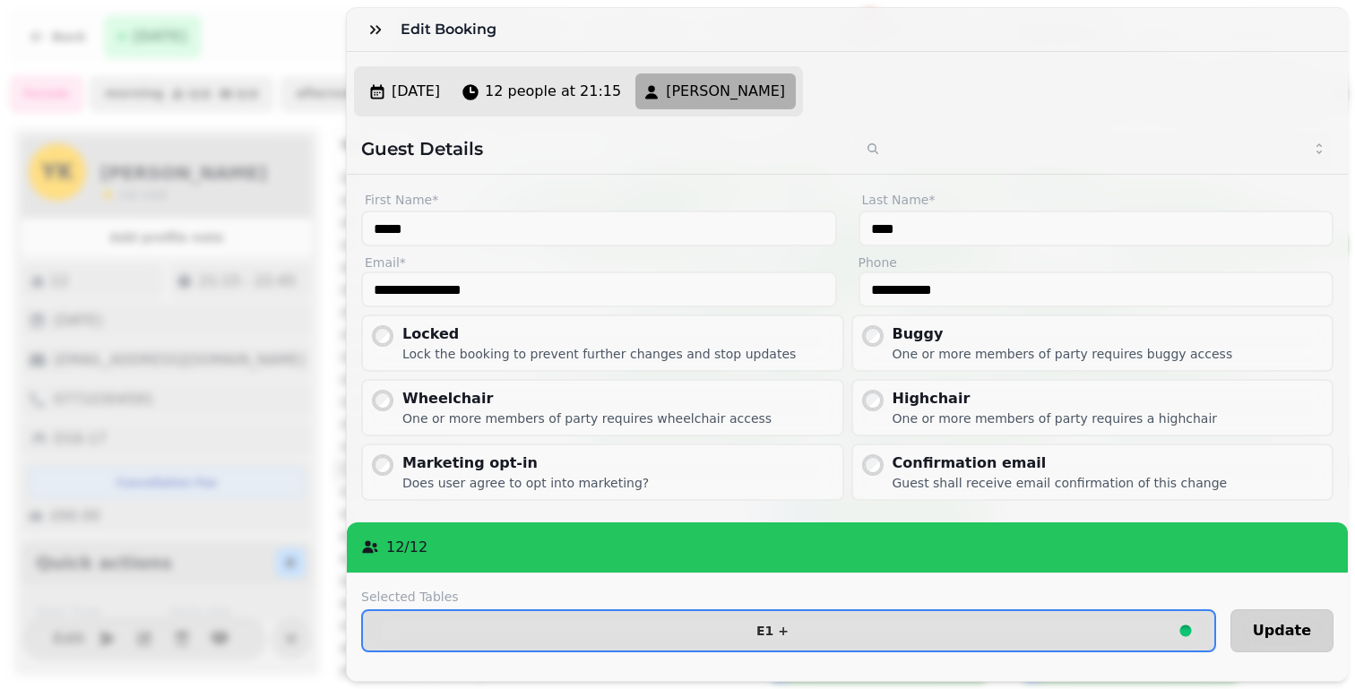
click at [1261, 630] on span "Update" at bounding box center [1282, 631] width 58 height 14
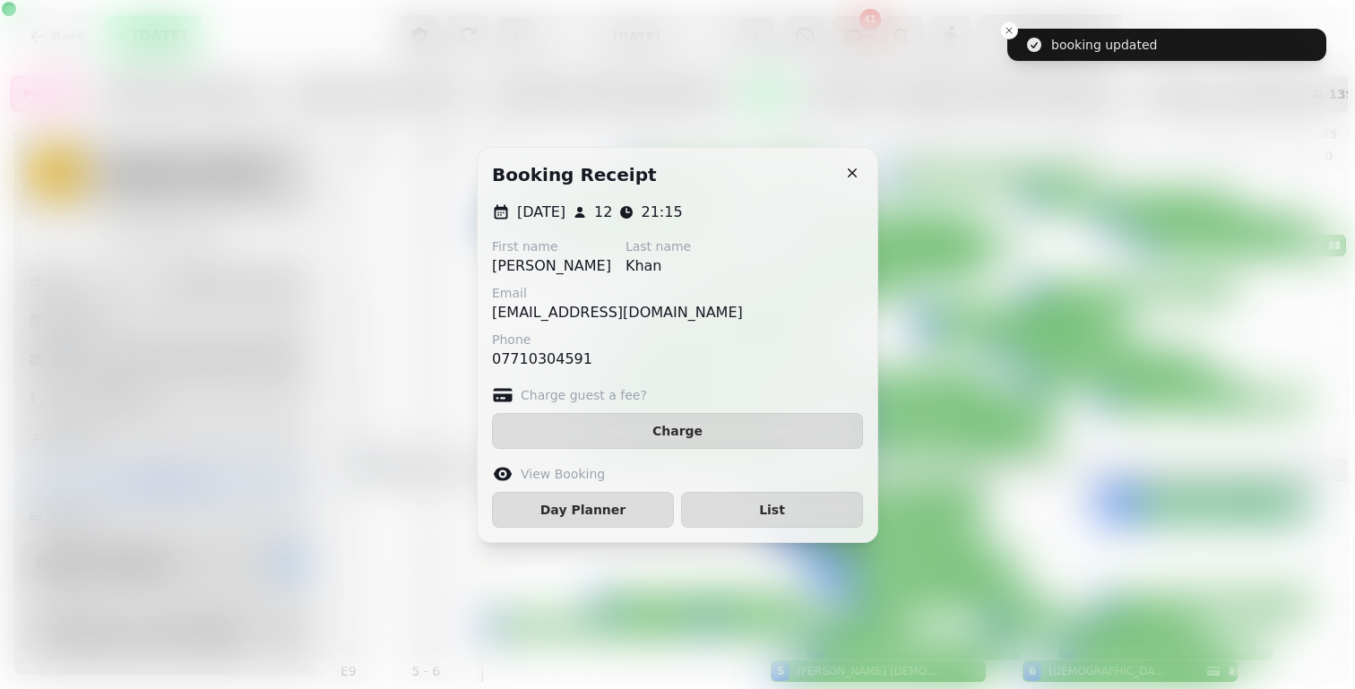
click at [621, 530] on div "[DATE] 12 21:15 First name [PERSON_NAME] Last name [PERSON_NAME] [EMAIL_ADDRESS…" at bounding box center [678, 372] width 400 height 340
click at [624, 518] on button "Day Planner" at bounding box center [583, 510] width 182 height 36
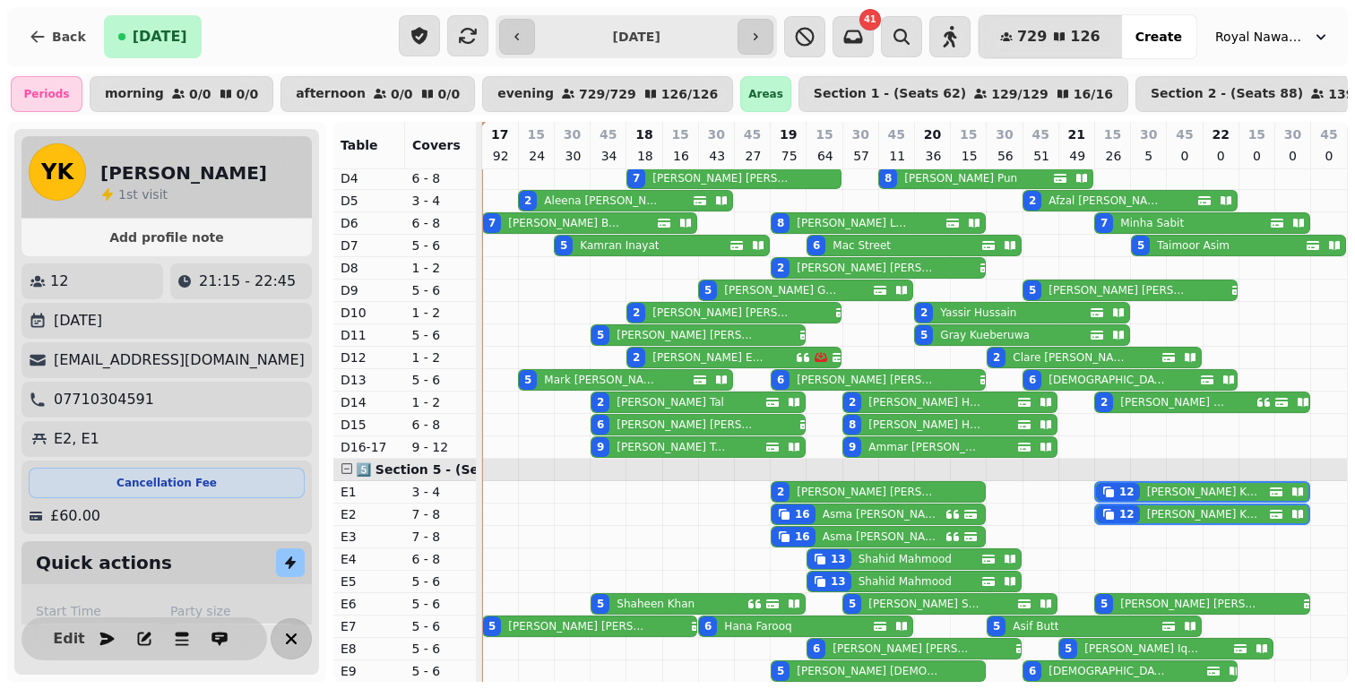
click at [307, 643] on button "button" at bounding box center [291, 638] width 41 height 41
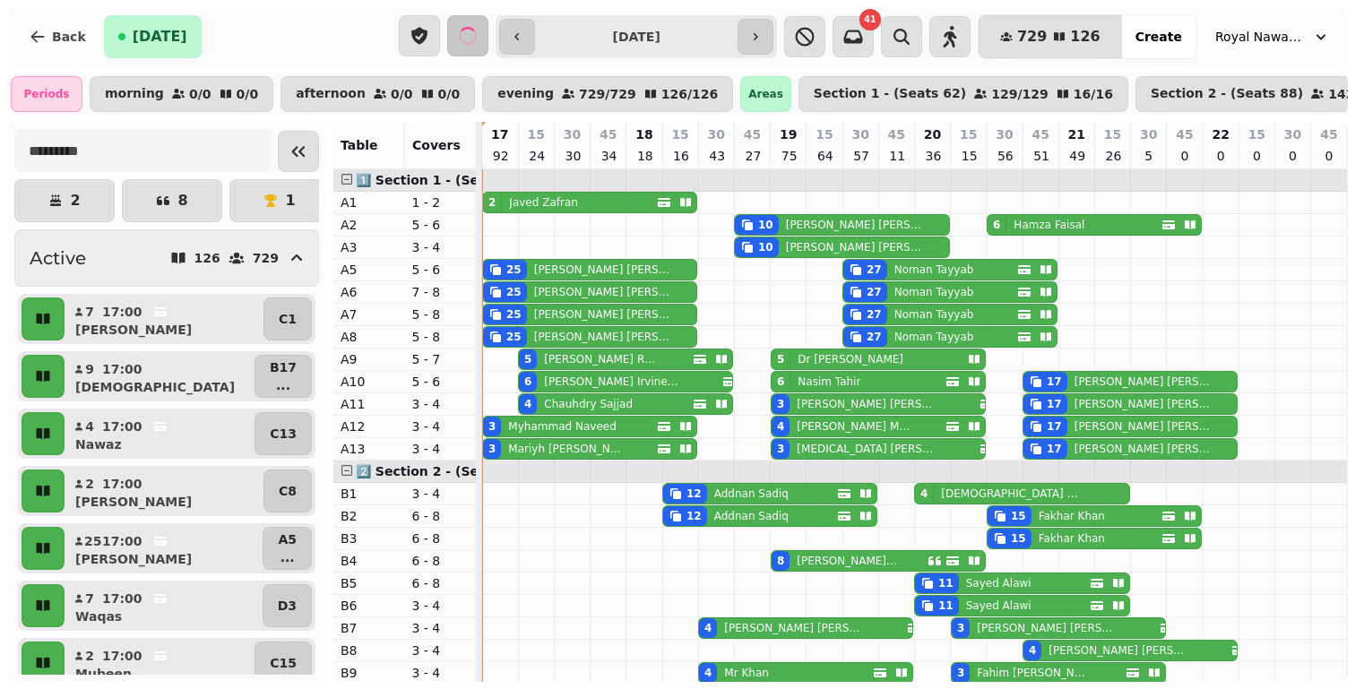
select select "**********"
select select "**"
select select "****"
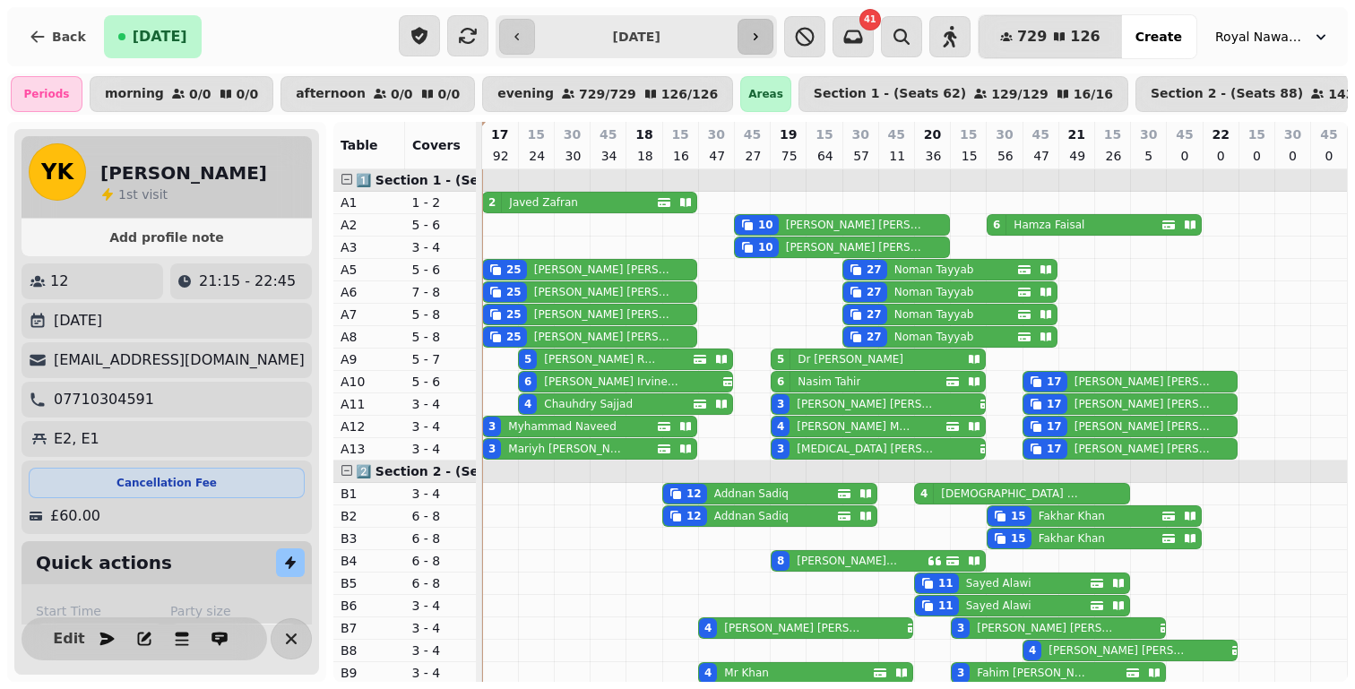
click at [762, 39] on icon "button" at bounding box center [755, 37] width 14 height 14
type input "**********"
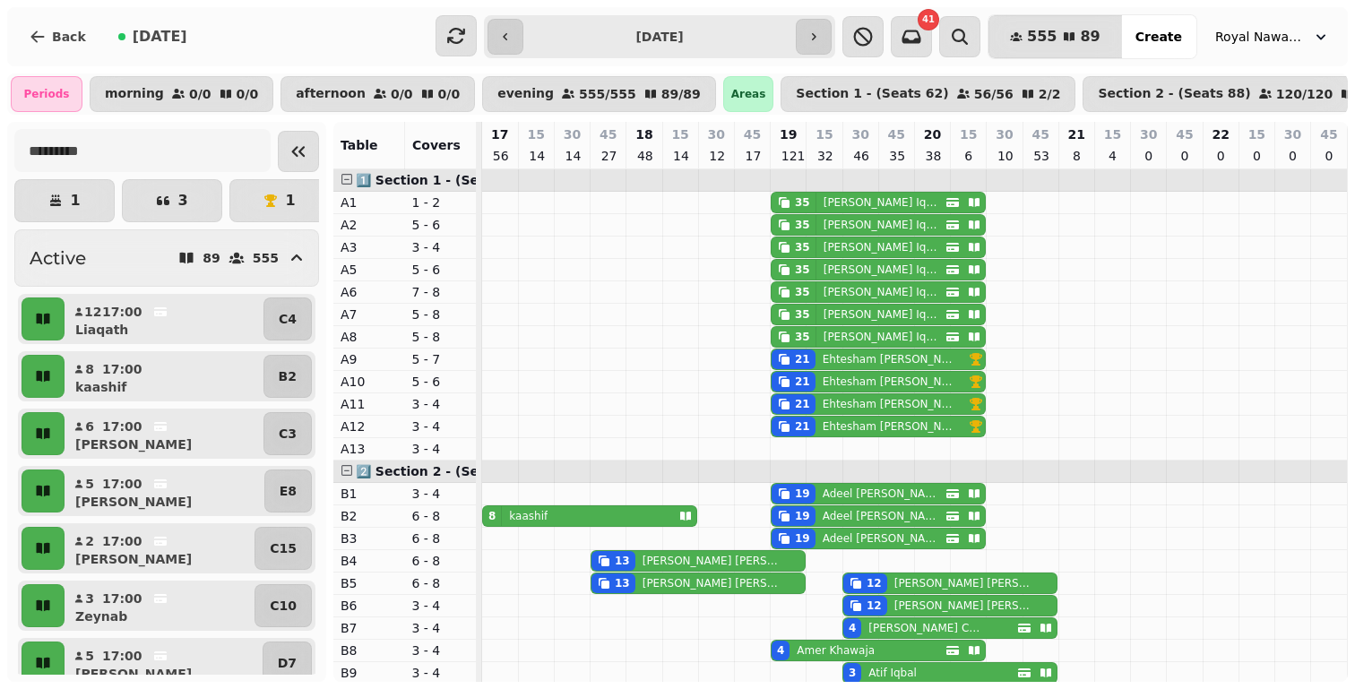
click at [844, 210] on p "[PERSON_NAME]" at bounding box center [880, 202] width 115 height 14
select select "**********"
select select "**"
select select "****"
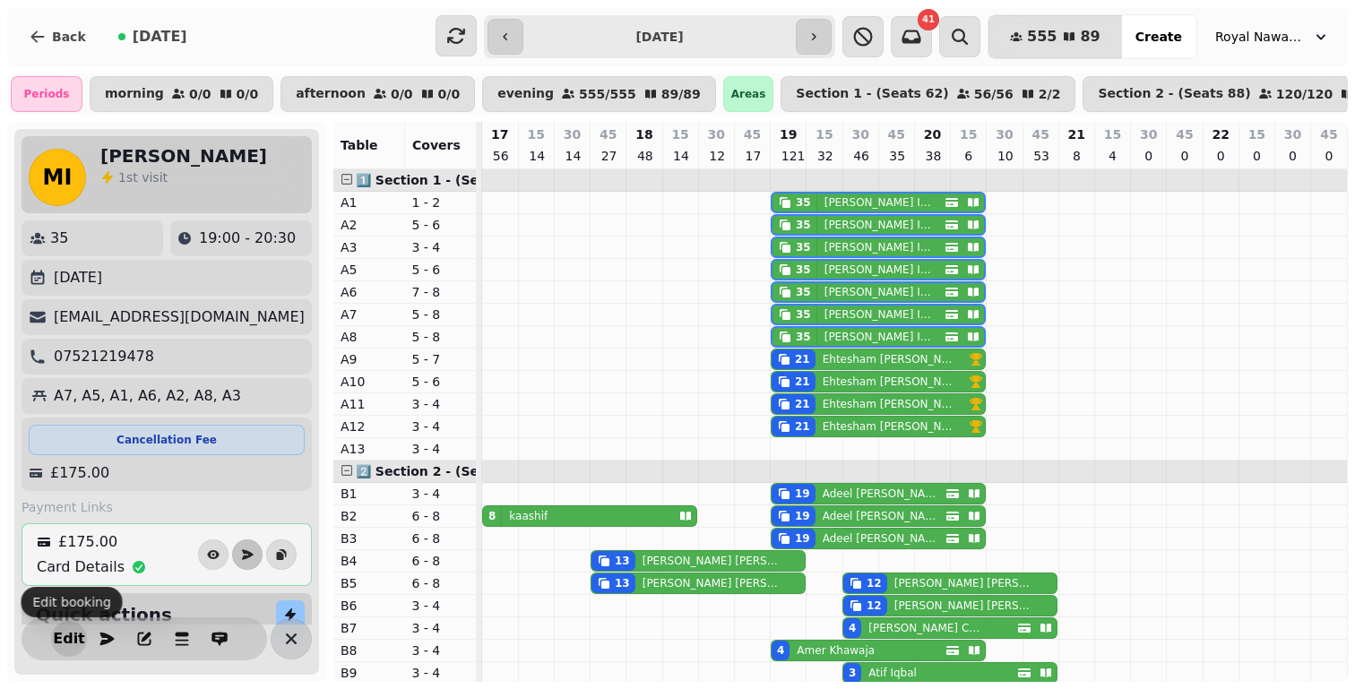
click at [60, 639] on span "Edit" at bounding box center [69, 639] width 22 height 14
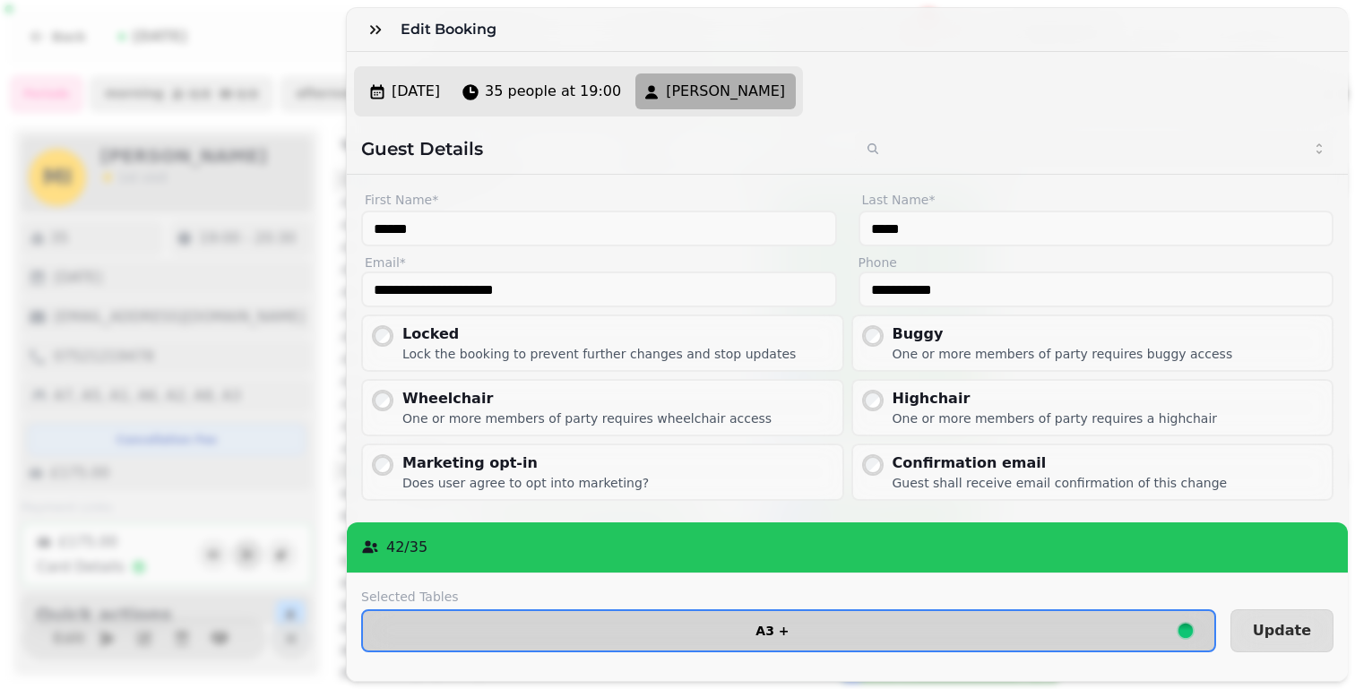
click at [803, 641] on button "A3 +" at bounding box center [788, 630] width 855 height 43
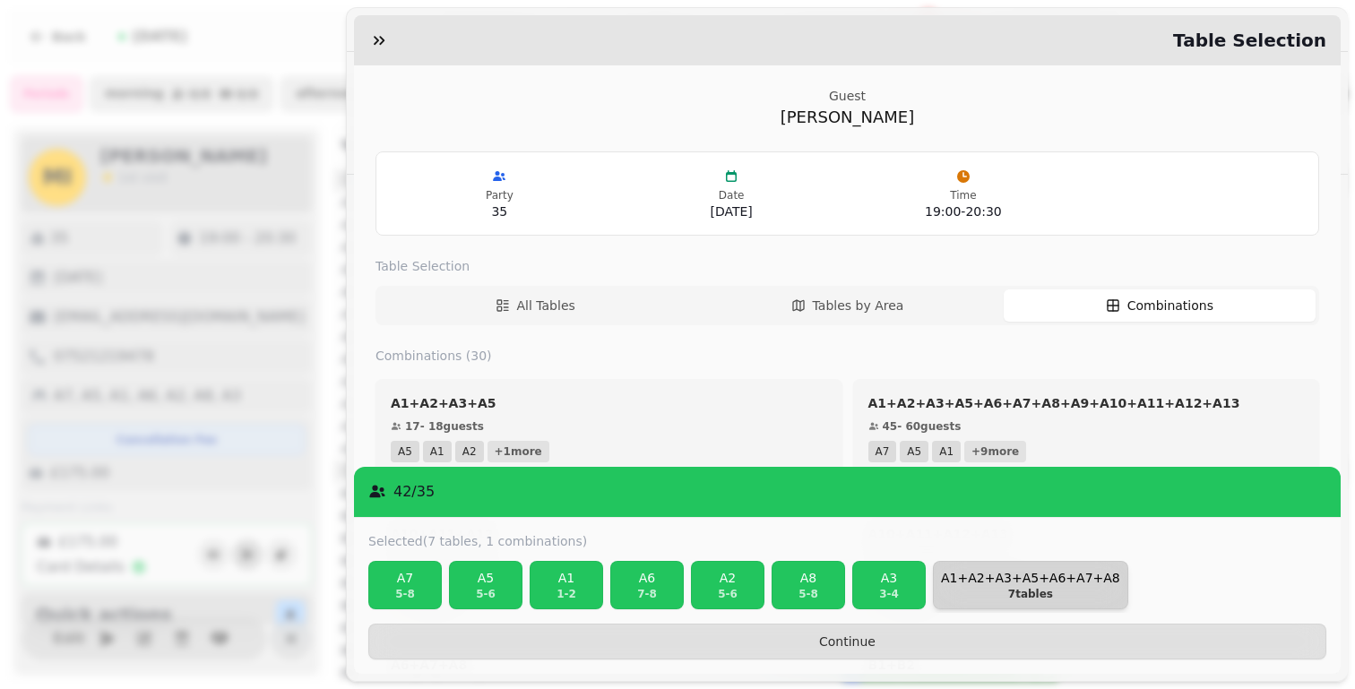
click at [1003, 596] on p "7 tables" at bounding box center [1030, 594] width 179 height 14
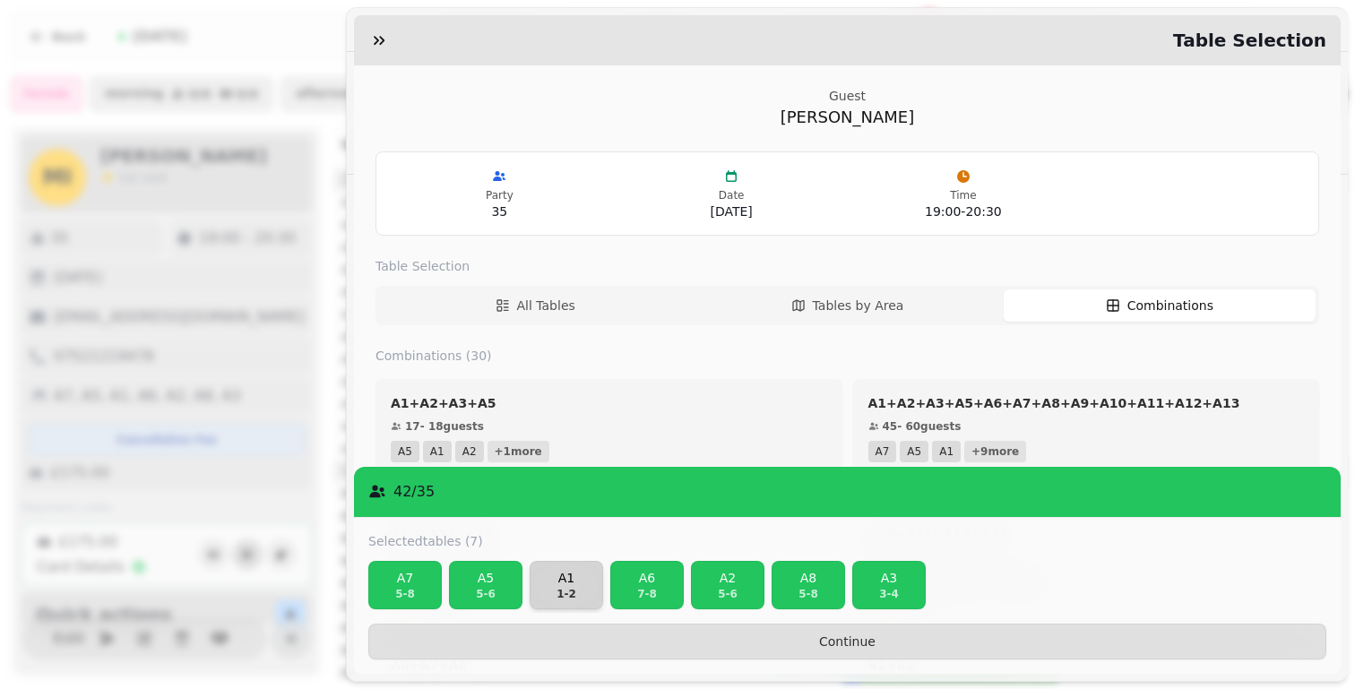
click at [568, 587] on p "1 - 2" at bounding box center [566, 594] width 57 height 14
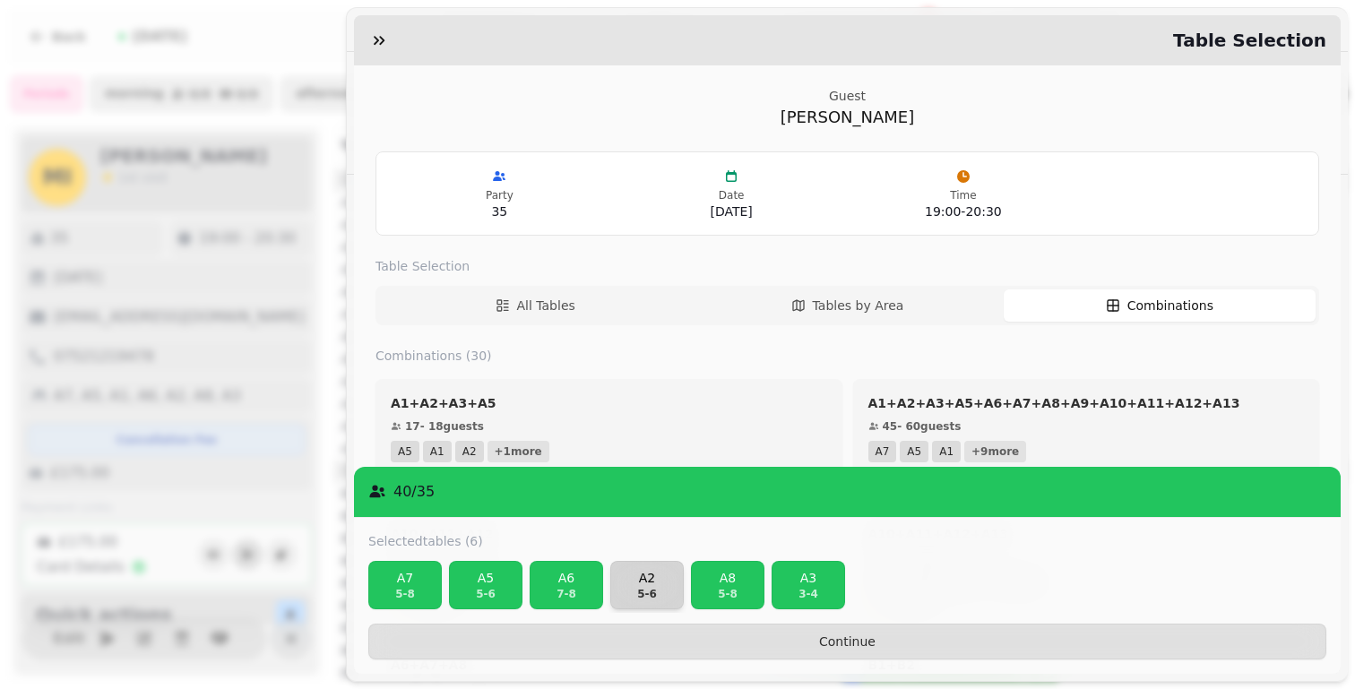
click at [659, 594] on p "5 - 6" at bounding box center [646, 594] width 57 height 14
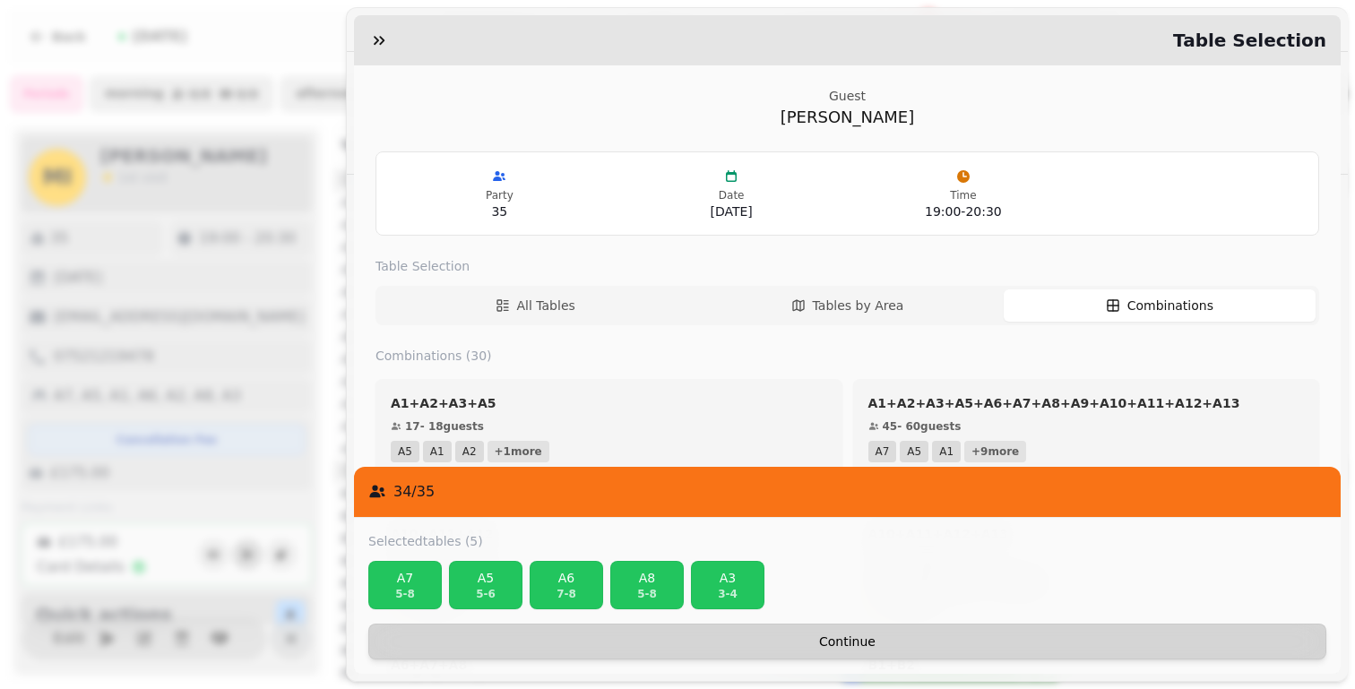
click at [899, 637] on span "Continue" at bounding box center [846, 641] width 927 height 13
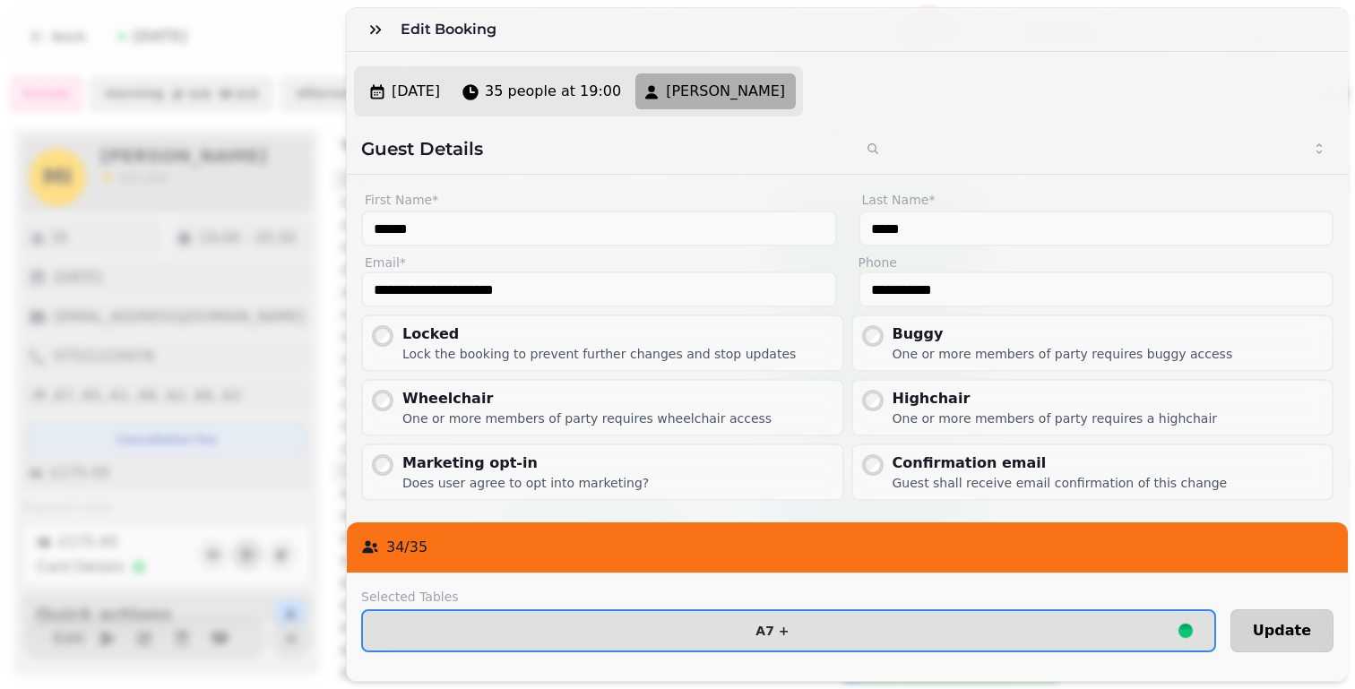
click at [1259, 635] on button "Update" at bounding box center [1281, 630] width 103 height 43
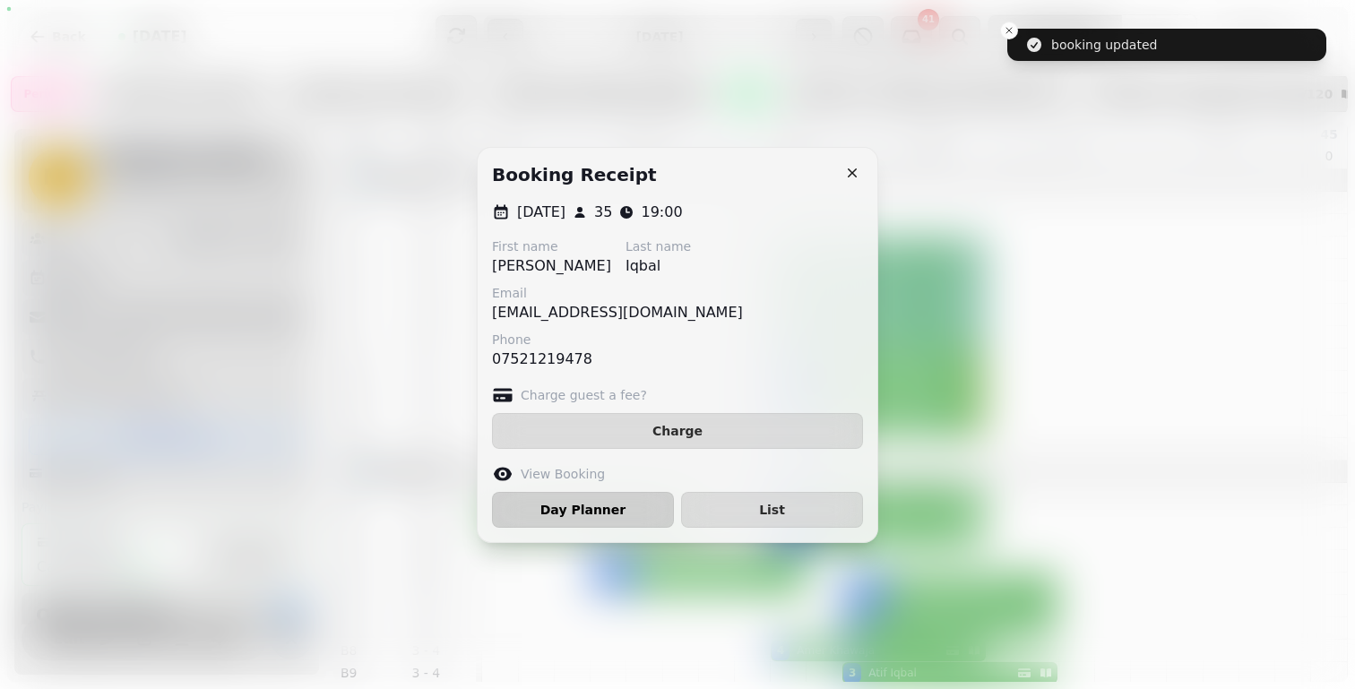
click at [533, 513] on span "Day Planner" at bounding box center [582, 510] width 151 height 13
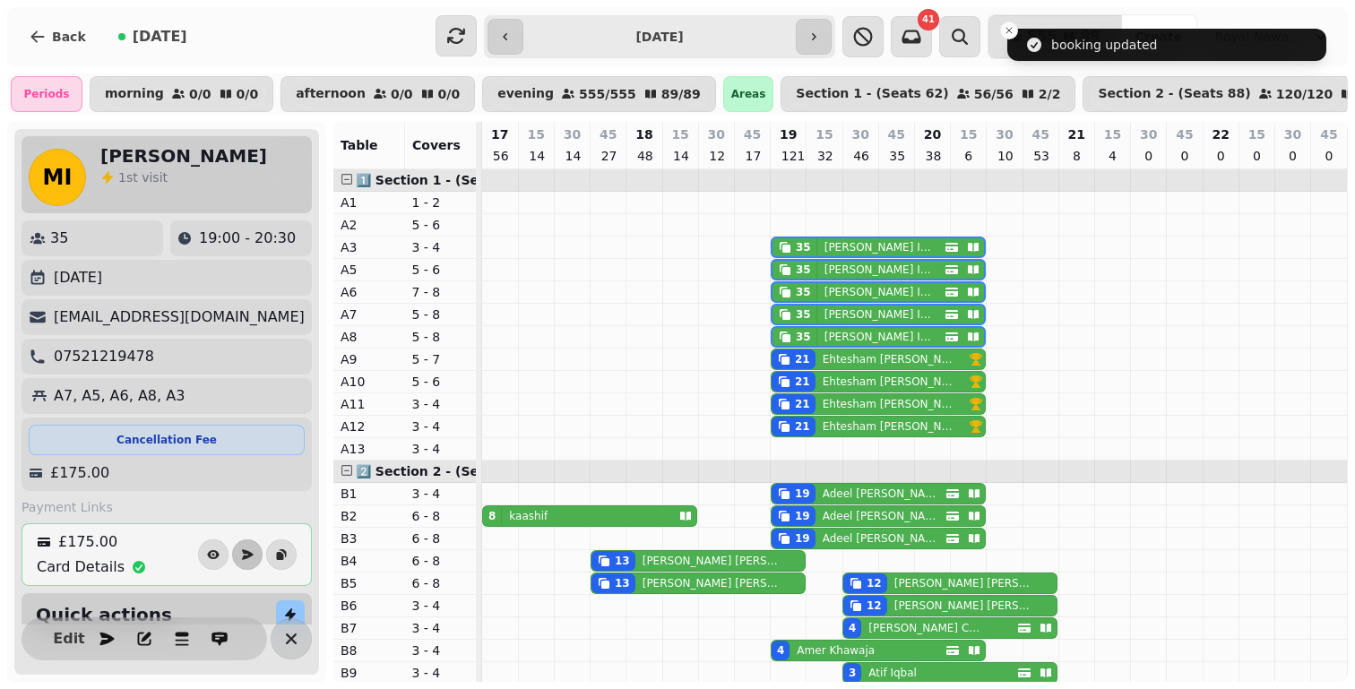
click at [865, 366] on p "[PERSON_NAME]" at bounding box center [887, 359] width 131 height 14
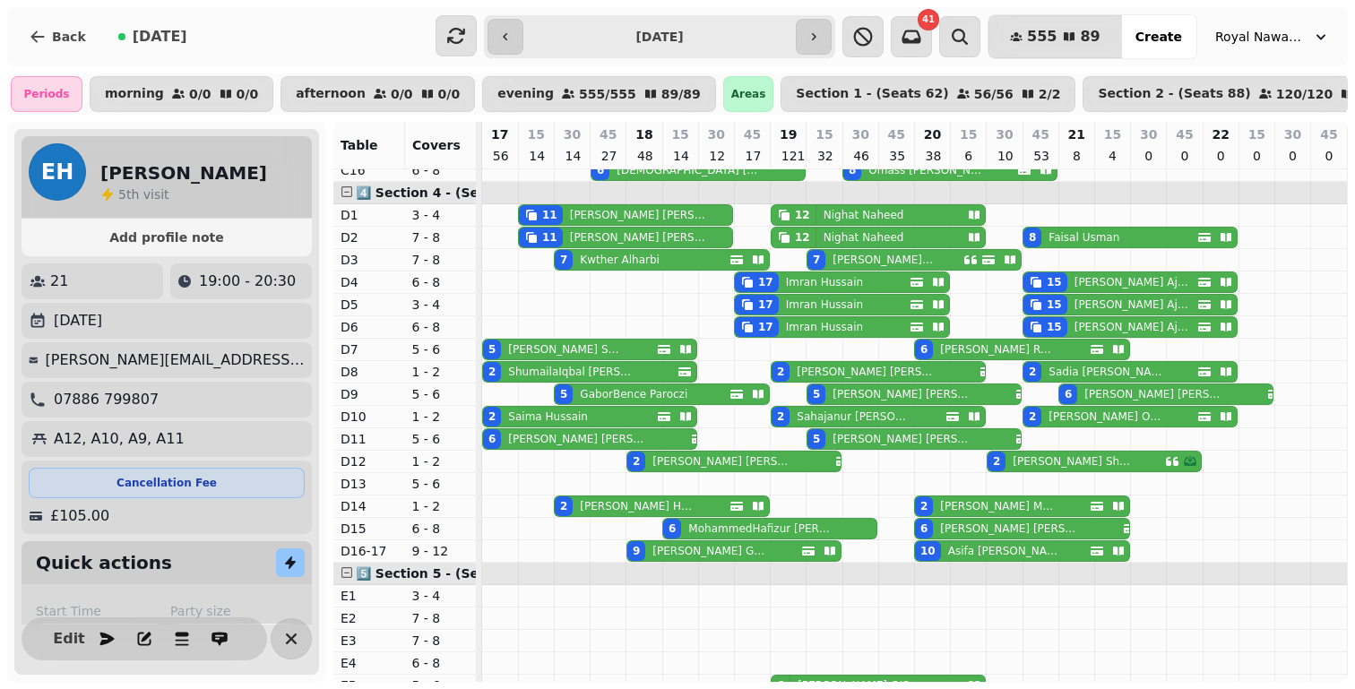
scroll to position [1167, 0]
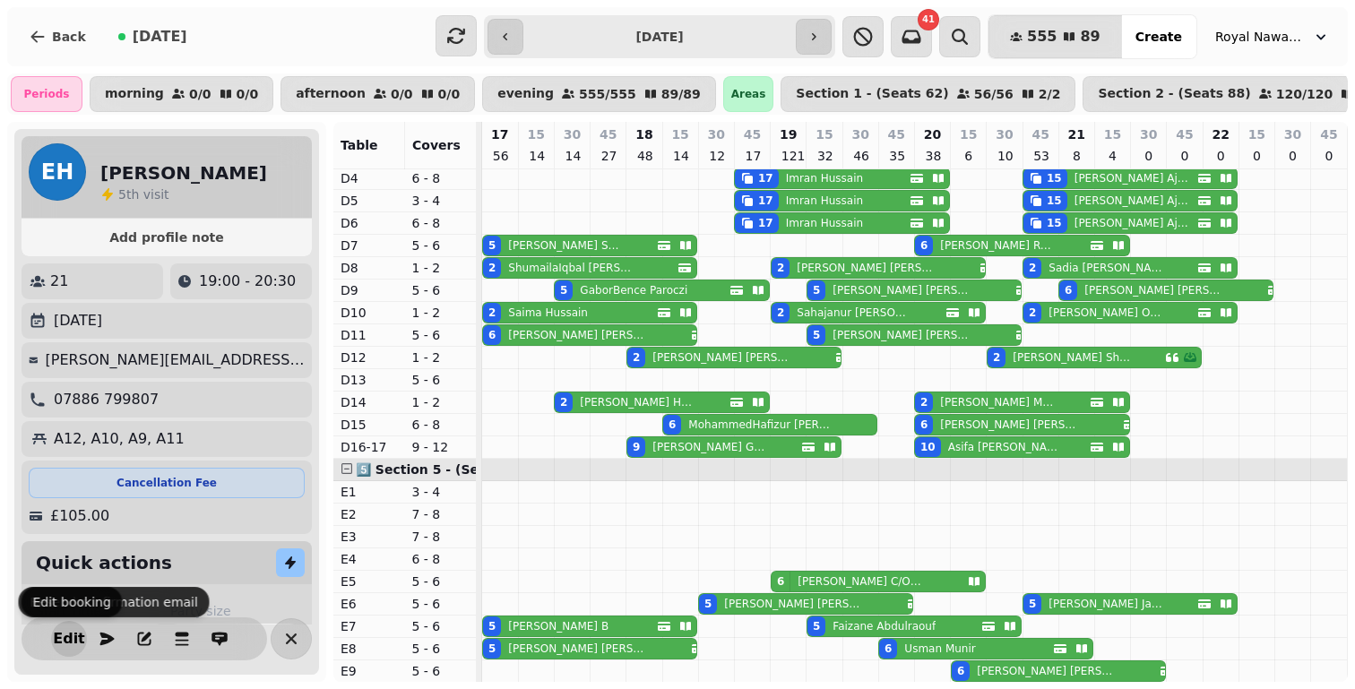
click at [70, 633] on span "Edit" at bounding box center [69, 639] width 22 height 14
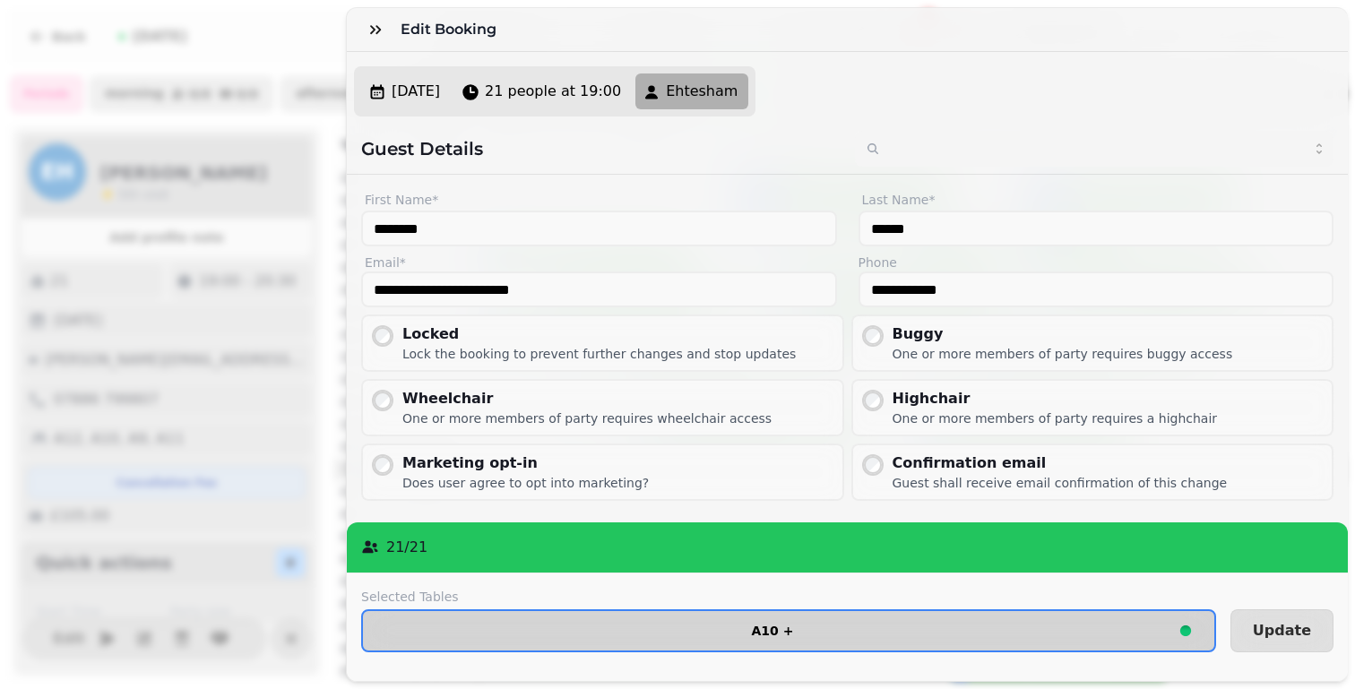
click at [636, 637] on button "A10 +" at bounding box center [788, 630] width 855 height 43
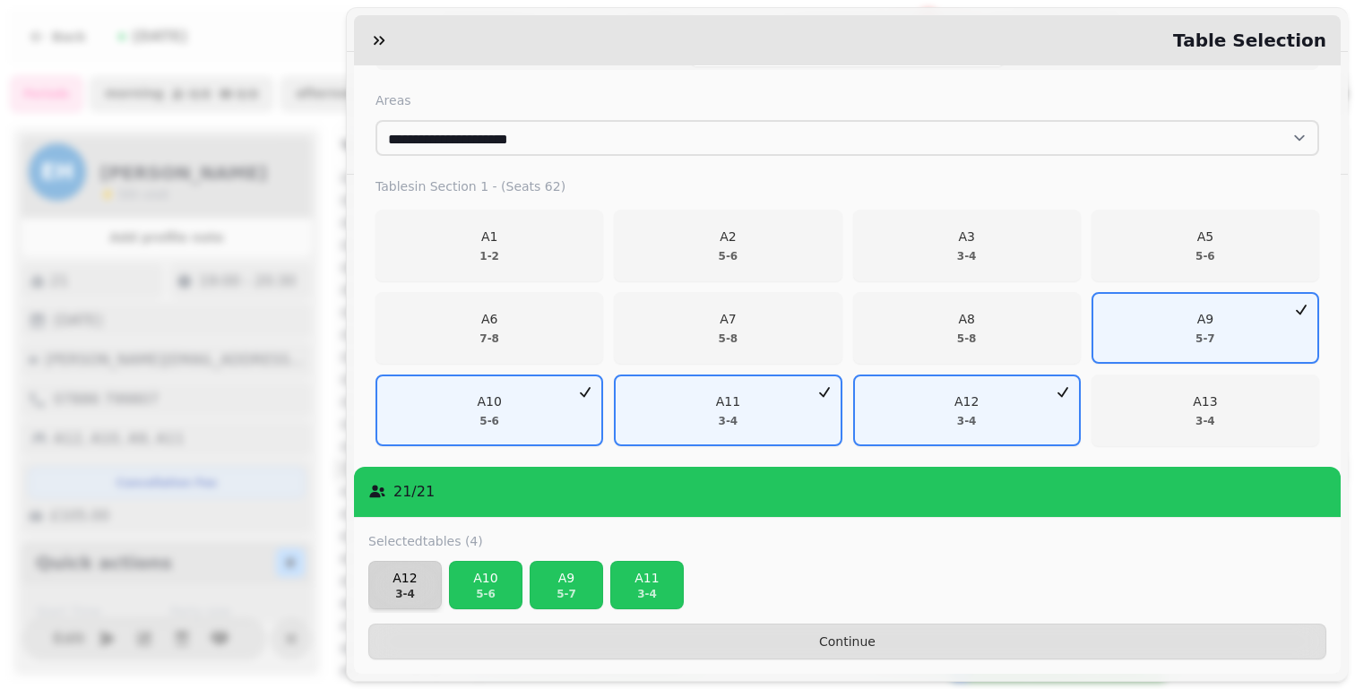
click at [406, 583] on p "A12" at bounding box center [404, 578] width 57 height 18
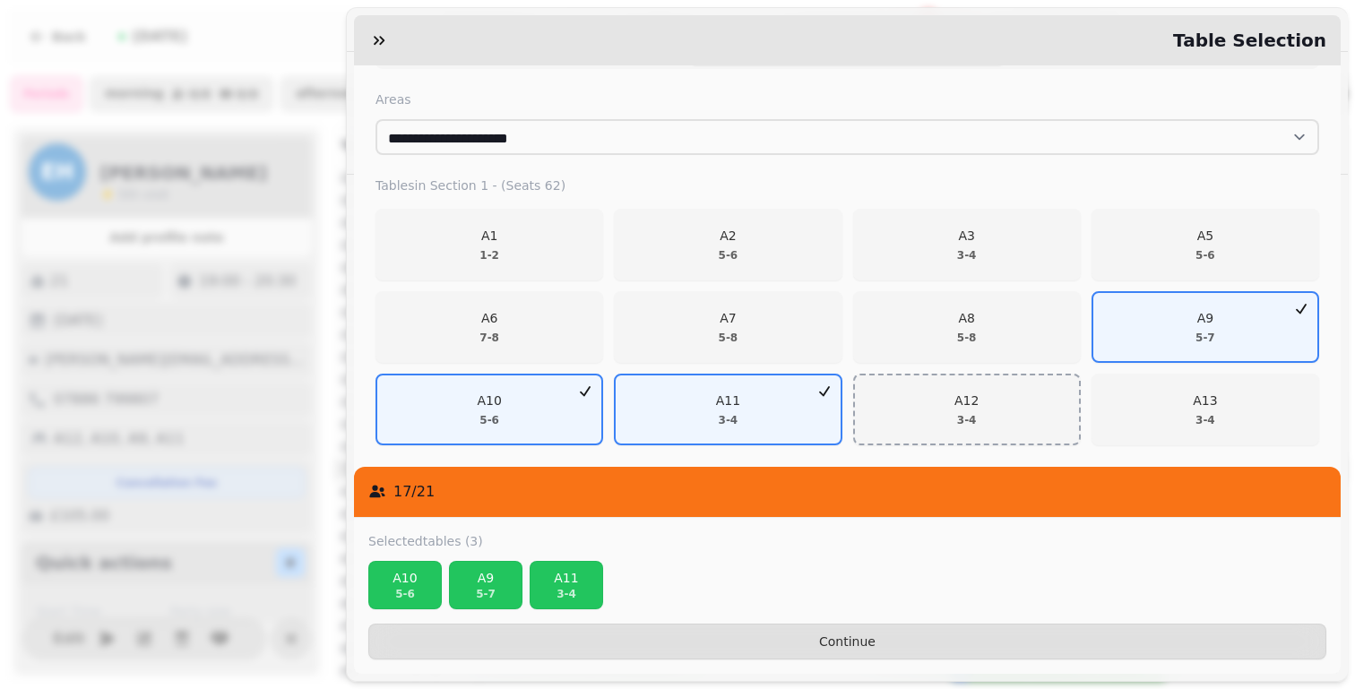
click at [406, 583] on p "A10" at bounding box center [404, 578] width 57 height 18
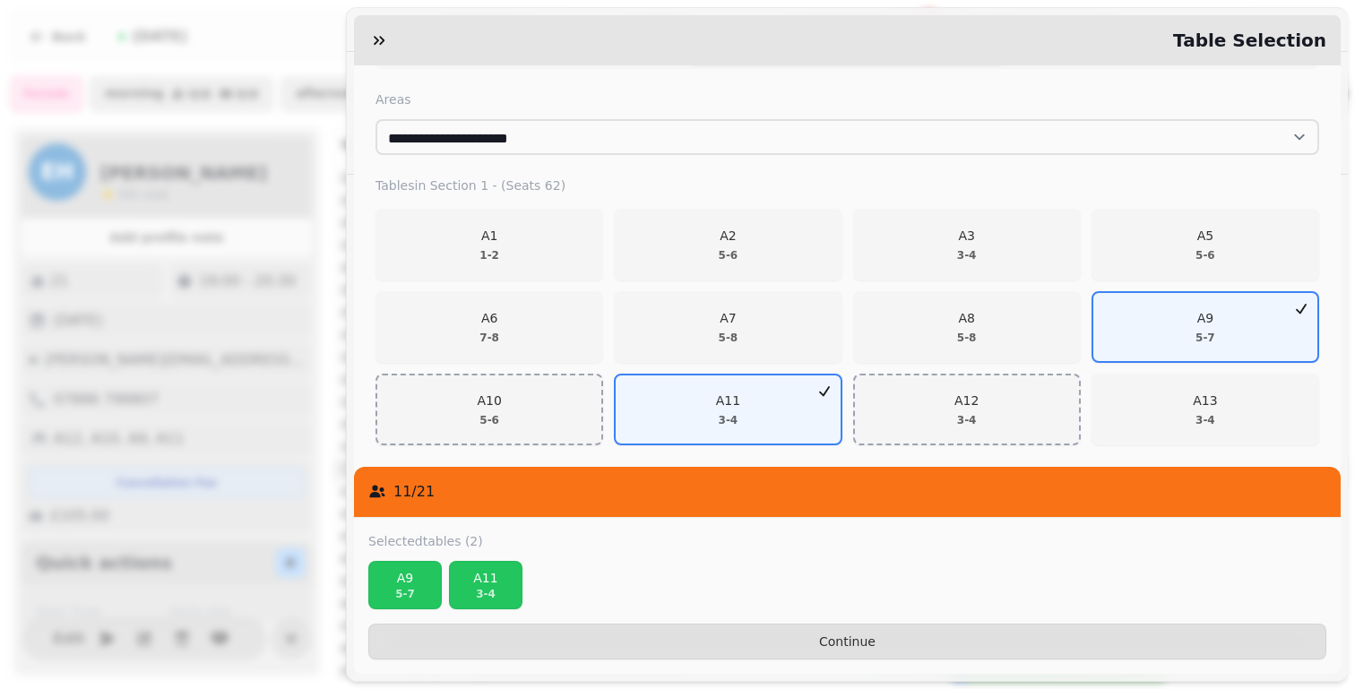
click at [406, 583] on p "A9" at bounding box center [404, 578] width 57 height 18
click at [457, 583] on p "A11" at bounding box center [485, 578] width 57 height 18
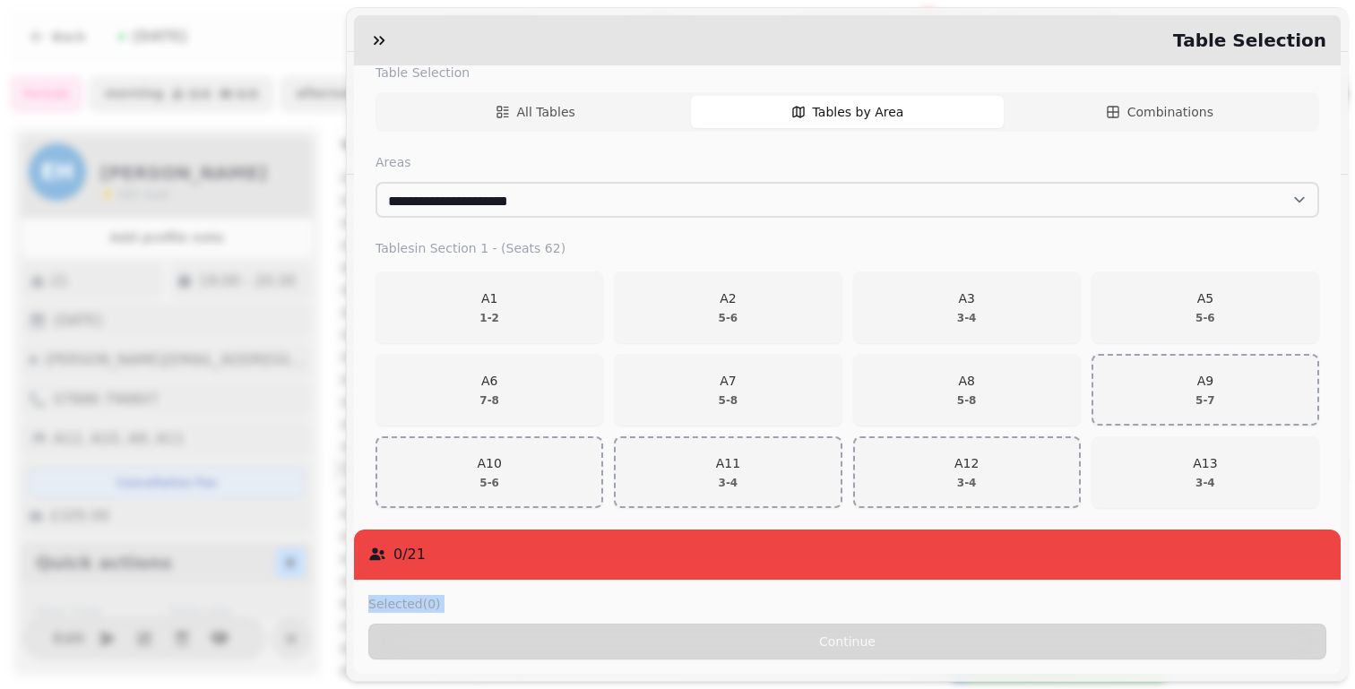
click at [406, 583] on div "Selected (0) Continue" at bounding box center [847, 627] width 986 height 93
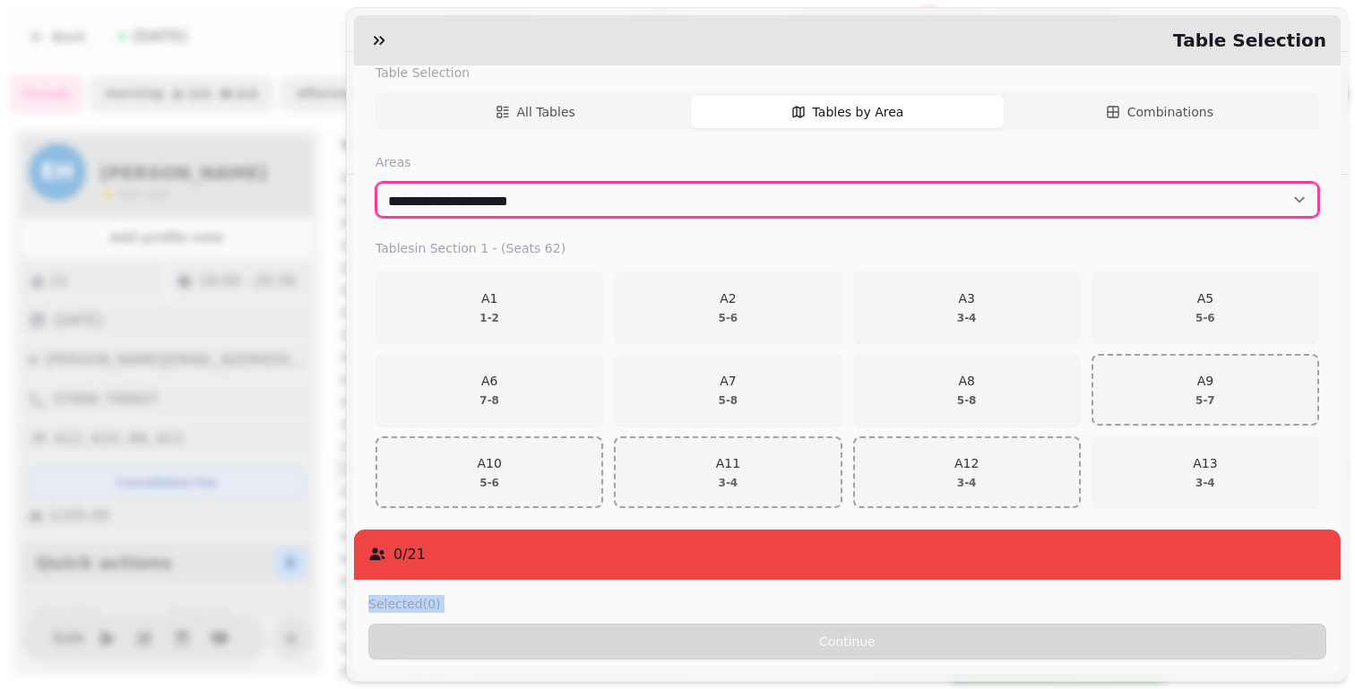
click at [528, 202] on select "**********" at bounding box center [846, 200] width 943 height 36
select select "**********"
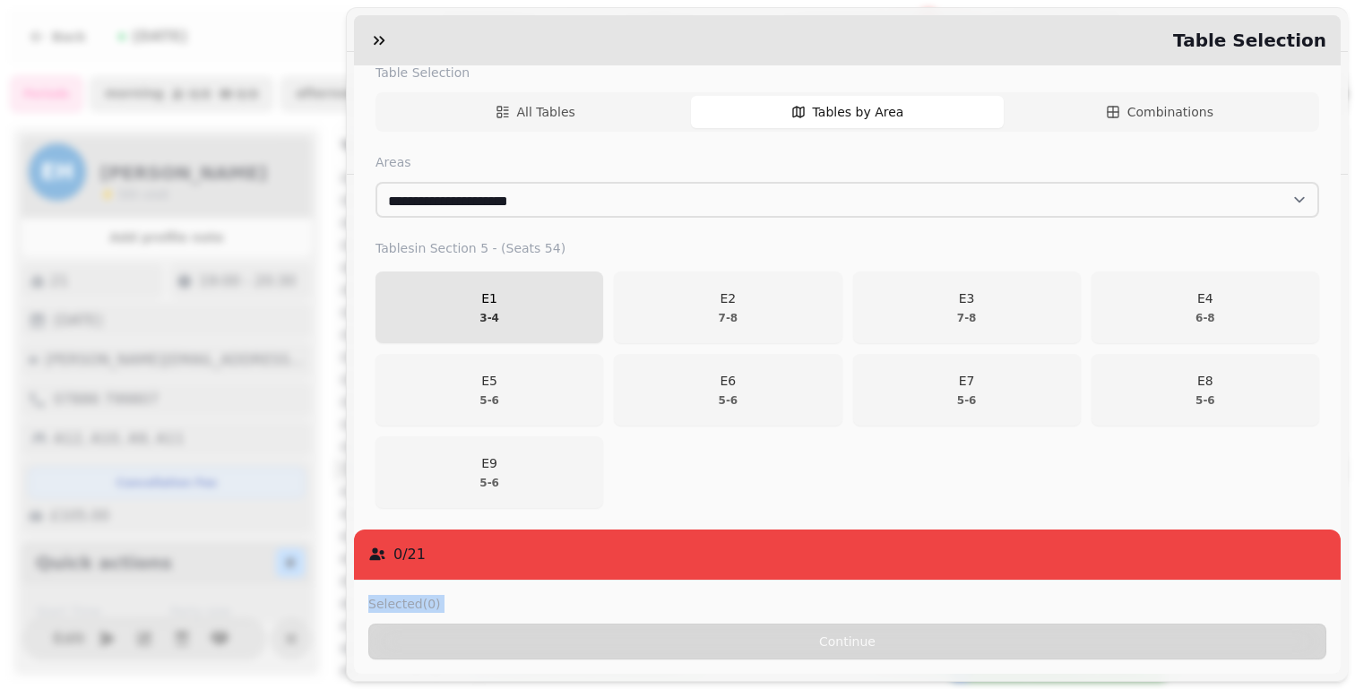
click at [512, 313] on span "E1 3 - 4" at bounding box center [489, 307] width 204 height 36
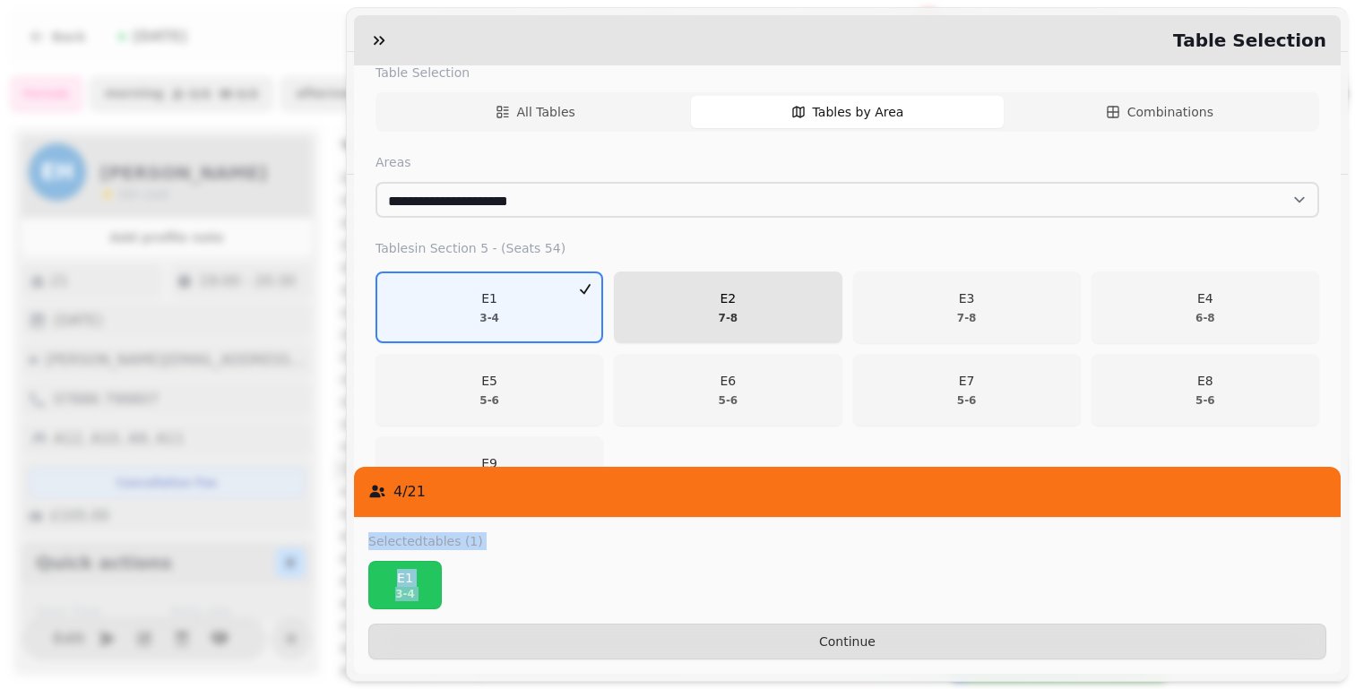
click at [705, 322] on span "E2 7 - 8" at bounding box center [727, 307] width 204 height 36
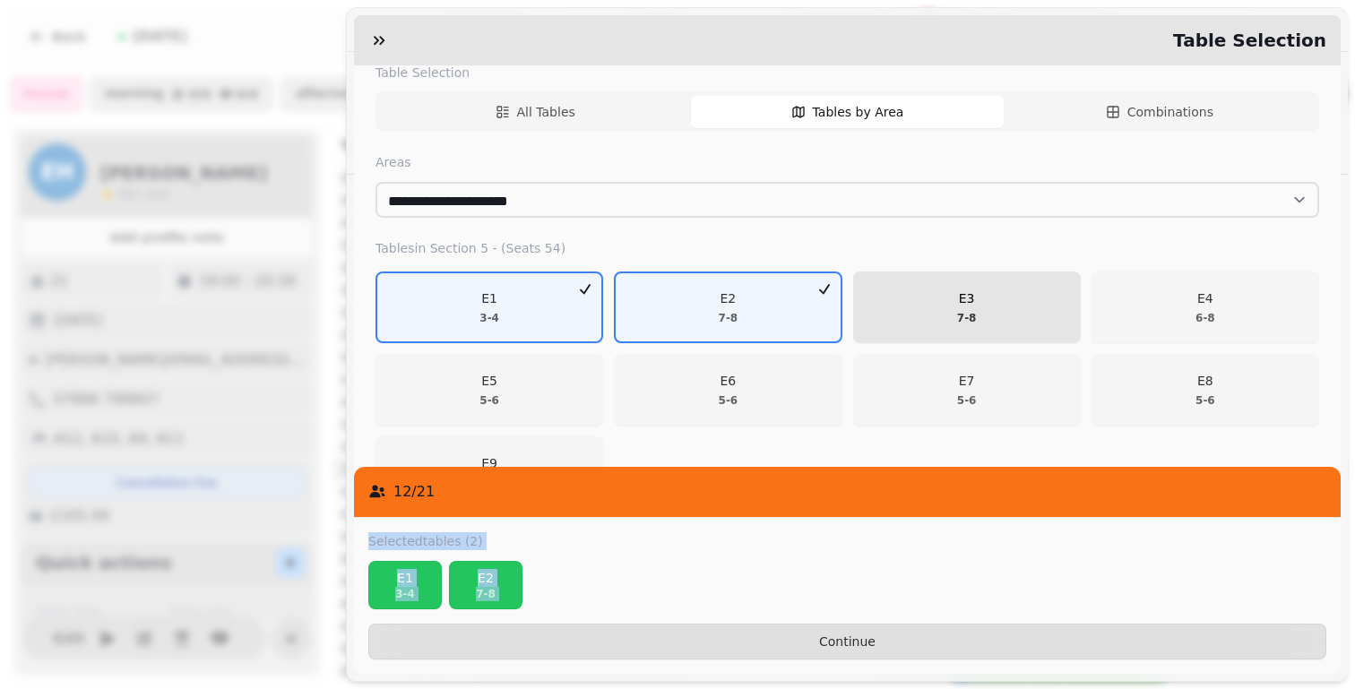
click at [958, 321] on p "7 - 8" at bounding box center [967, 318] width 20 height 14
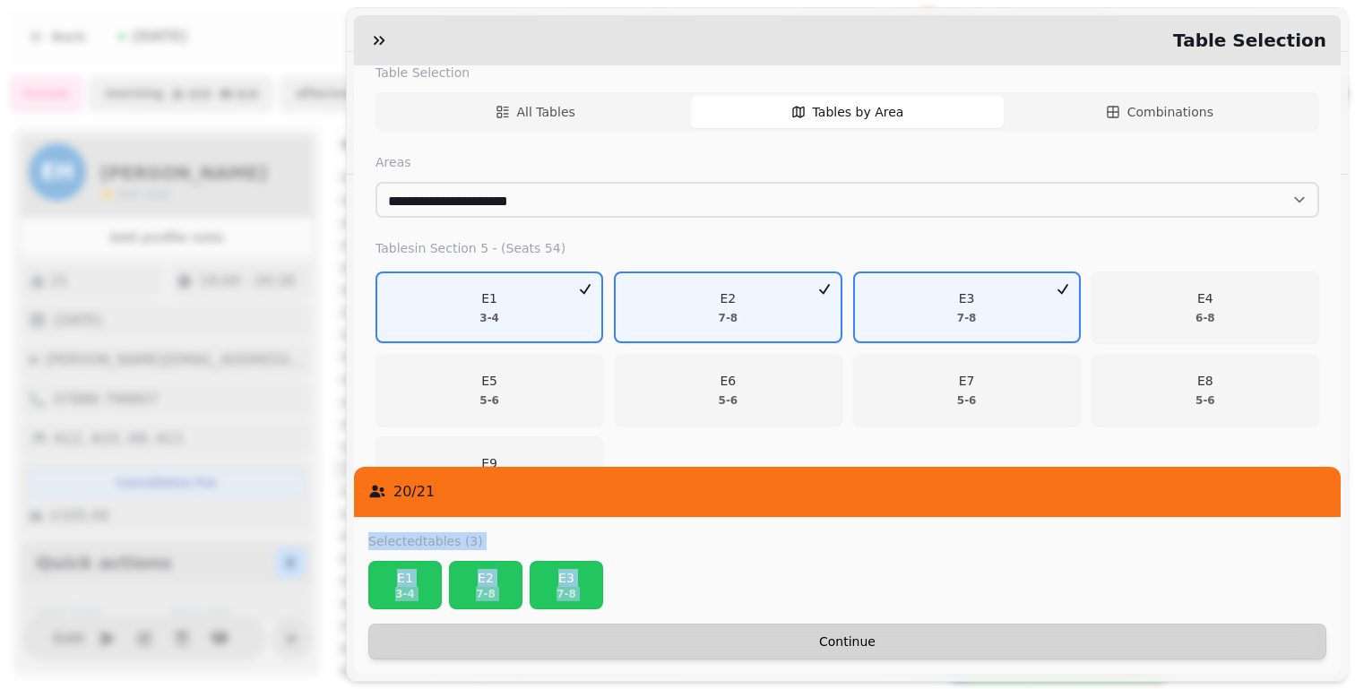
click at [1157, 657] on button "Continue" at bounding box center [847, 642] width 958 height 36
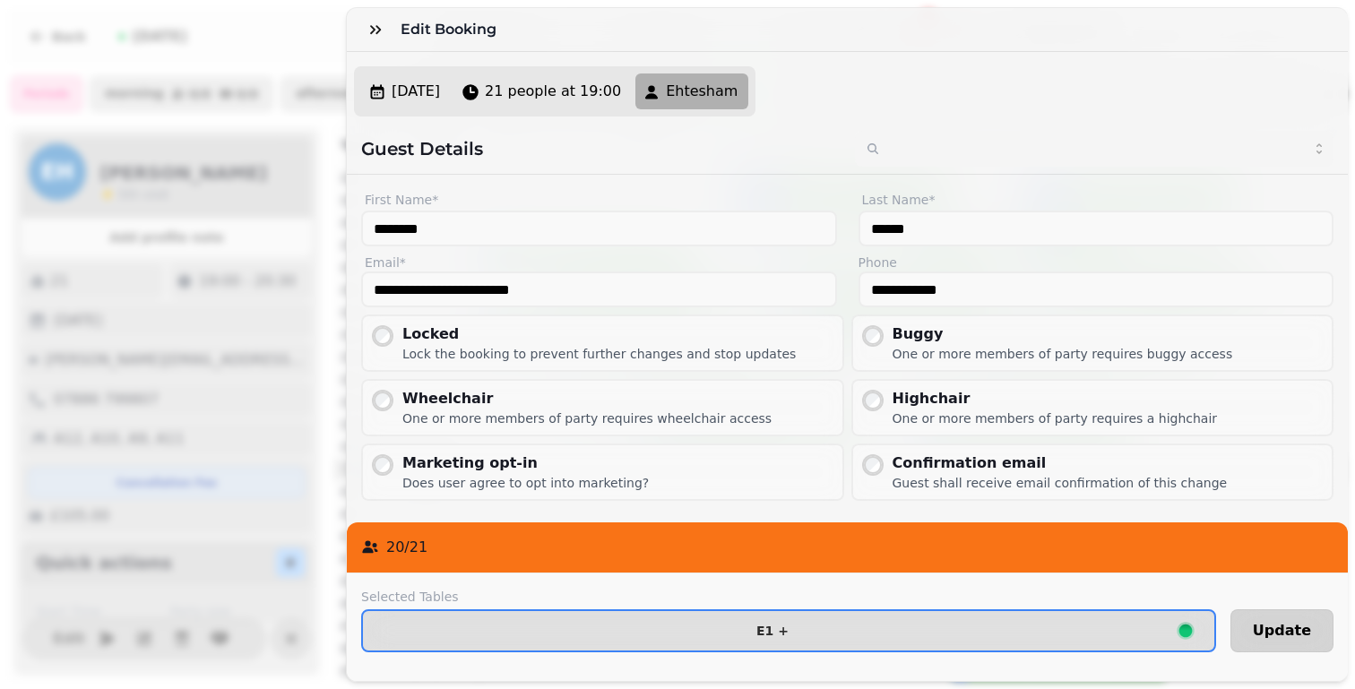
click at [1270, 638] on span "Update" at bounding box center [1282, 631] width 58 height 14
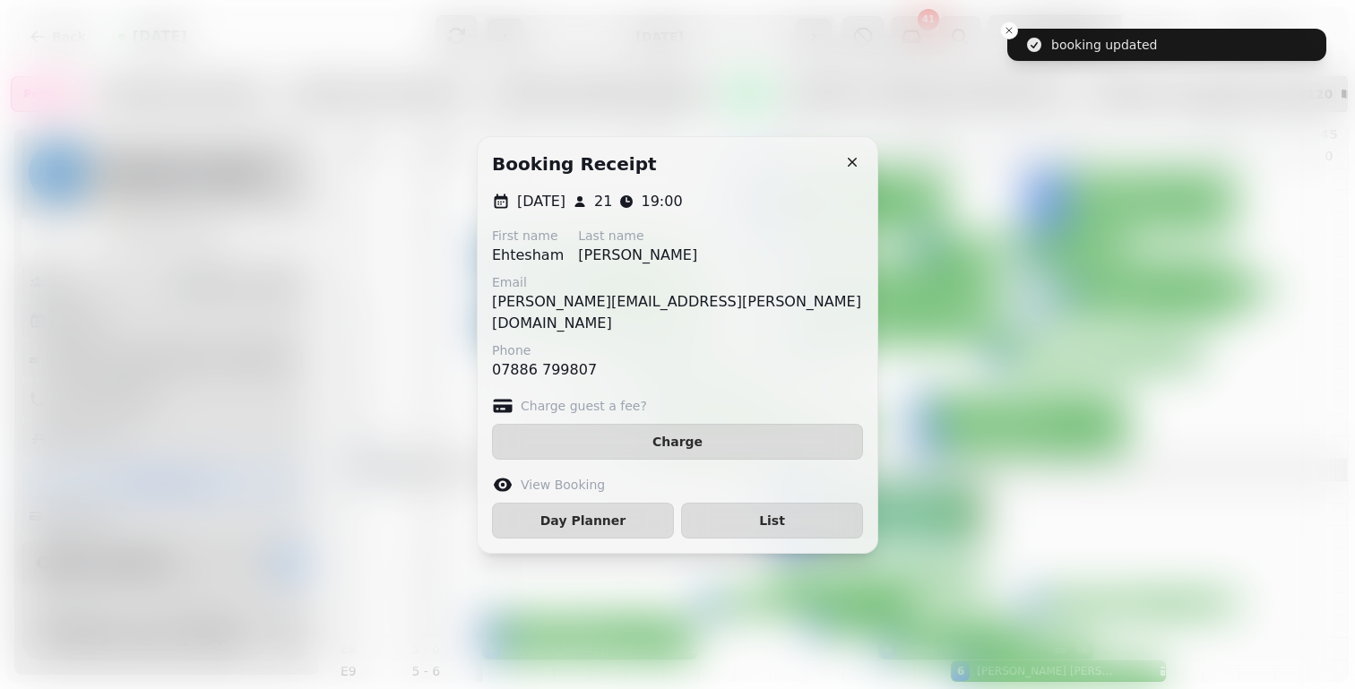
click at [590, 487] on div "View Booking Day Planner List" at bounding box center [677, 506] width 371 height 65
click at [596, 514] on span "Day Planner" at bounding box center [582, 520] width 151 height 13
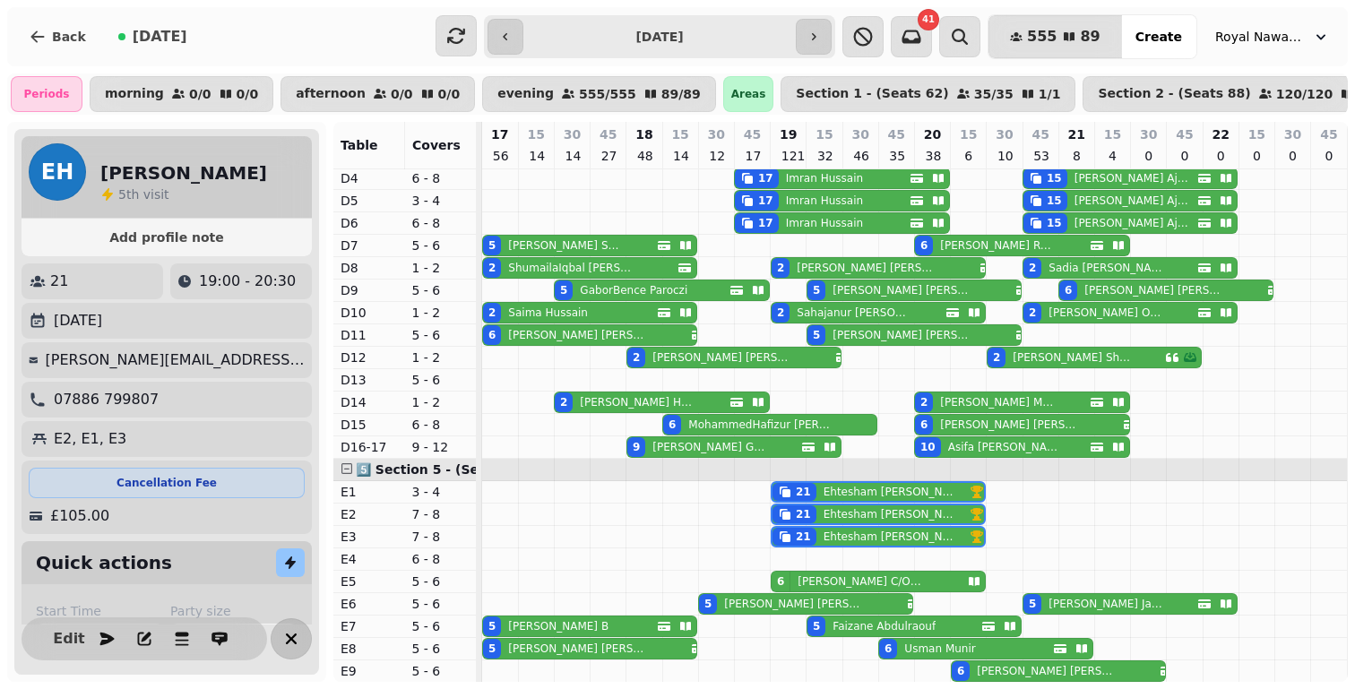
click at [291, 635] on icon "button" at bounding box center [291, 639] width 22 height 22
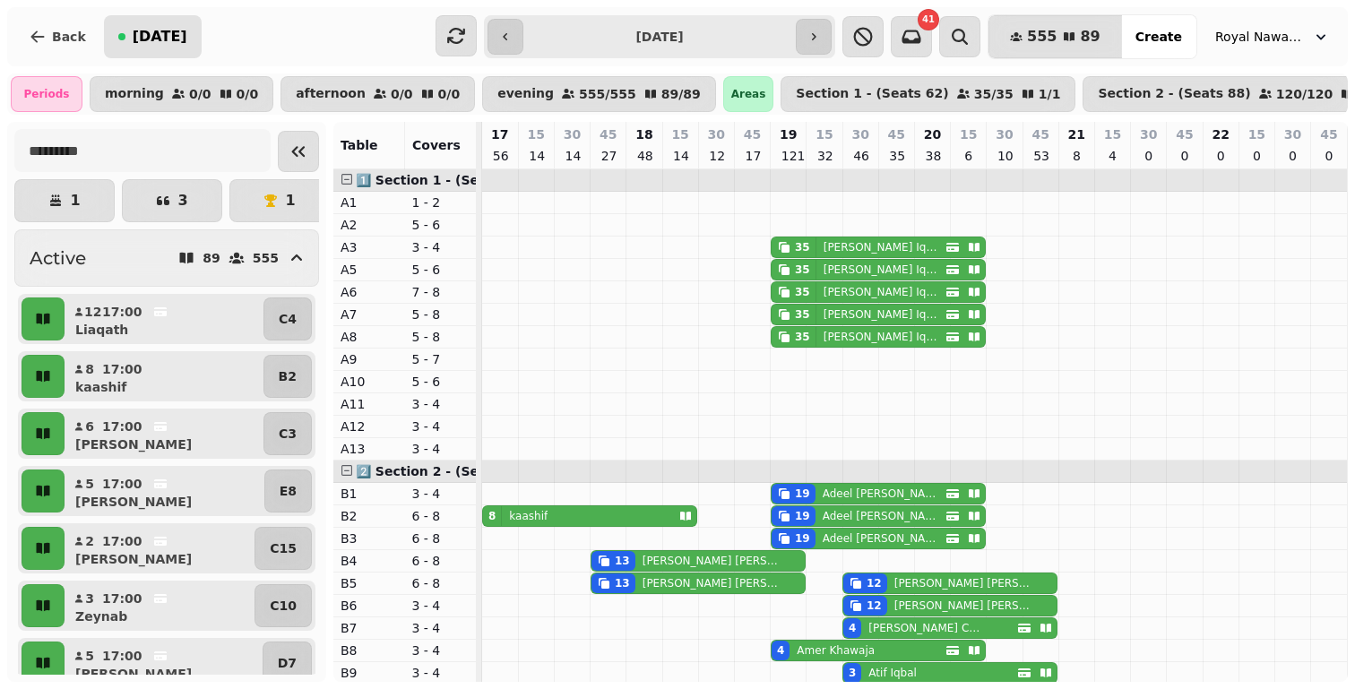
click at [152, 40] on span "[DATE]" at bounding box center [160, 37] width 55 height 14
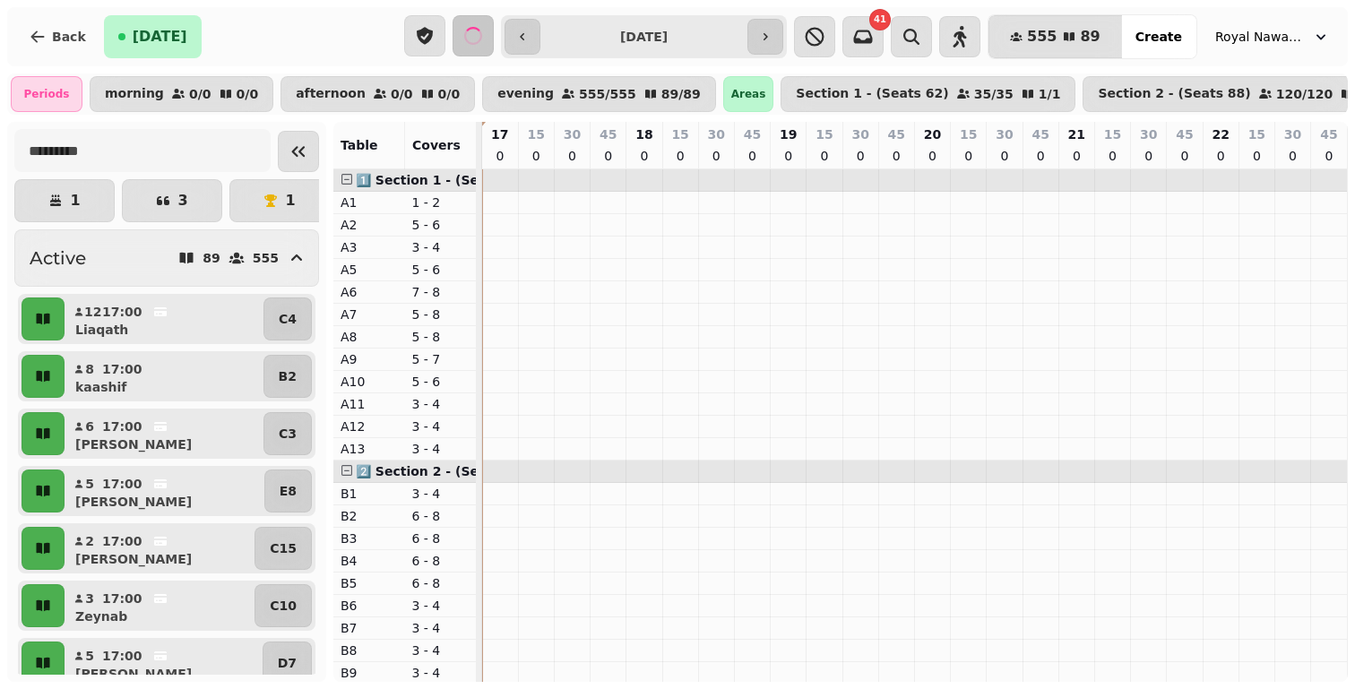
type input "**********"
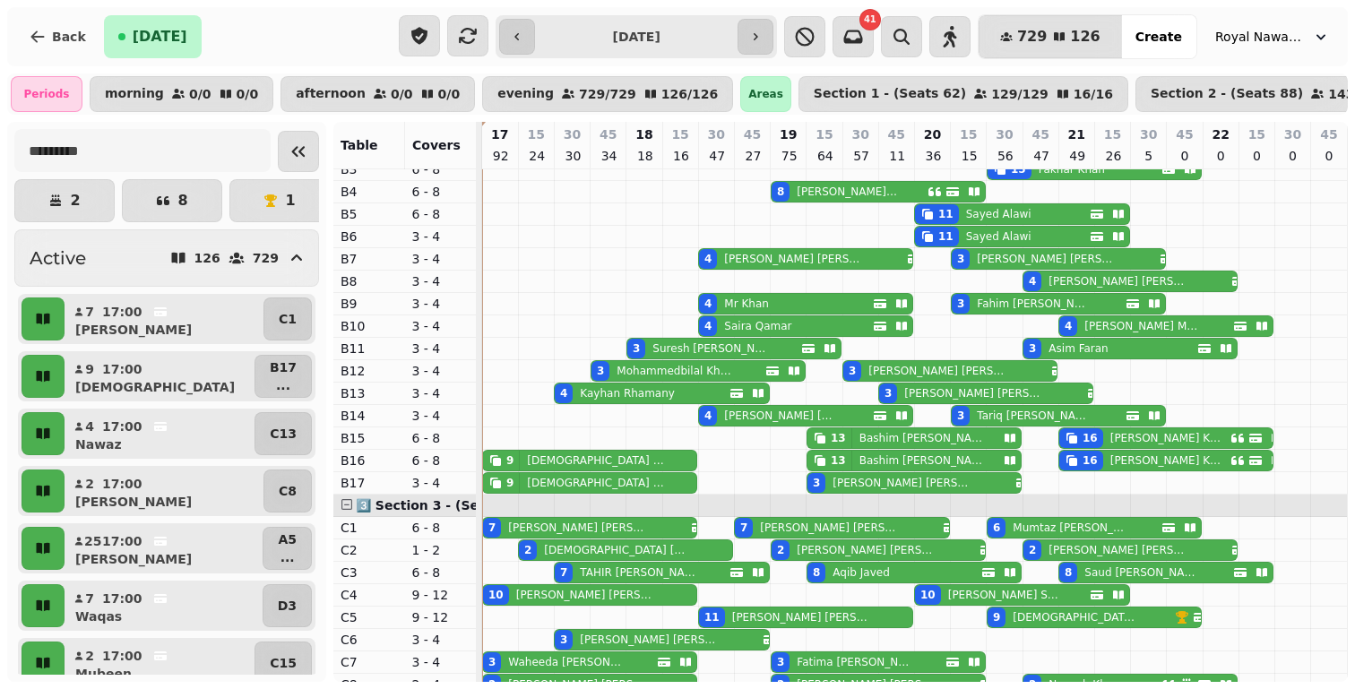
scroll to position [498, 0]
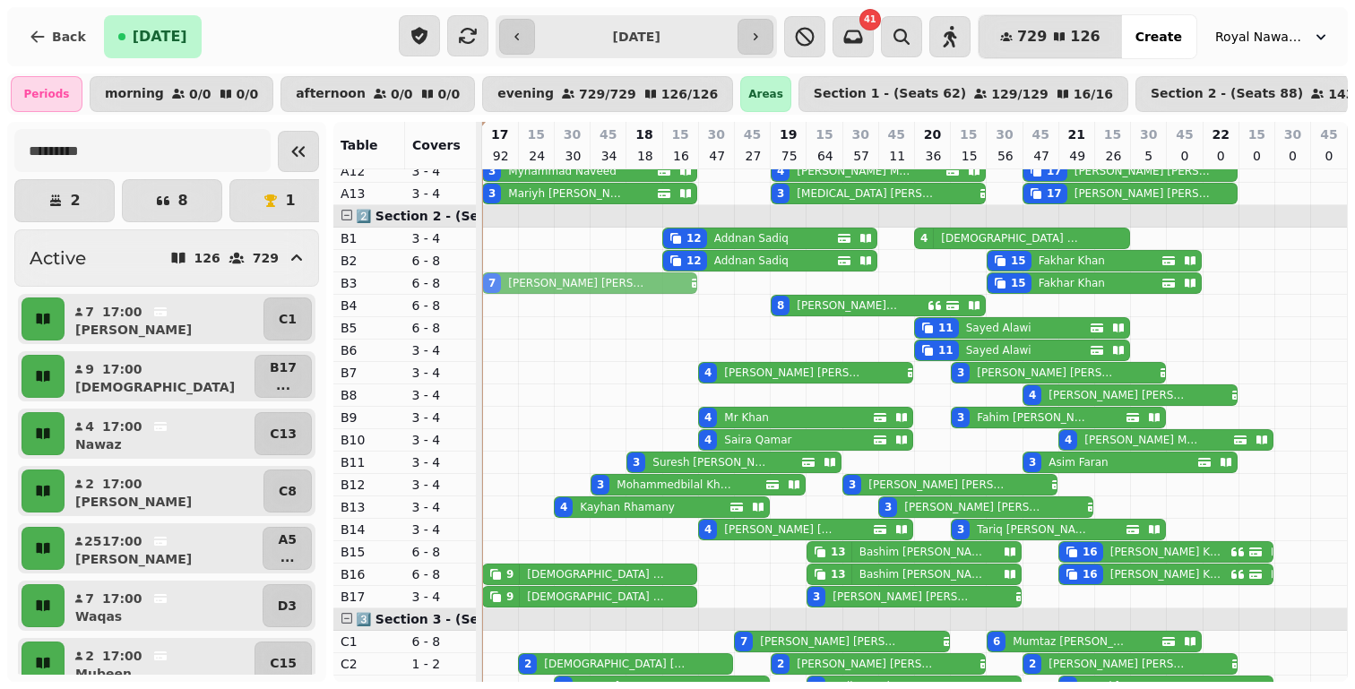
drag, startPoint x: 536, startPoint y: 635, endPoint x: 540, endPoint y: 284, distance: 351.2
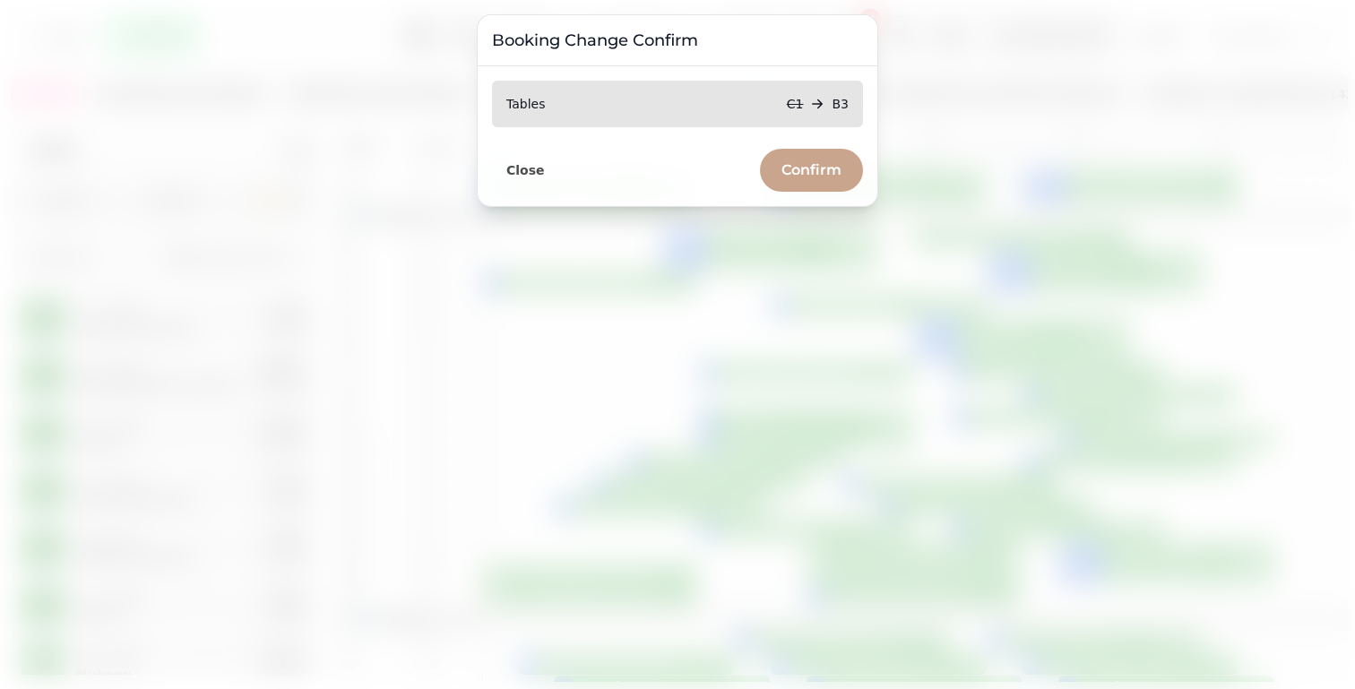
click at [794, 176] on span "Confirm" at bounding box center [811, 170] width 60 height 14
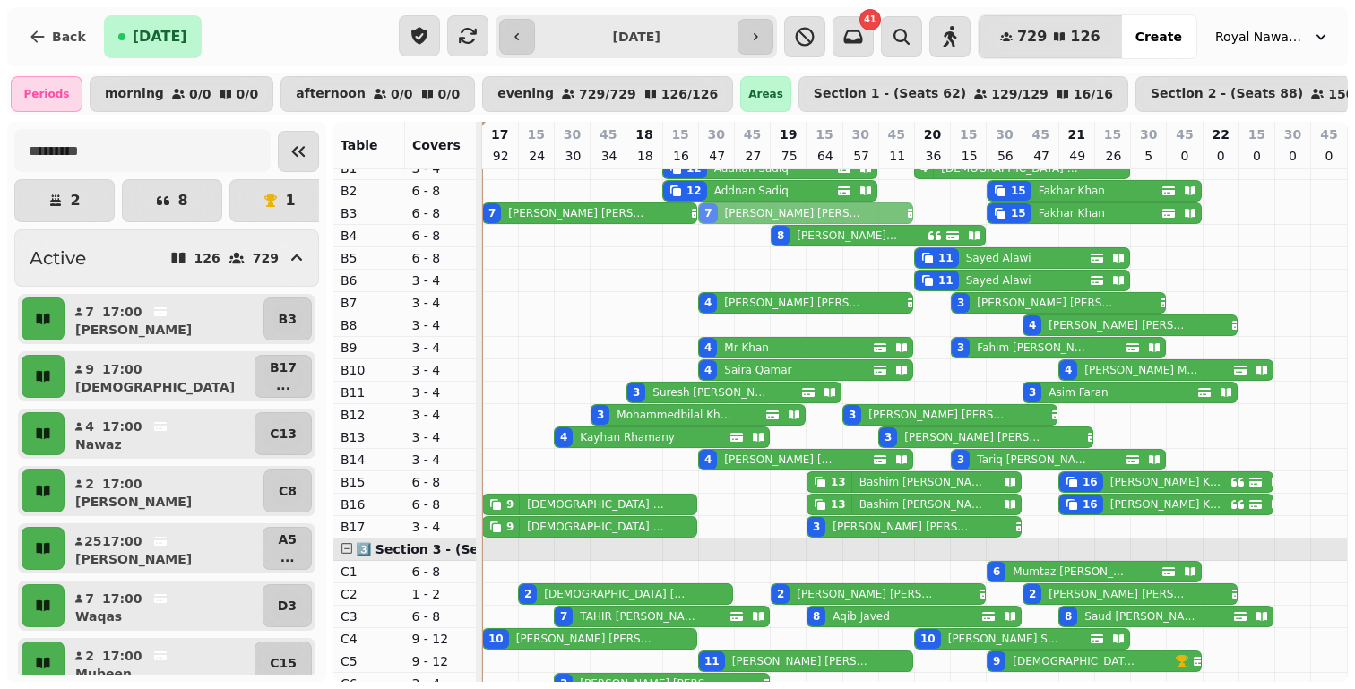
drag, startPoint x: 811, startPoint y: 572, endPoint x: 786, endPoint y: 219, distance: 353.9
click at [786, 219] on tbody "2 [PERSON_NAME] 10 [PERSON_NAME] 6 [PERSON_NAME] 10 [PERSON_NAME] 25 [PERSON_NA…" at bounding box center [914, 683] width 865 height 1679
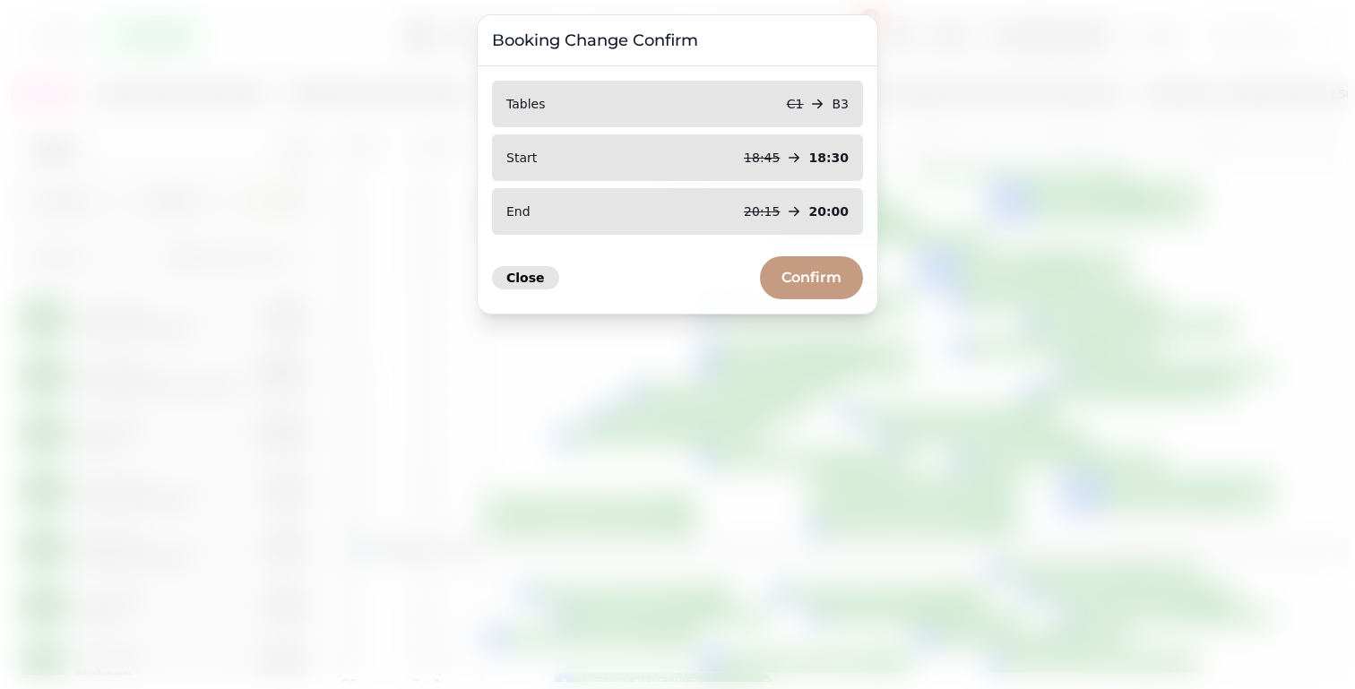
click at [512, 281] on span "Close" at bounding box center [525, 277] width 39 height 13
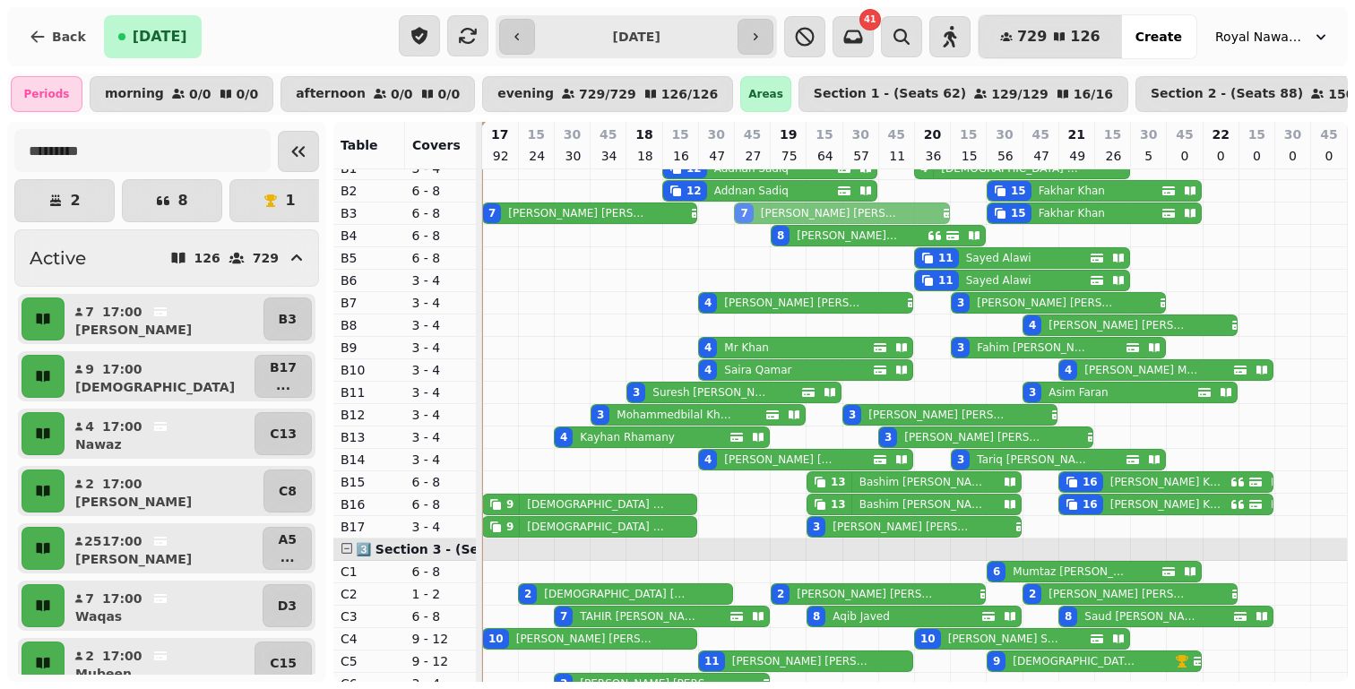
drag, startPoint x: 804, startPoint y: 566, endPoint x: 793, endPoint y: 216, distance: 350.5
click at [793, 216] on tbody "2 [PERSON_NAME] 10 [PERSON_NAME] 6 [PERSON_NAME] 10 [PERSON_NAME] 25 [PERSON_NA…" at bounding box center [914, 683] width 865 height 1679
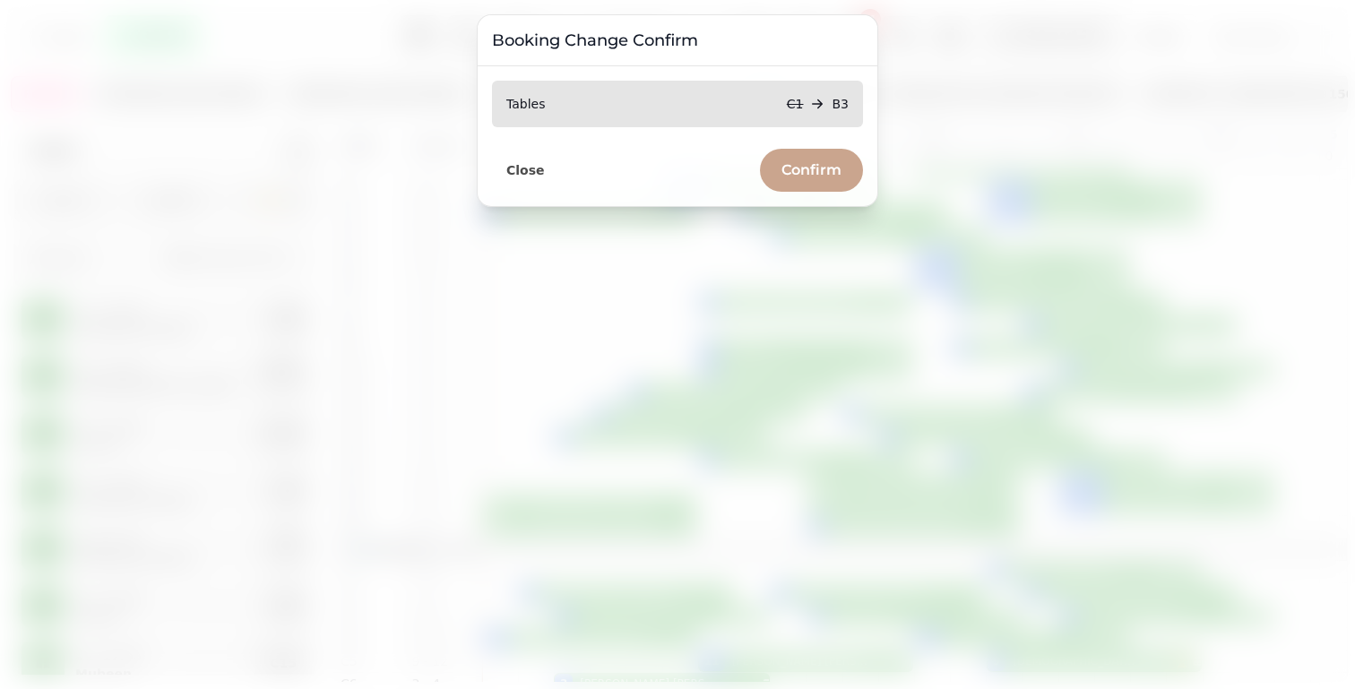
click at [823, 168] on span "Confirm" at bounding box center [811, 170] width 60 height 14
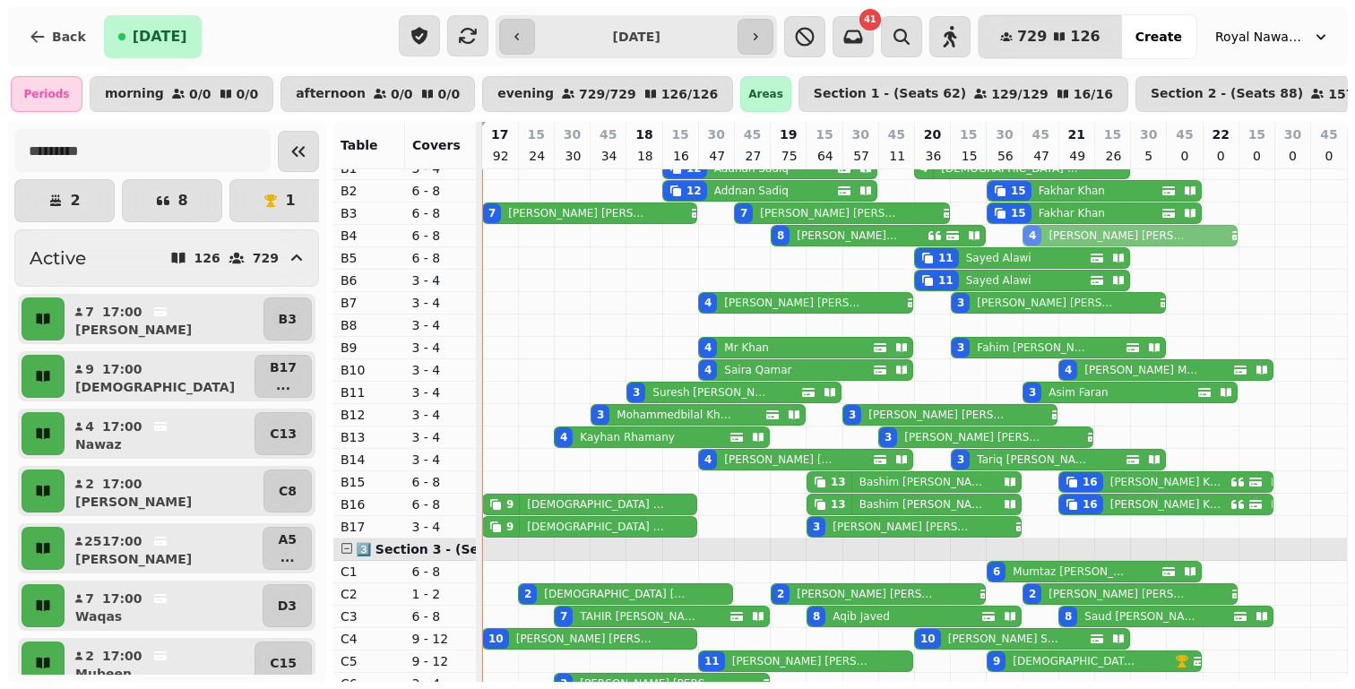
drag, startPoint x: 1094, startPoint y: 323, endPoint x: 1093, endPoint y: 244, distance: 79.7
click at [1093, 242] on tbody "2 [PERSON_NAME] 10 [PERSON_NAME] 6 [PERSON_NAME] 10 [PERSON_NAME] 25 [PERSON_NA…" at bounding box center [914, 683] width 865 height 1679
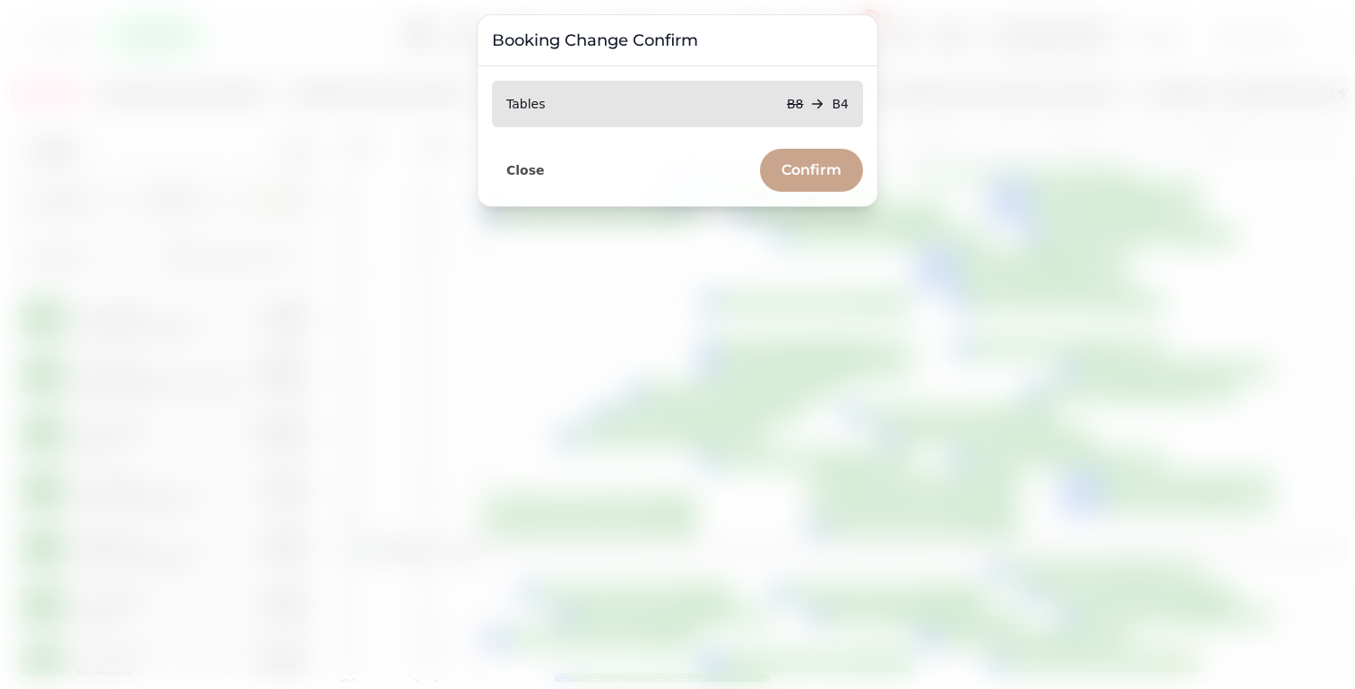
click at [798, 168] on span "Confirm" at bounding box center [811, 170] width 60 height 14
